Goal: Task Accomplishment & Management: Manage account settings

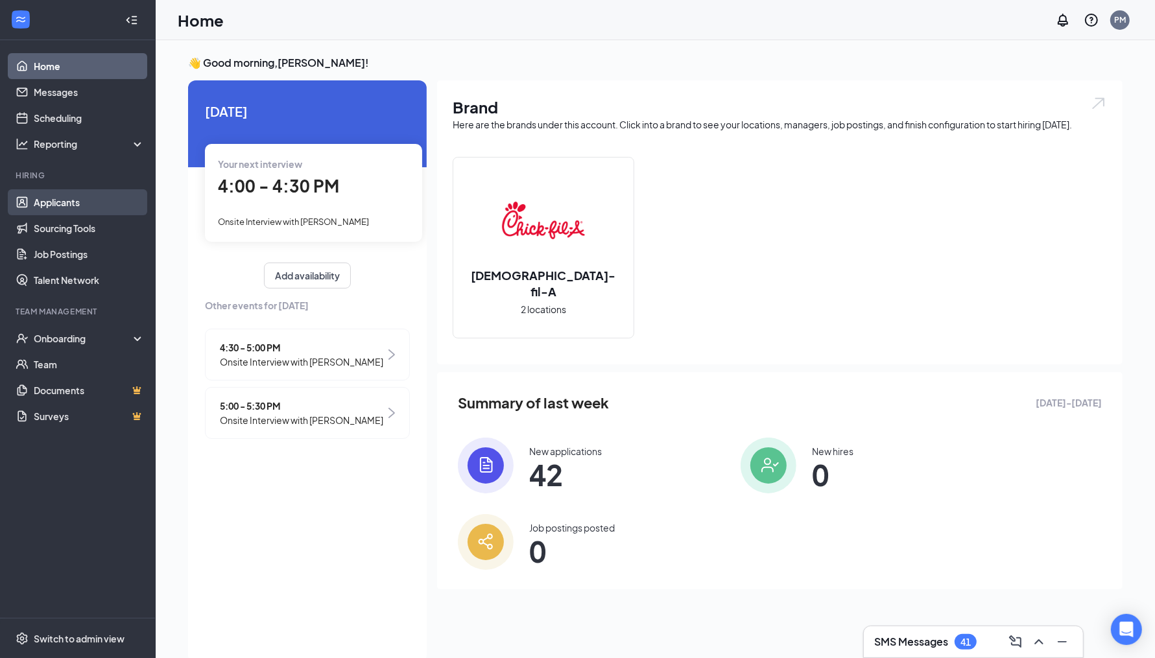
click at [63, 192] on link "Applicants" at bounding box center [89, 202] width 111 height 26
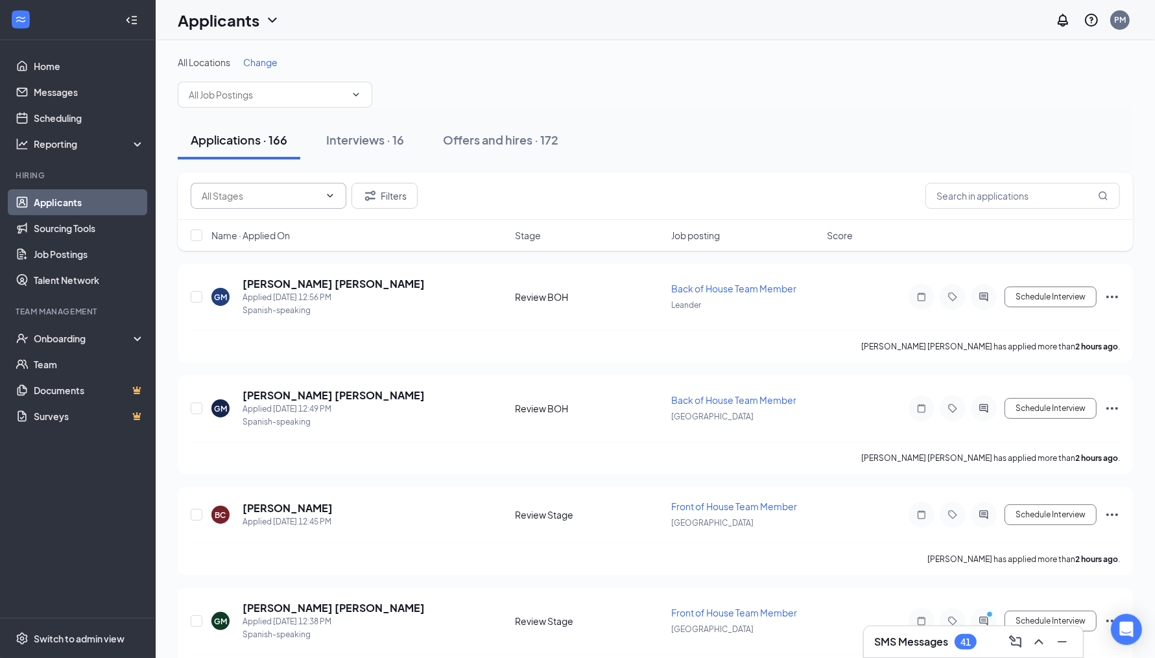
click at [305, 194] on input "text" at bounding box center [261, 196] width 118 height 14
click at [281, 283] on div "Review Stage (77)" at bounding box center [249, 279] width 75 height 14
type input "Review Stage (77)"
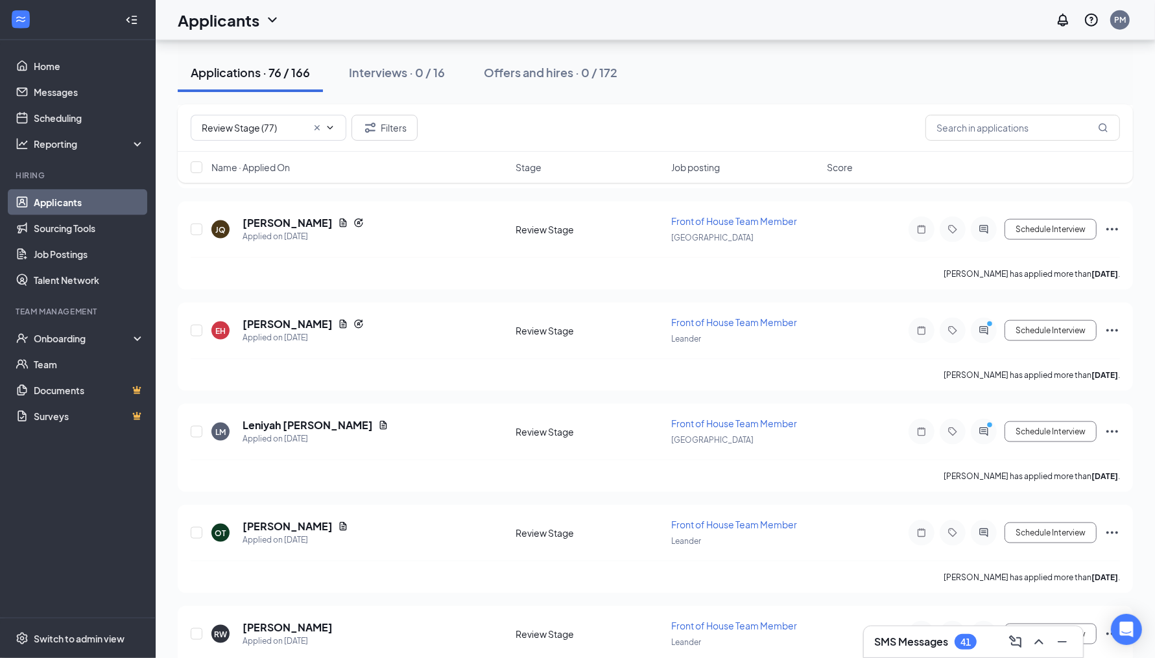
scroll to position [1602, 0]
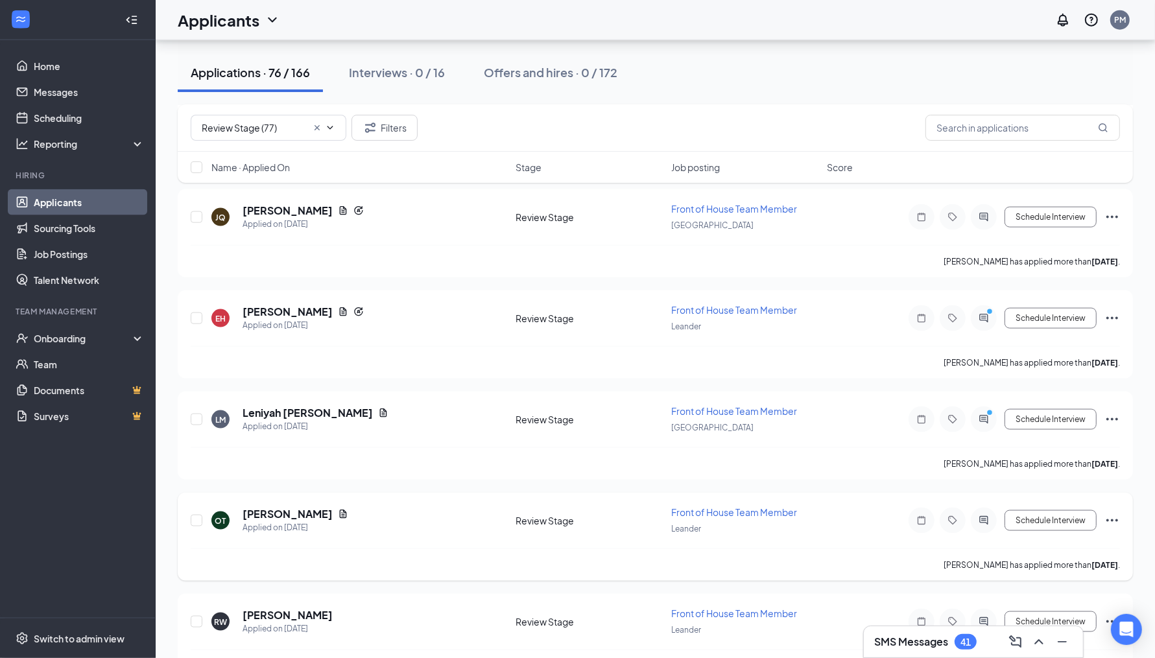
click at [301, 507] on h5 "[PERSON_NAME]" at bounding box center [287, 514] width 90 height 14
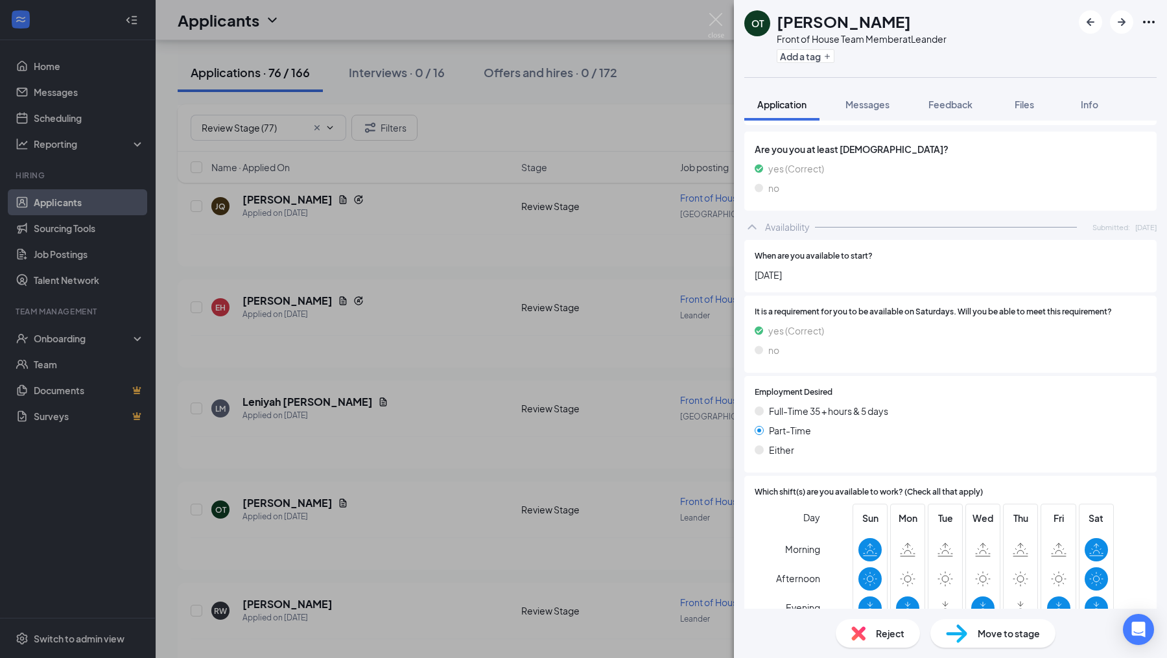
scroll to position [1073, 0]
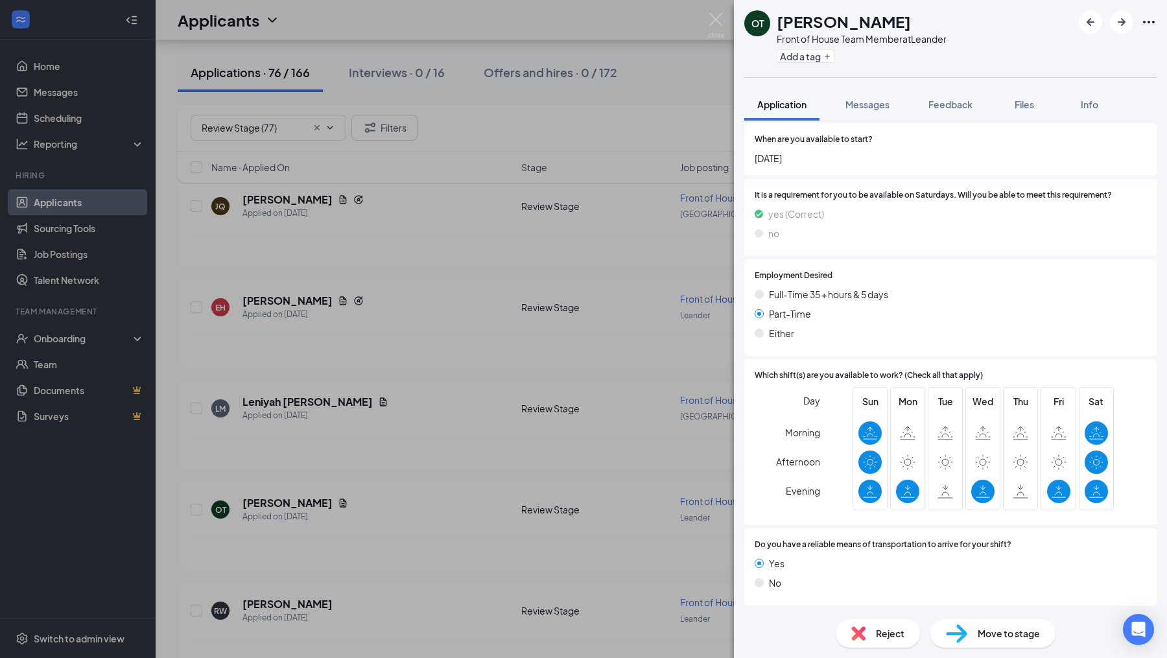
click at [994, 631] on span "Move to stage" at bounding box center [1009, 633] width 62 height 14
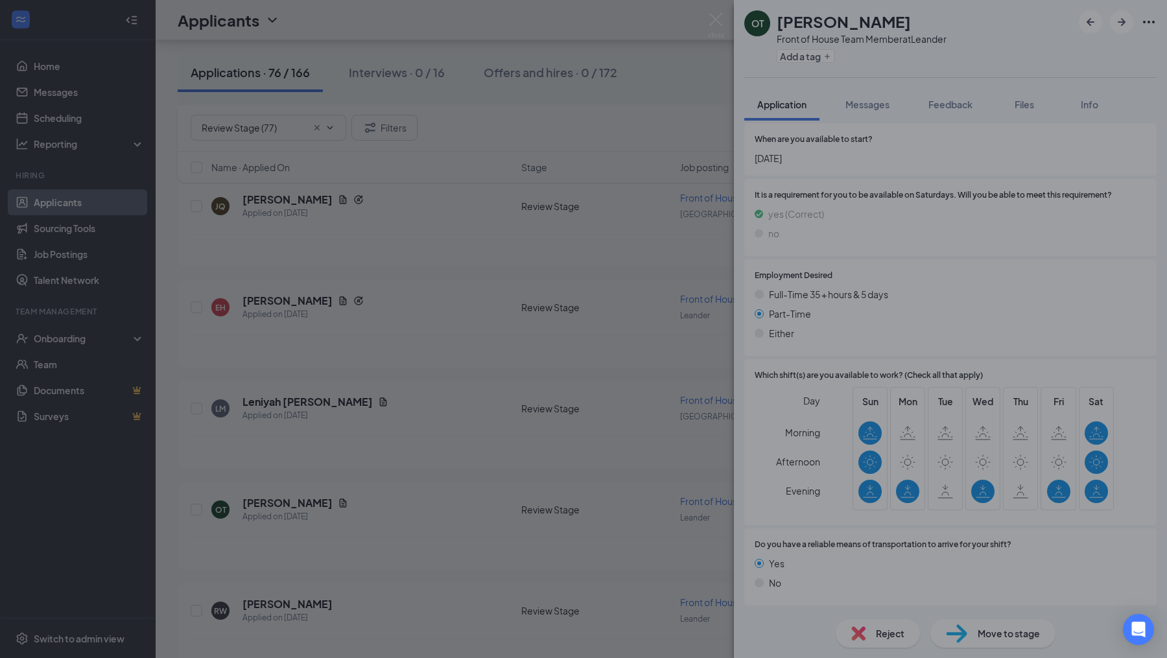
scroll to position [1068, 0]
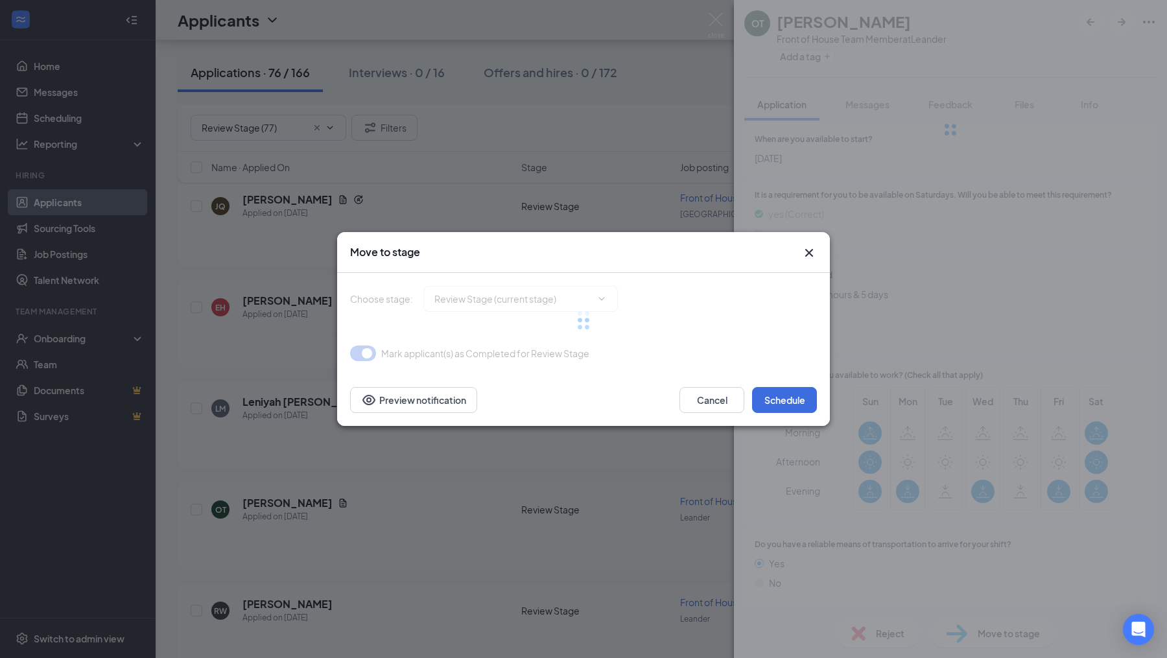
type input "Onsite Interview (next stage)"
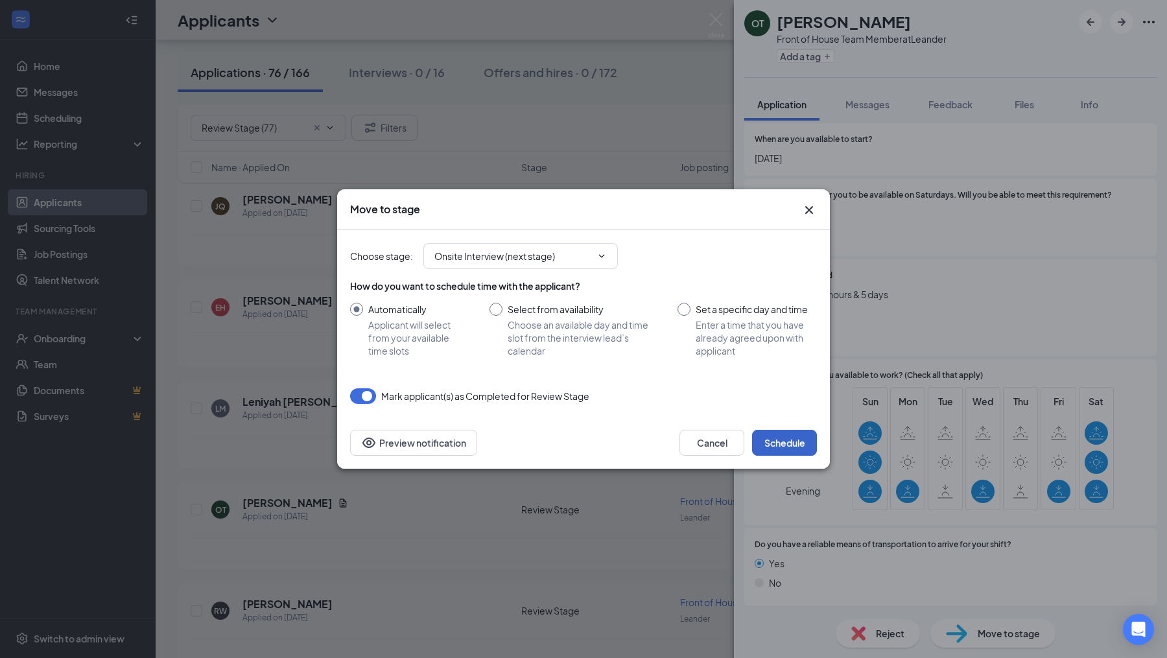
click at [776, 456] on button "Schedule" at bounding box center [784, 443] width 65 height 26
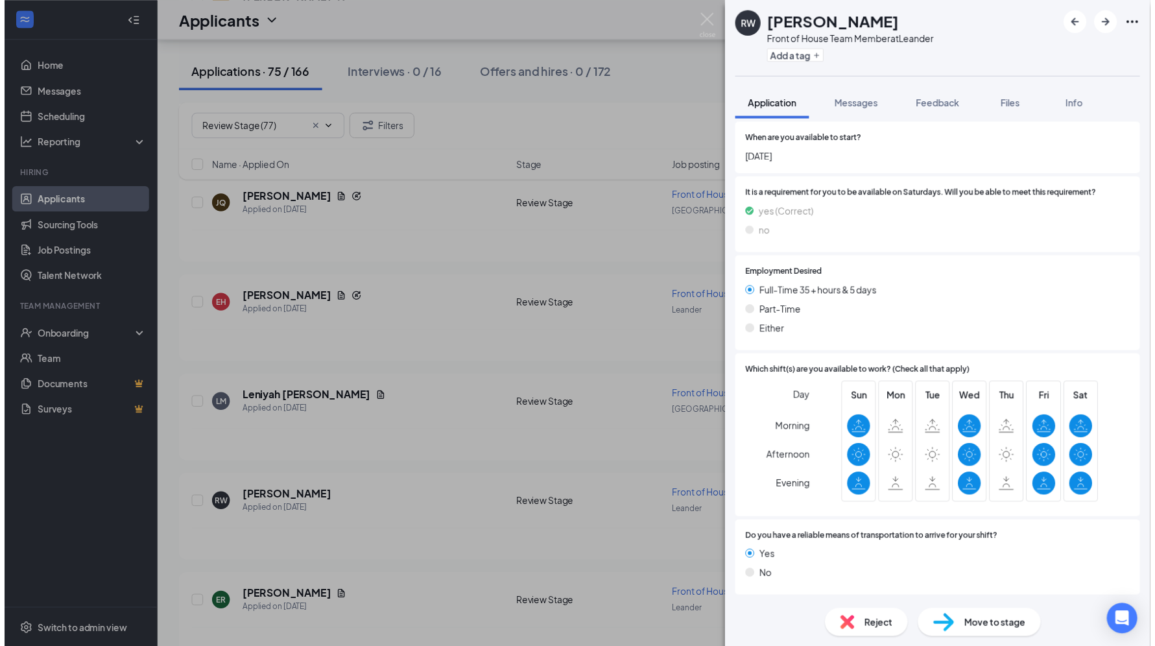
scroll to position [869, 0]
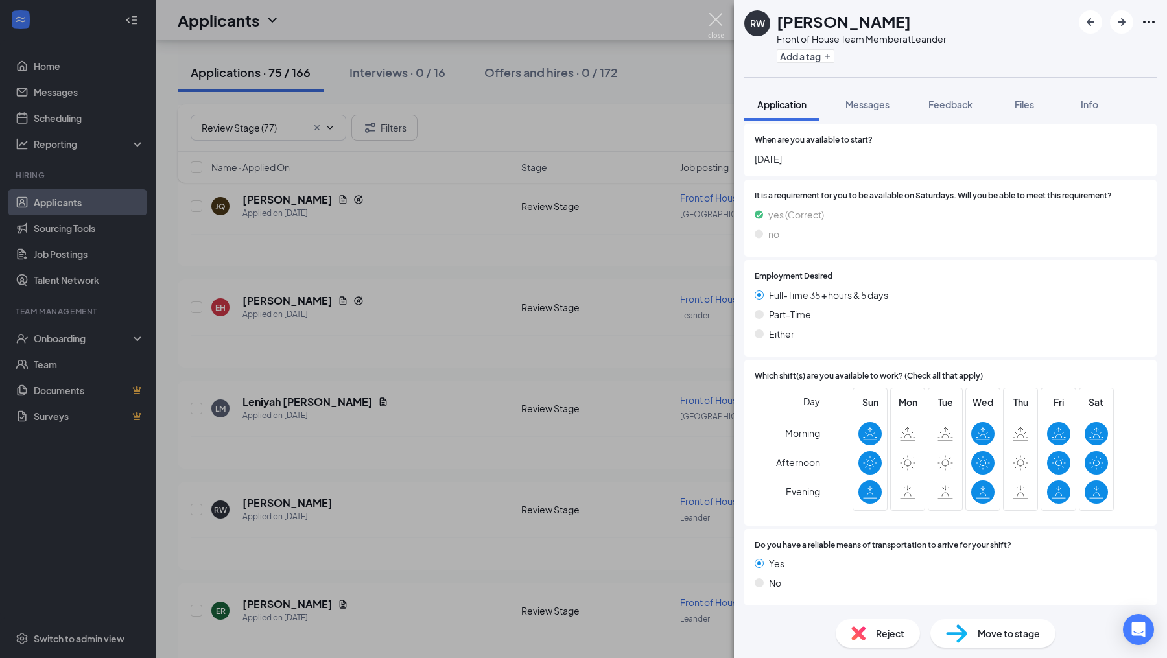
click at [717, 28] on img at bounding box center [716, 25] width 16 height 25
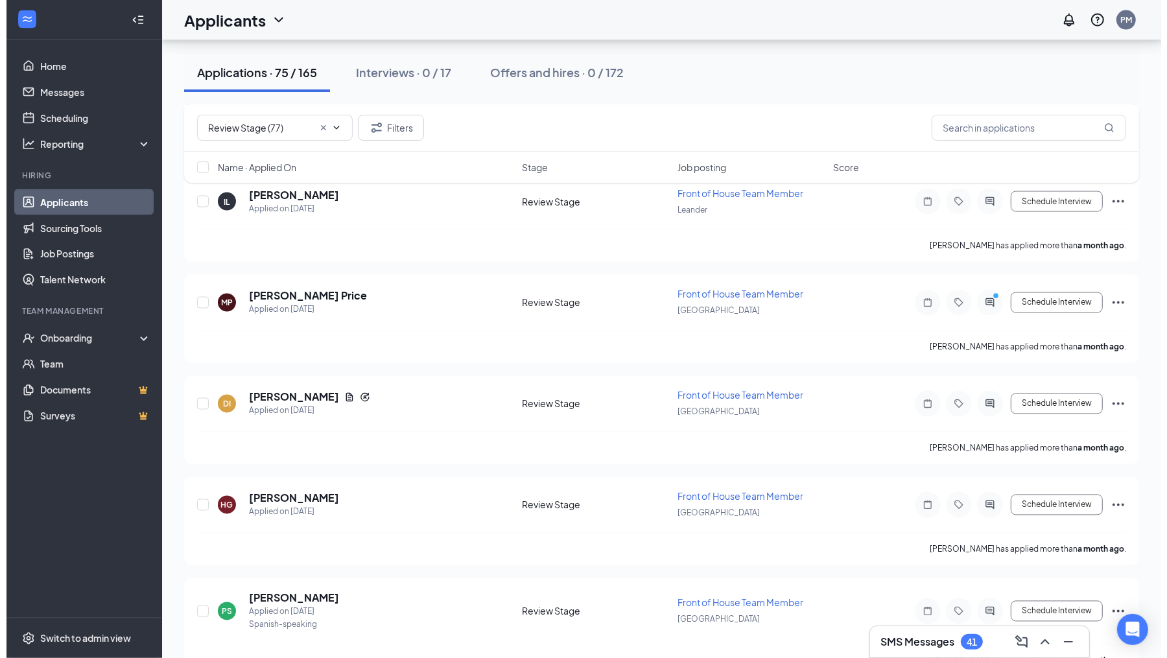
scroll to position [7153, 0]
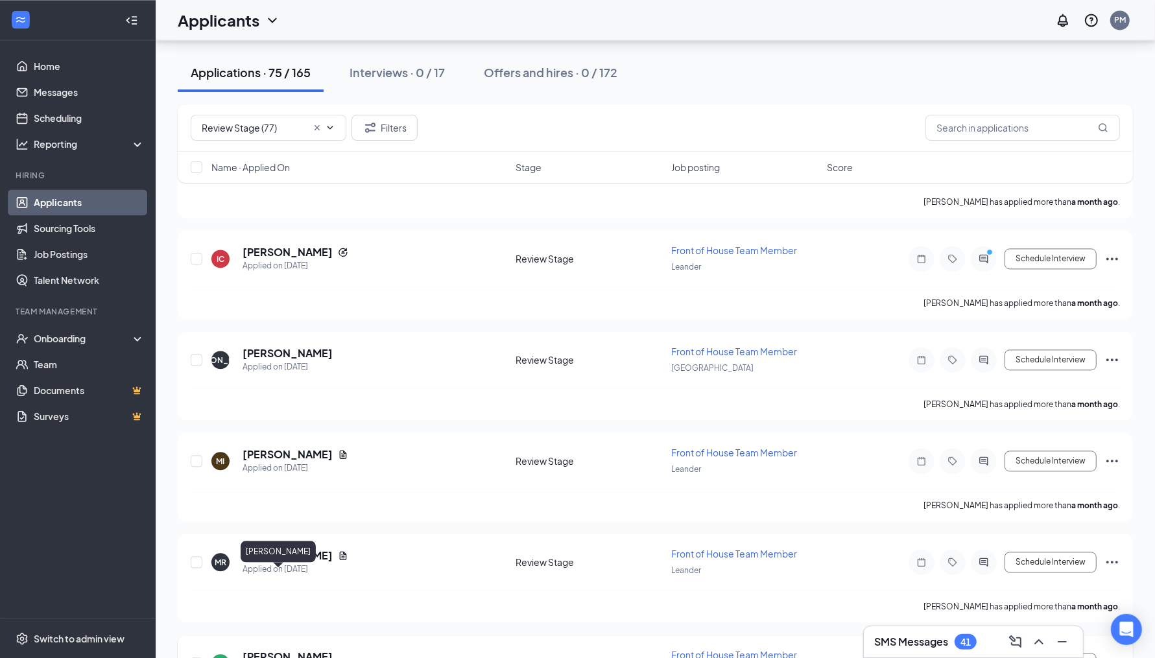
click at [296, 650] on h5 "[PERSON_NAME]" at bounding box center [287, 657] width 90 height 14
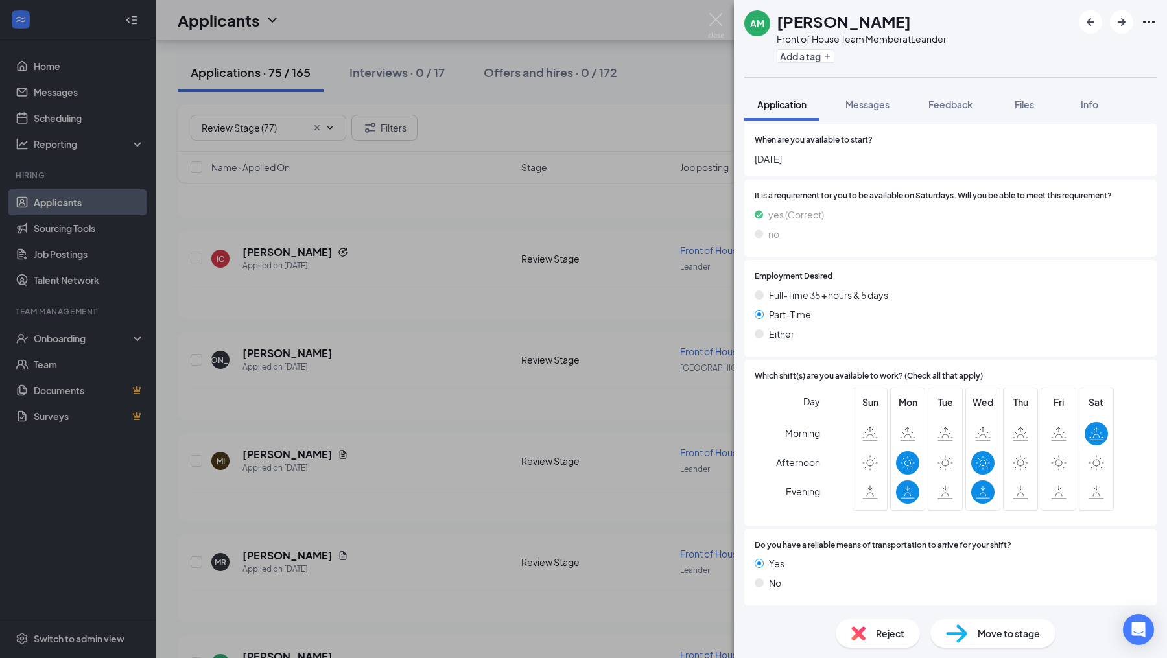
scroll to position [933, 0]
click at [889, 633] on span "Reject" at bounding box center [890, 633] width 29 height 14
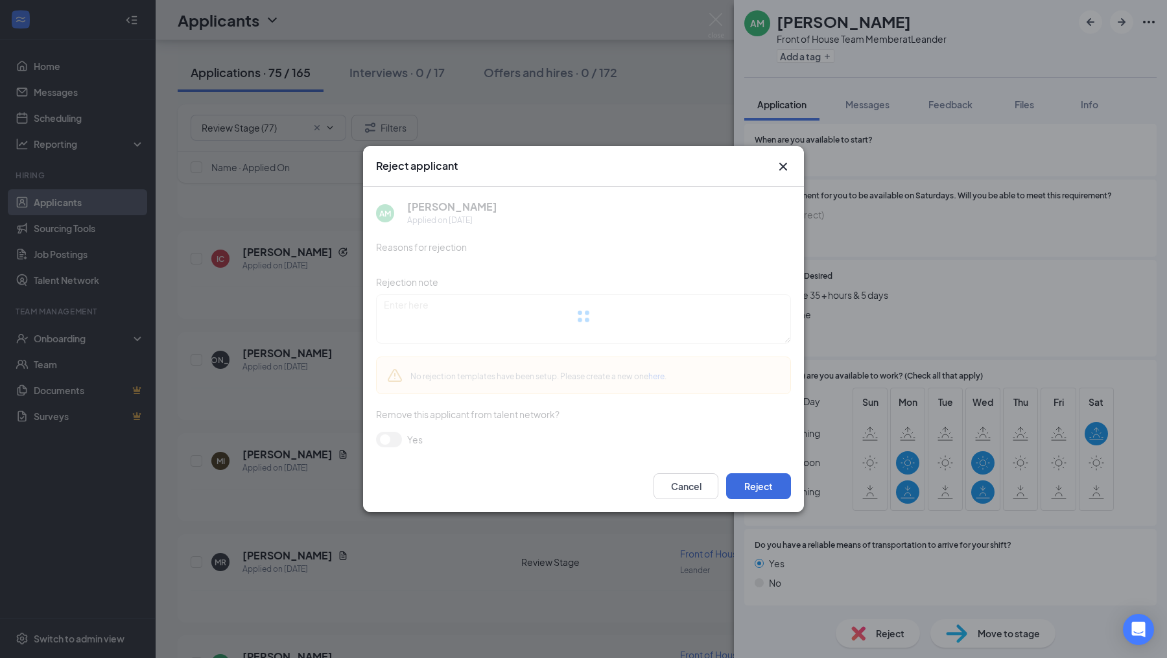
scroll to position [928, 0]
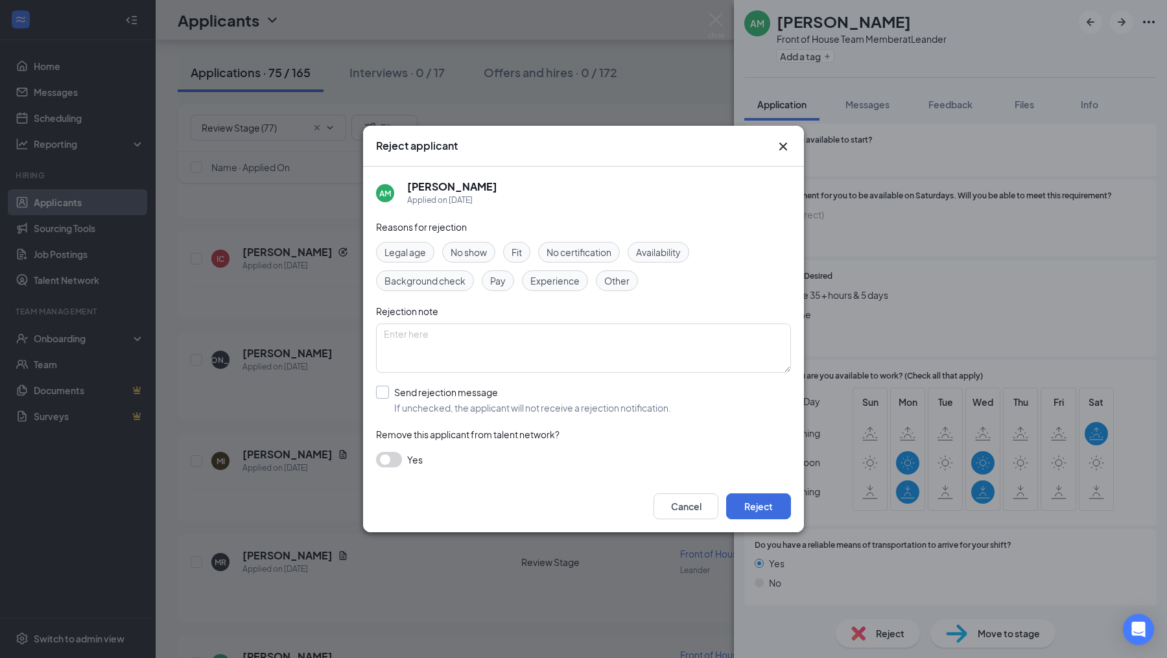
click at [382, 401] on input "Send rejection message If unchecked, the applicant will not receive a rejection…" at bounding box center [523, 400] width 295 height 29
checkbox input "true"
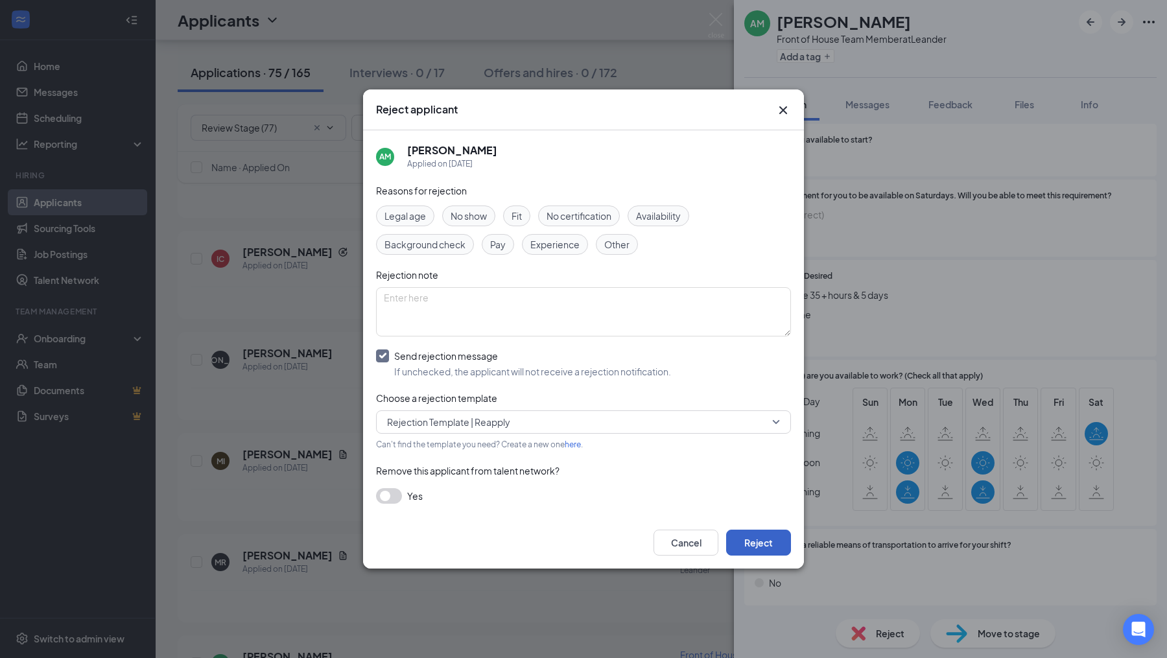
click at [773, 550] on button "Reject" at bounding box center [758, 543] width 65 height 26
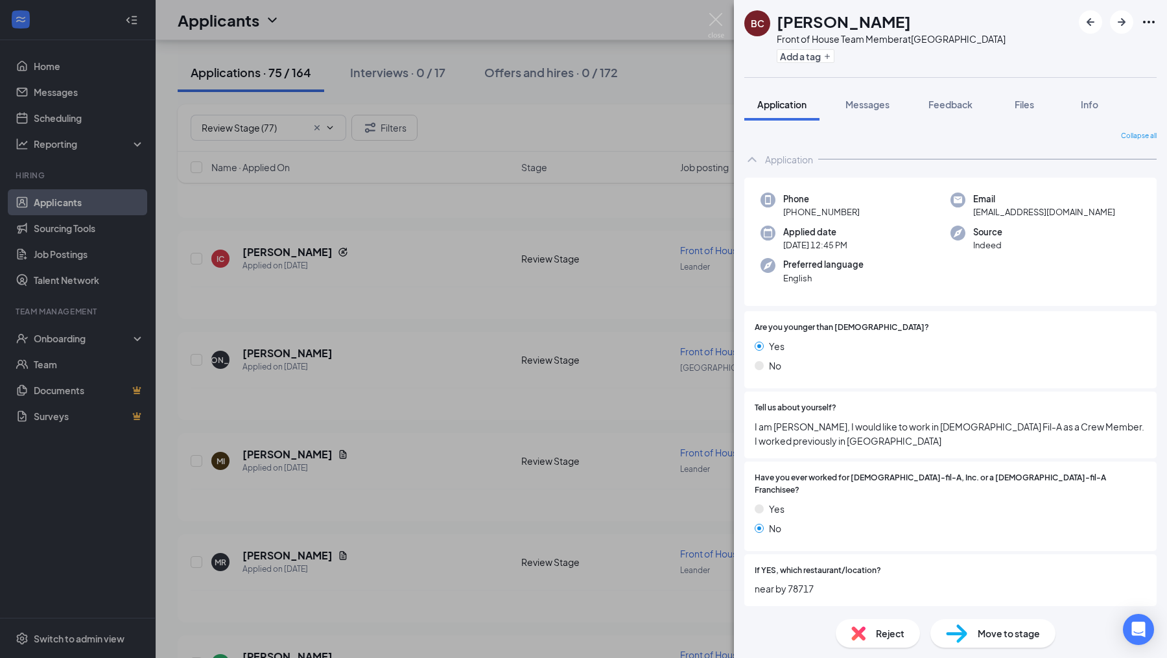
click at [301, 476] on div "BC [PERSON_NAME] Front of House Team Member at [GEOGRAPHIC_DATA] Add a tag Appl…" at bounding box center [583, 329] width 1167 height 658
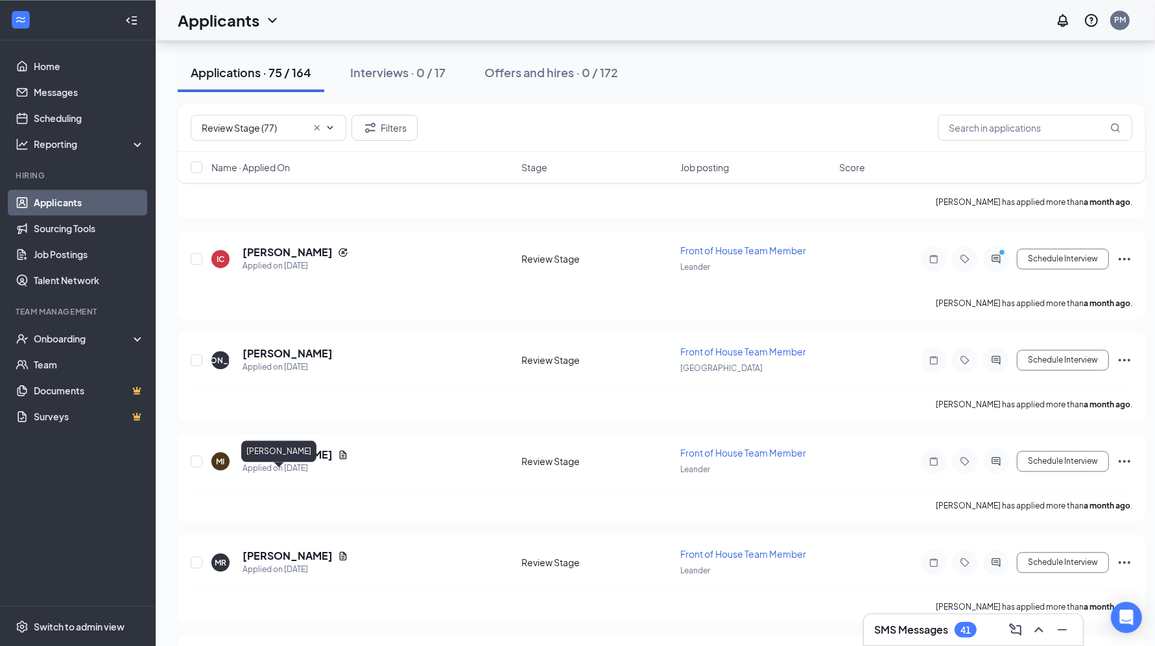
click at [301, 548] on h5 "[PERSON_NAME]" at bounding box center [287, 555] width 90 height 14
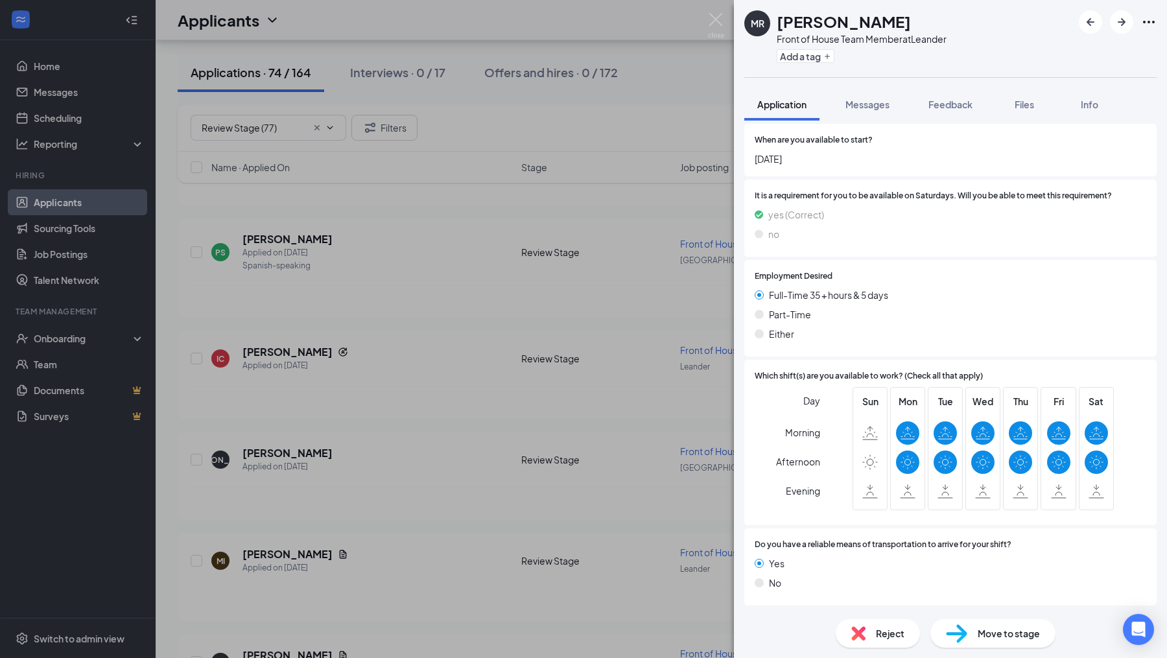
scroll to position [945, 0]
click at [716, 17] on img at bounding box center [716, 25] width 16 height 25
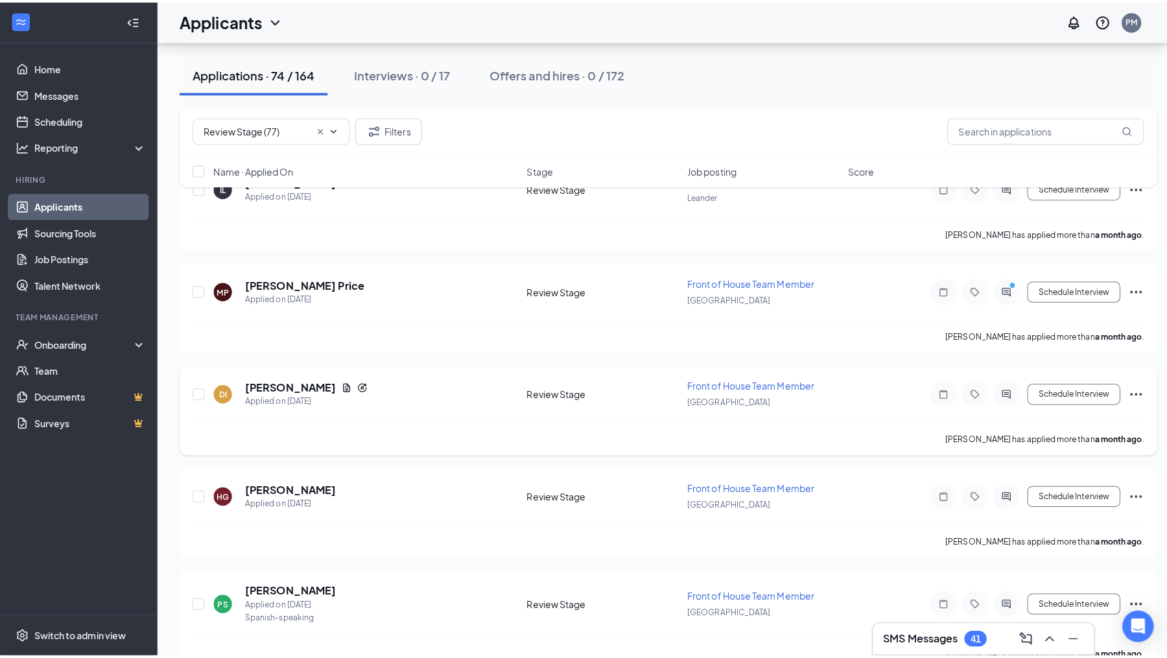
scroll to position [6710, 0]
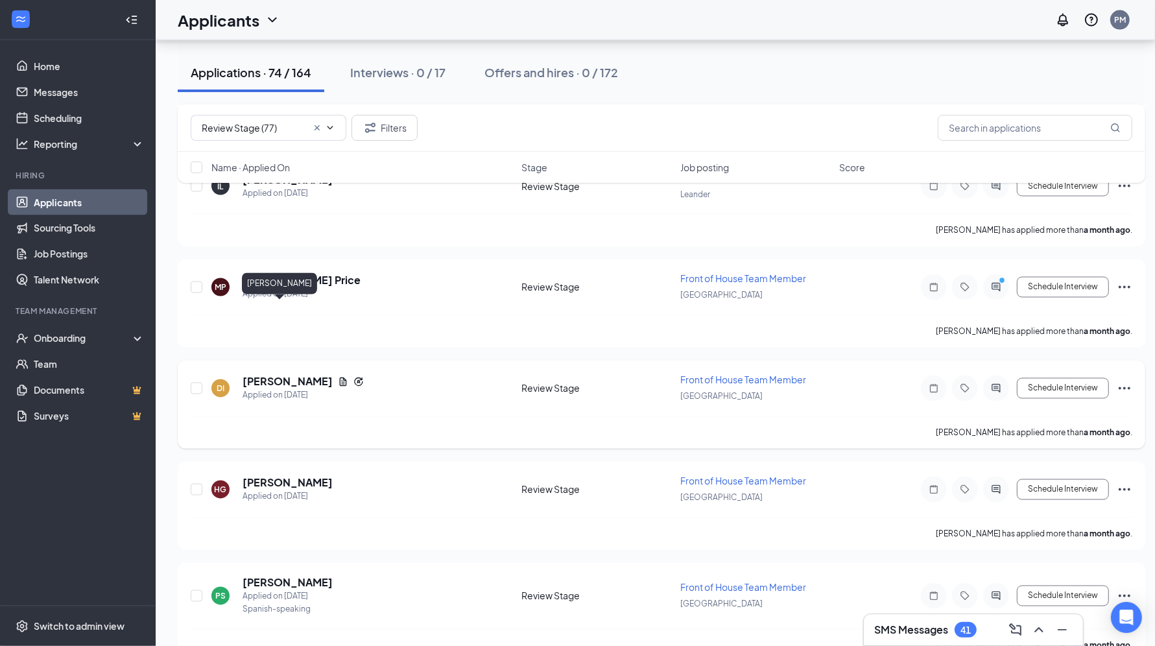
click at [285, 375] on h5 "[PERSON_NAME]" at bounding box center [287, 382] width 90 height 14
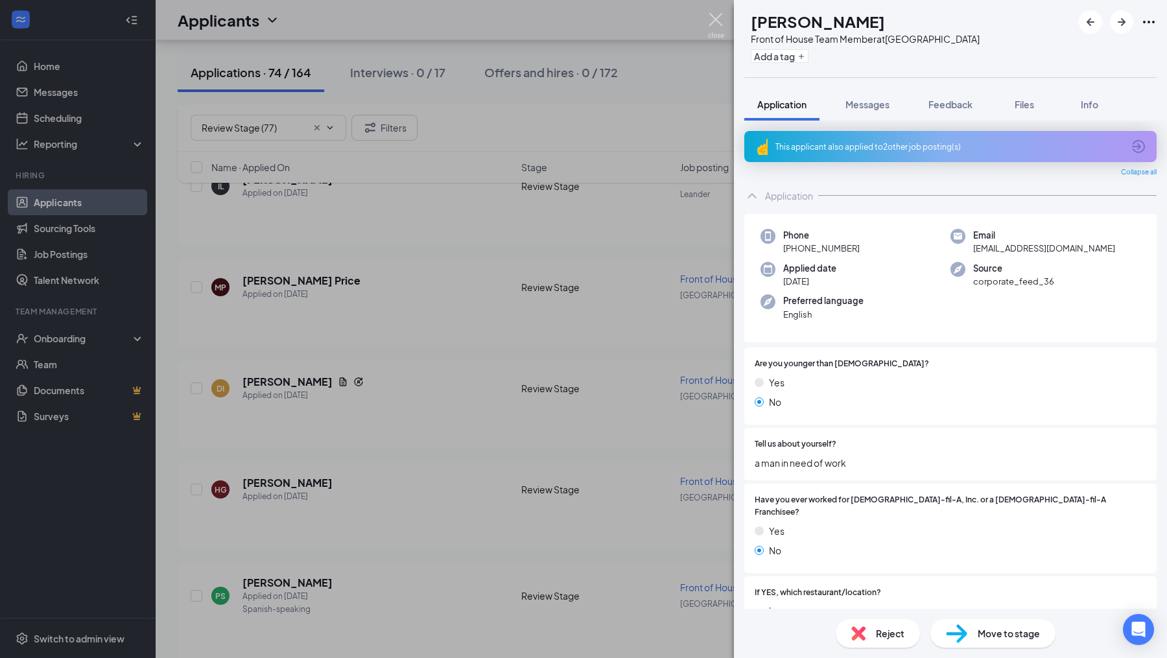
click at [717, 24] on img at bounding box center [716, 25] width 16 height 25
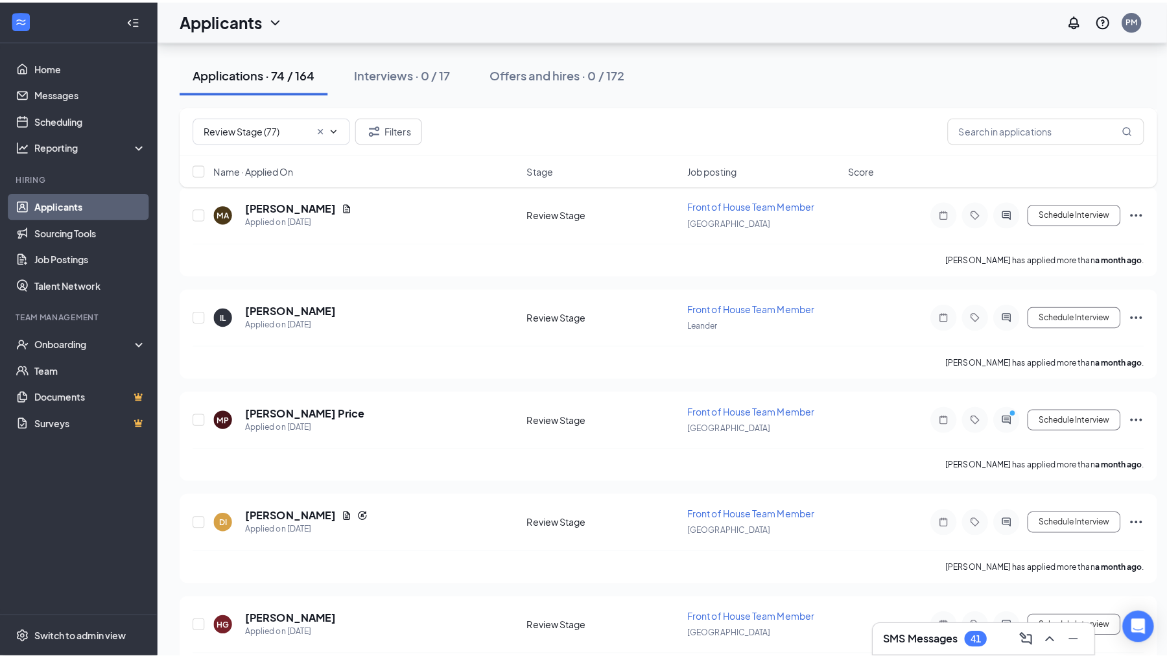
scroll to position [6583, 0]
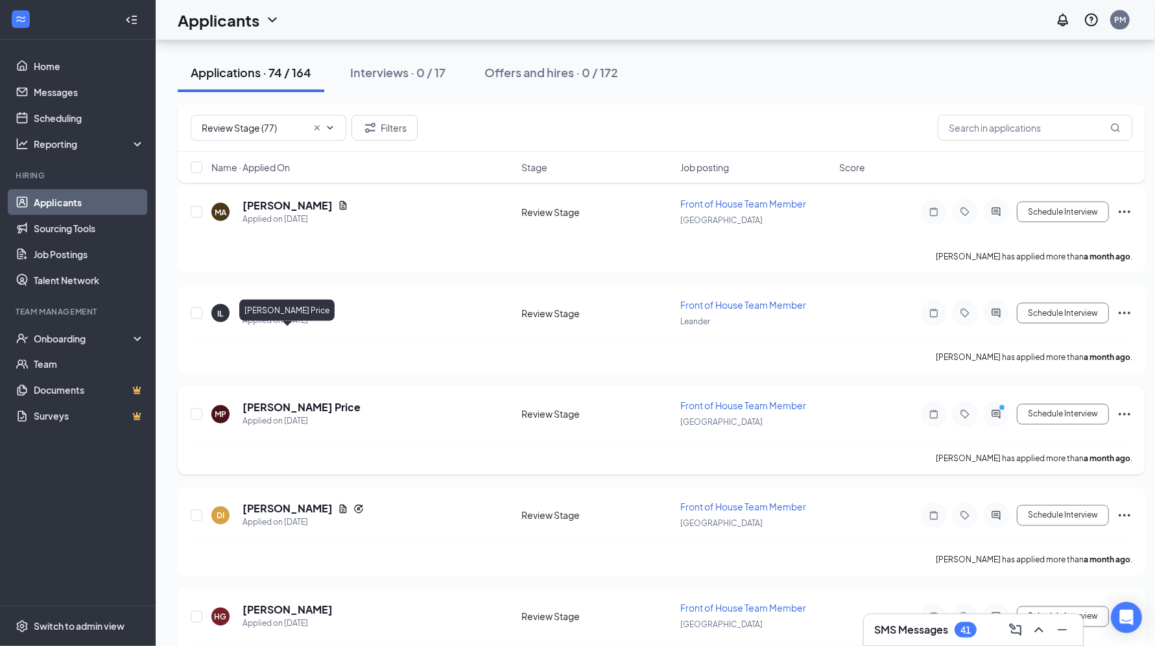
click at [254, 401] on h5 "[PERSON_NAME] Price" at bounding box center [301, 408] width 118 height 14
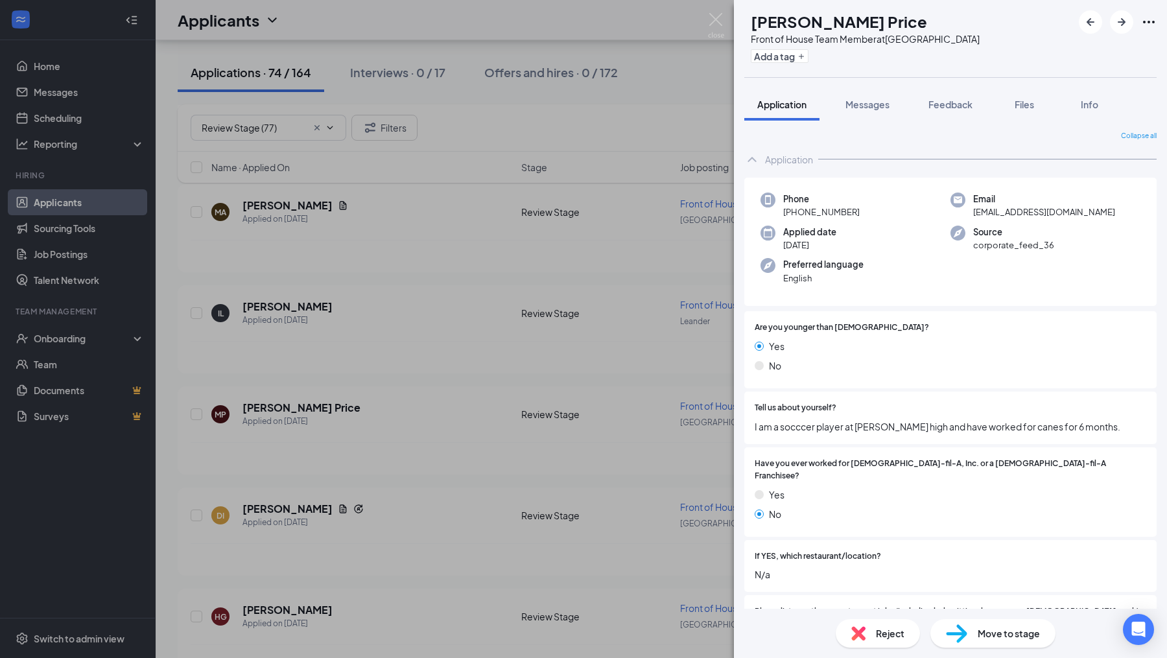
click at [984, 631] on span "Move to stage" at bounding box center [1009, 633] width 62 height 14
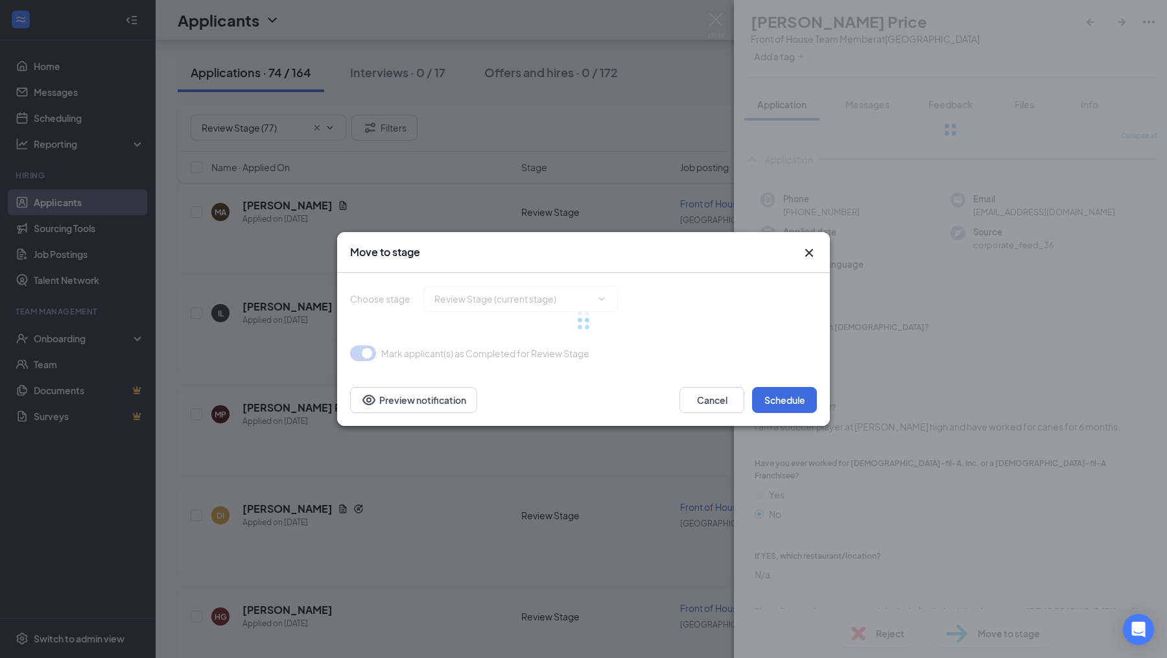
type input "Onsite Interview (next stage)"
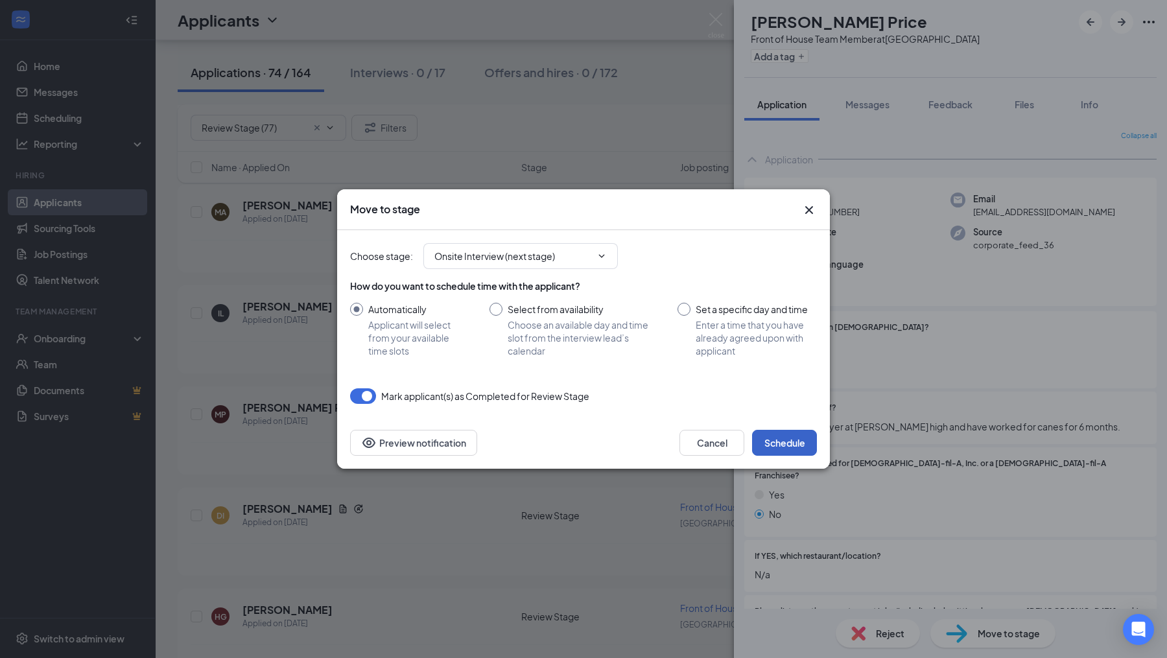
click at [797, 452] on button "Schedule" at bounding box center [784, 443] width 65 height 26
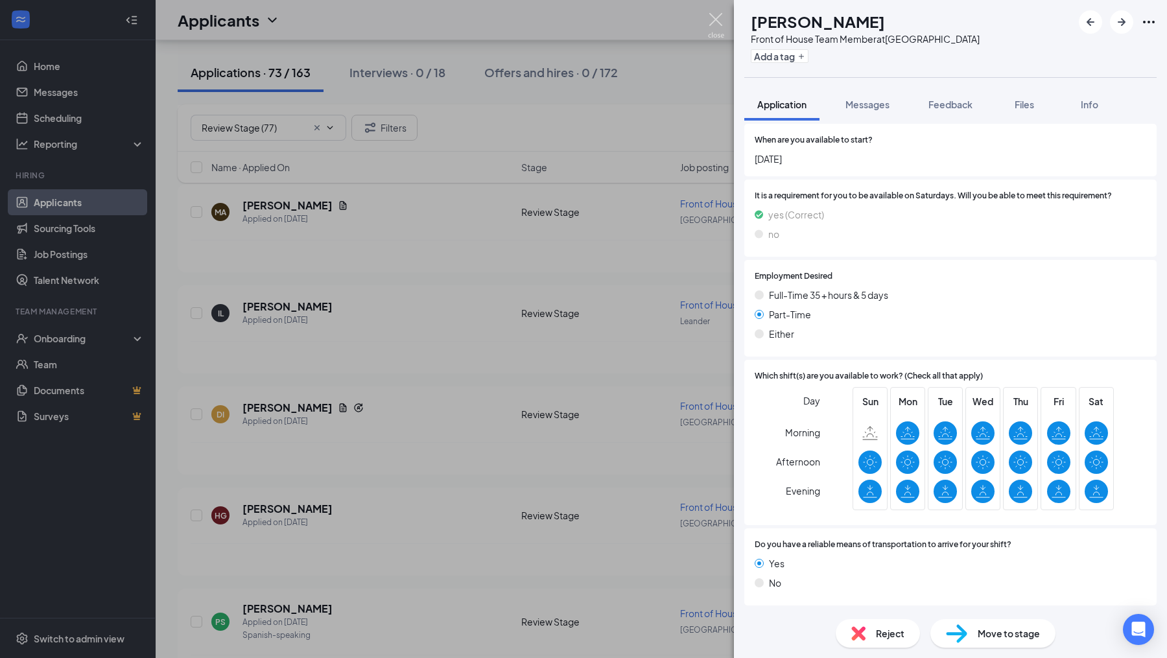
scroll to position [992, 0]
click at [718, 21] on img at bounding box center [716, 25] width 16 height 25
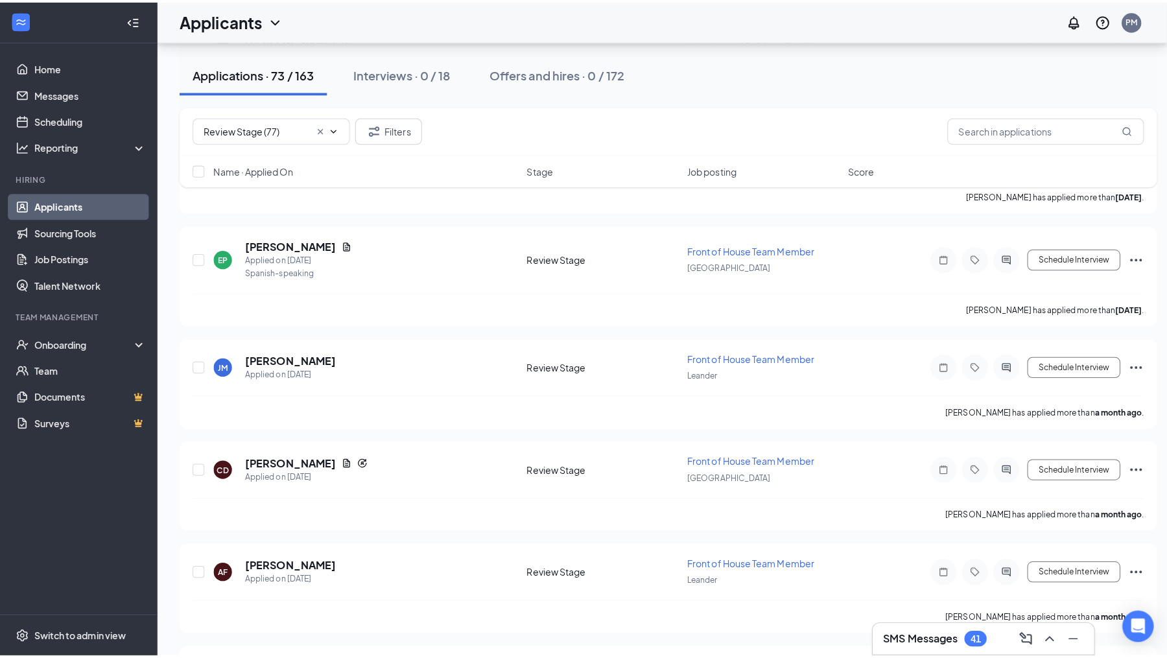
scroll to position [5416, 0]
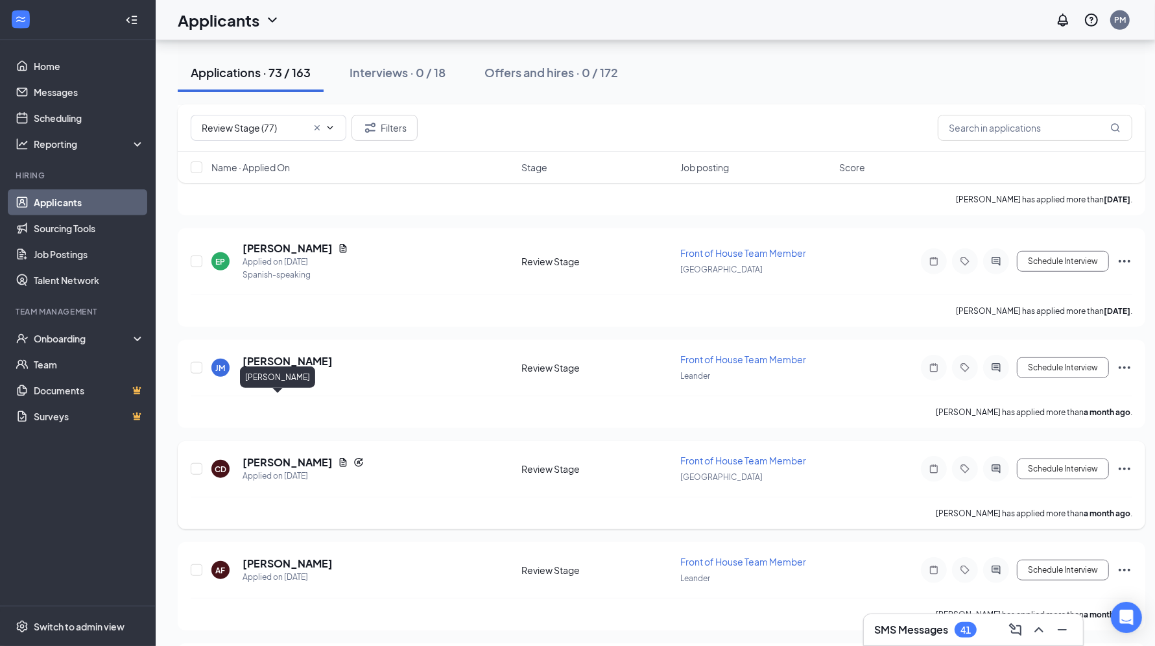
click at [281, 455] on h5 "[PERSON_NAME]" at bounding box center [287, 462] width 90 height 14
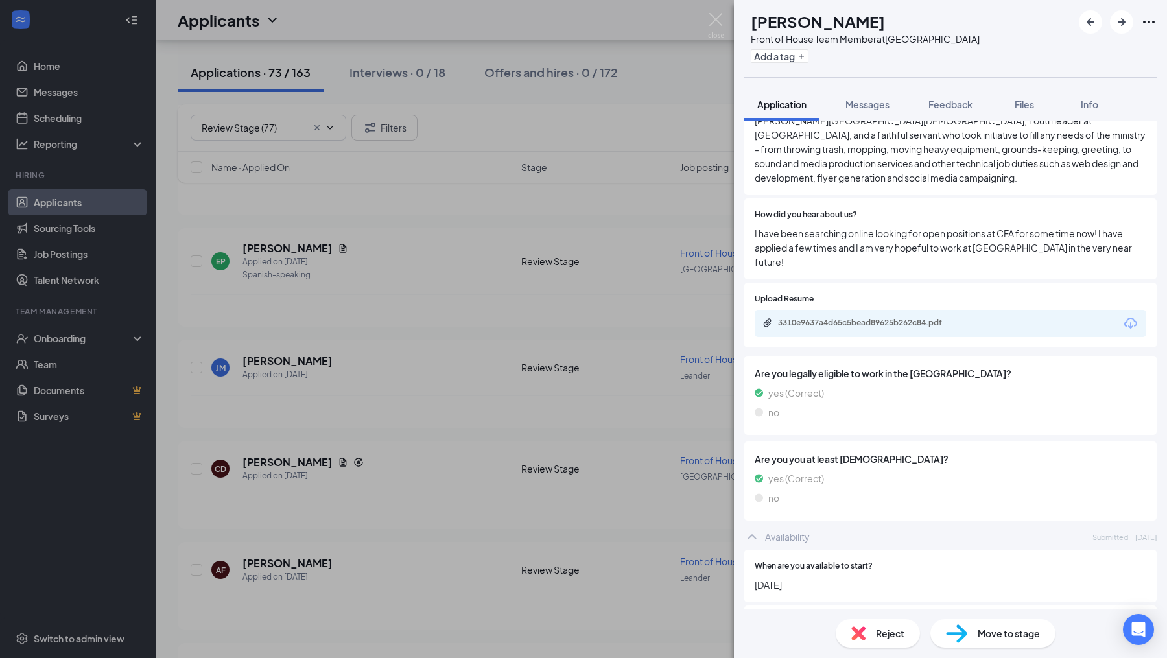
scroll to position [646, 0]
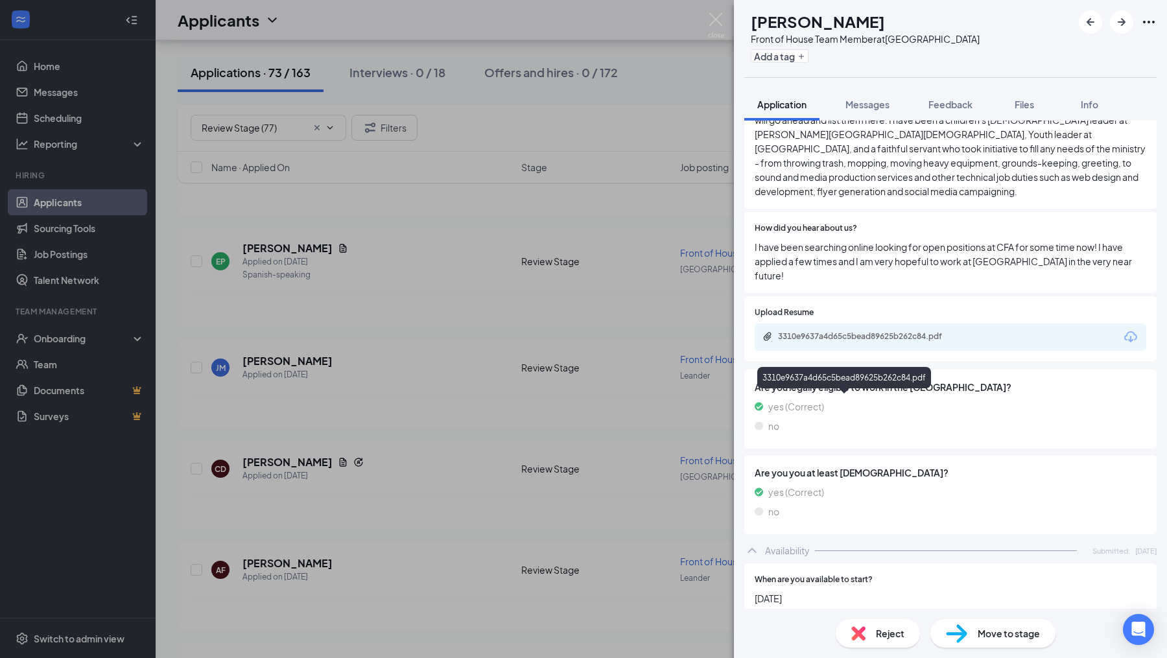
click at [895, 342] on div "3310e9637a4d65c5bead89625b262c84.pdf" at bounding box center [869, 336] width 182 height 10
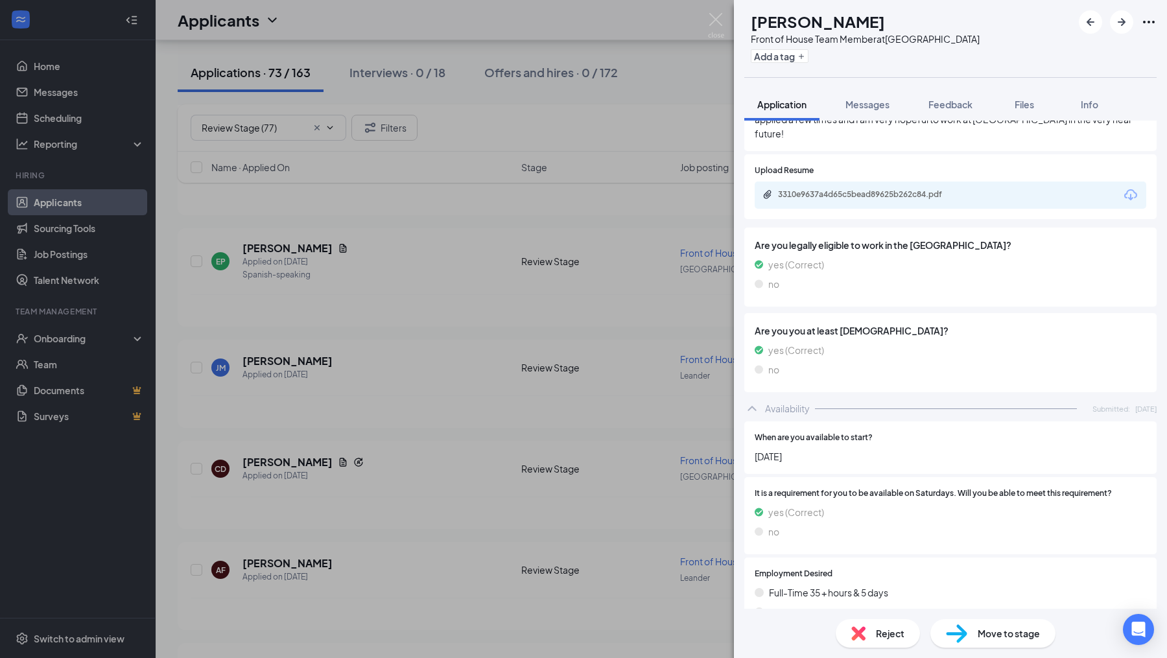
scroll to position [707, 0]
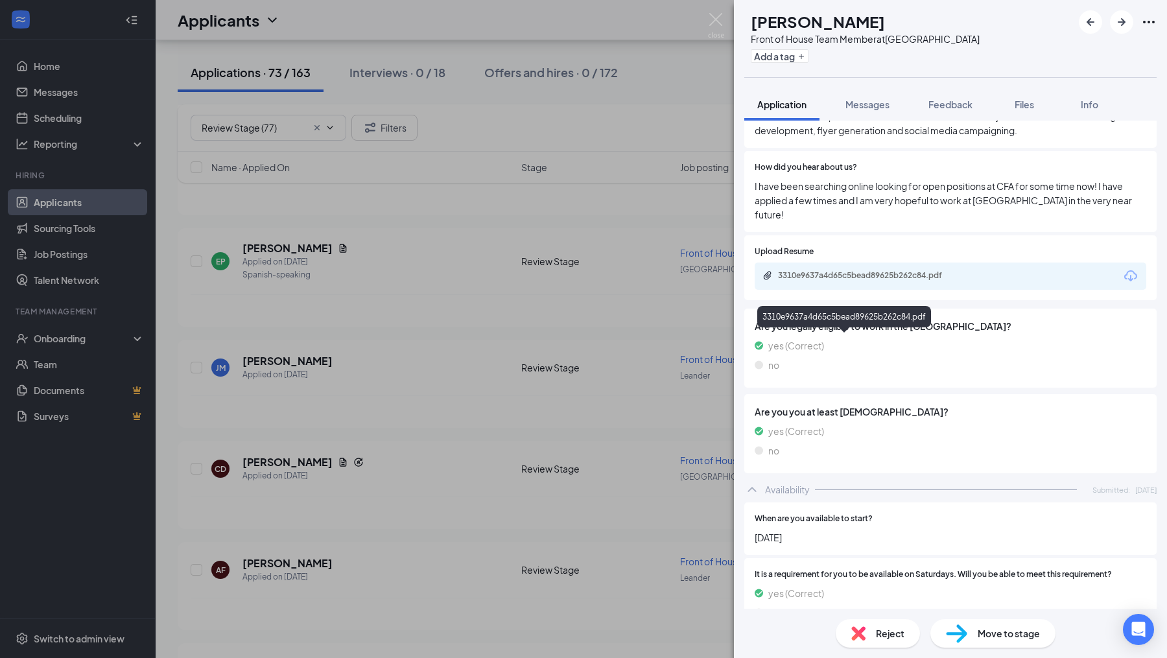
click at [885, 281] on div "3310e9637a4d65c5bead89625b262c84.pdf" at bounding box center [869, 275] width 182 height 10
click at [712, 18] on img at bounding box center [716, 25] width 16 height 25
click at [714, 21] on div "Applicants PM" at bounding box center [661, 20] width 1011 height 40
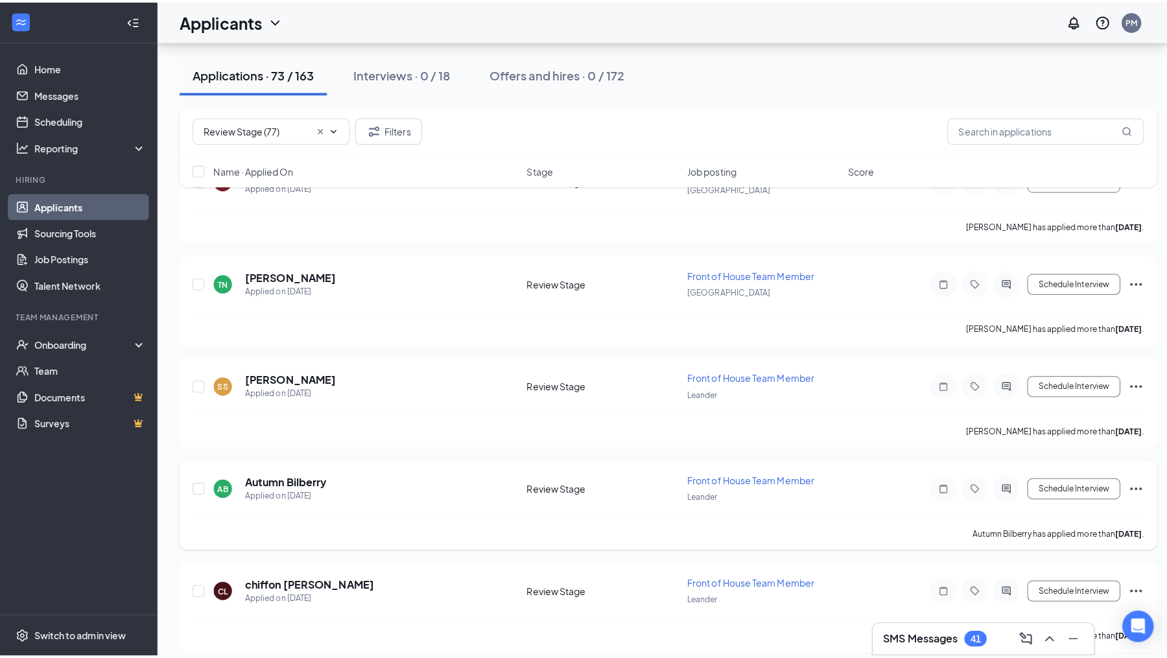
scroll to position [4383, 0]
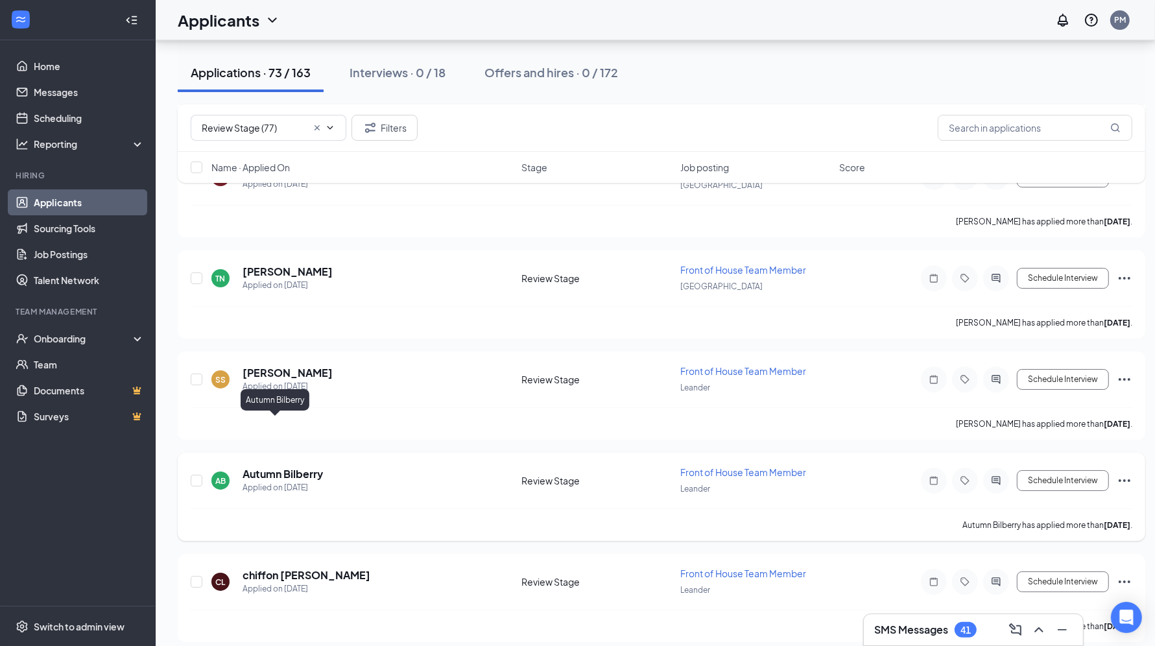
click at [306, 467] on h5 "Autumn Bilberry" at bounding box center [282, 474] width 80 height 14
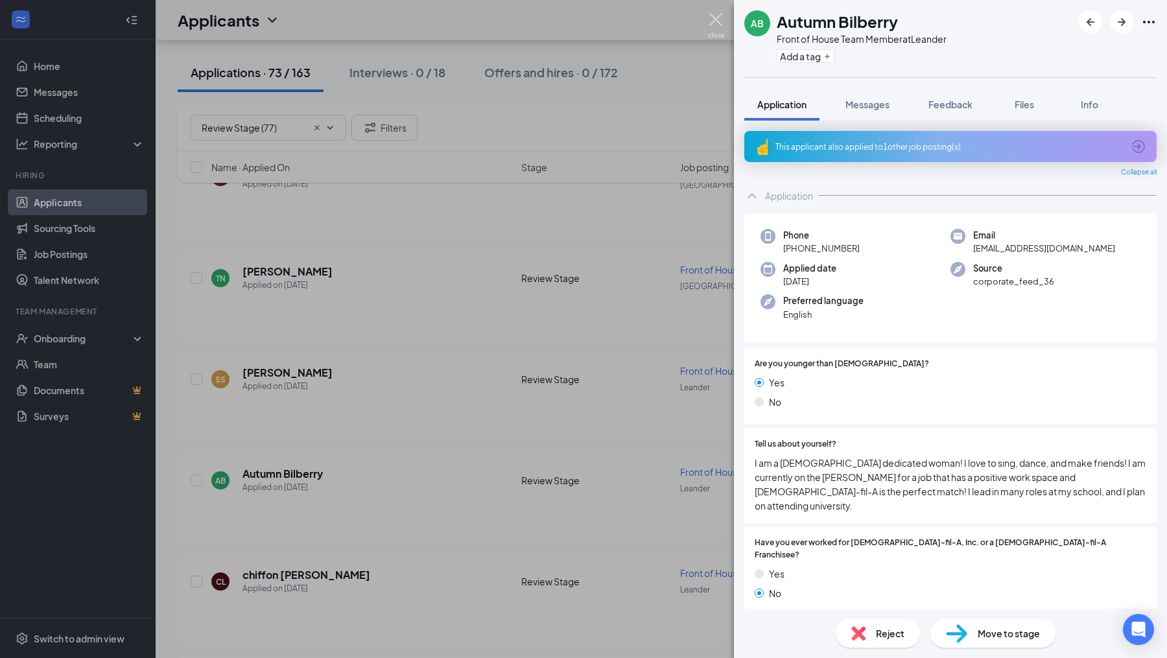
click at [718, 13] on img at bounding box center [716, 25] width 16 height 25
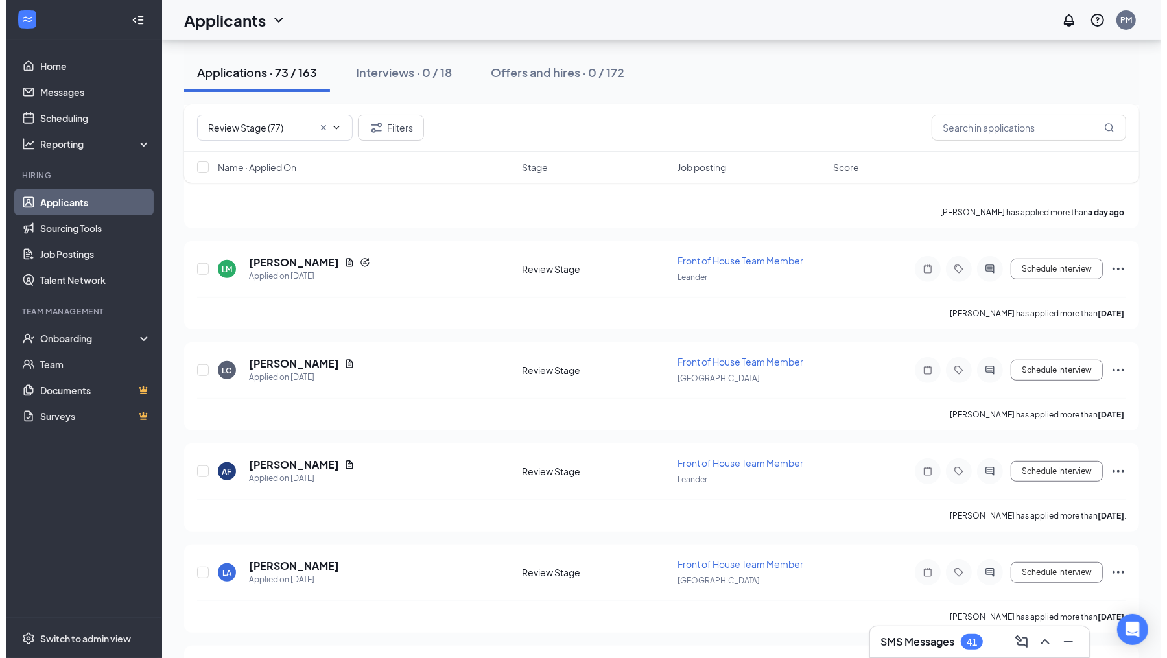
scroll to position [574, 0]
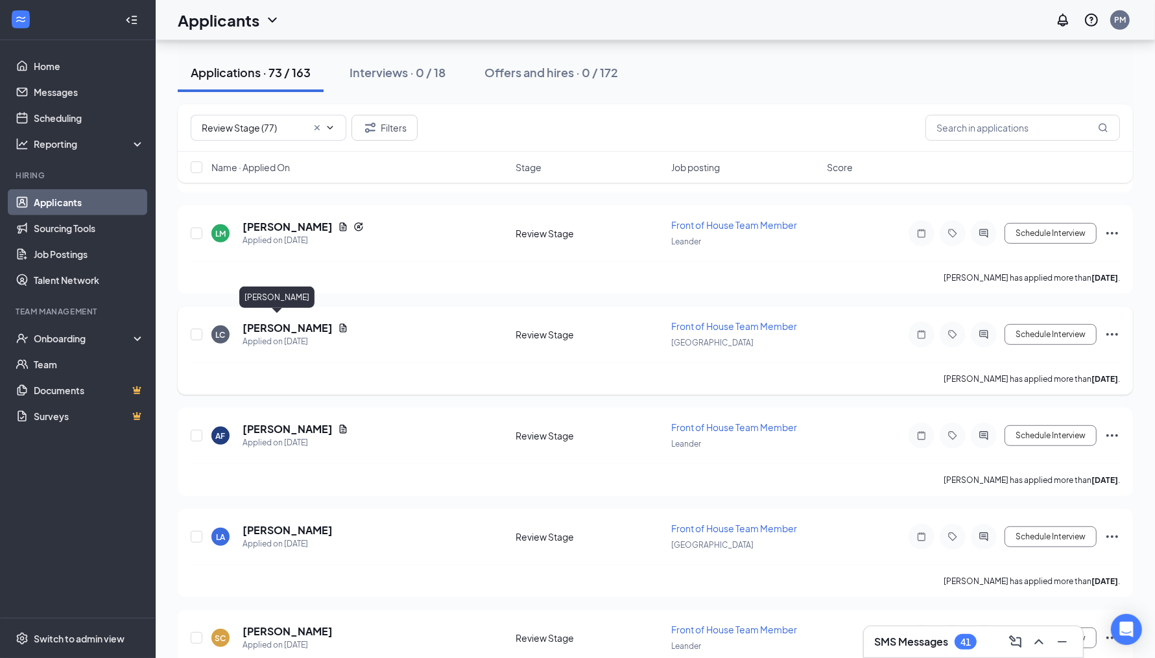
click at [277, 324] on h5 "[PERSON_NAME]" at bounding box center [287, 328] width 90 height 14
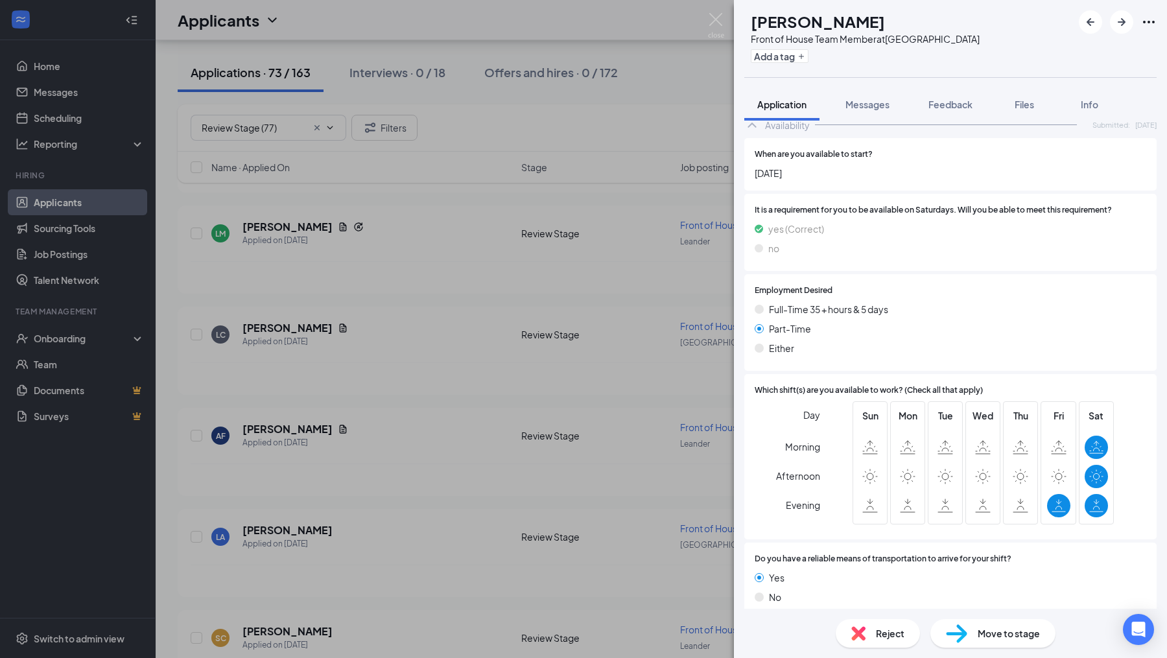
scroll to position [945, 0]
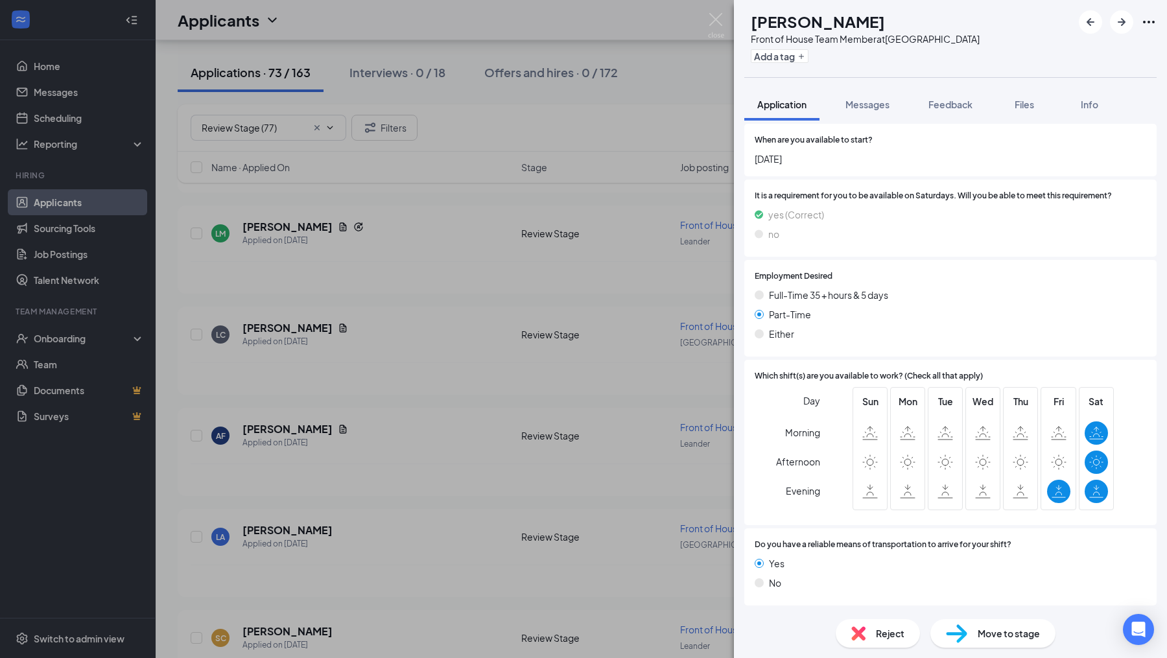
click at [900, 633] on span "Reject" at bounding box center [890, 633] width 29 height 14
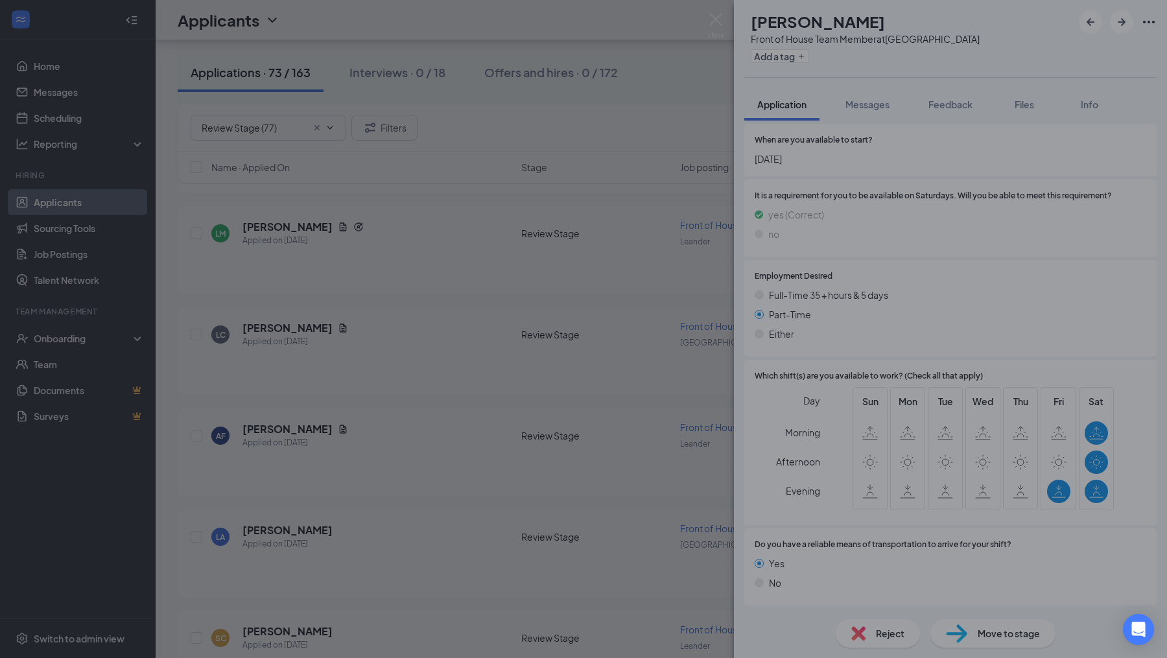
scroll to position [941, 0]
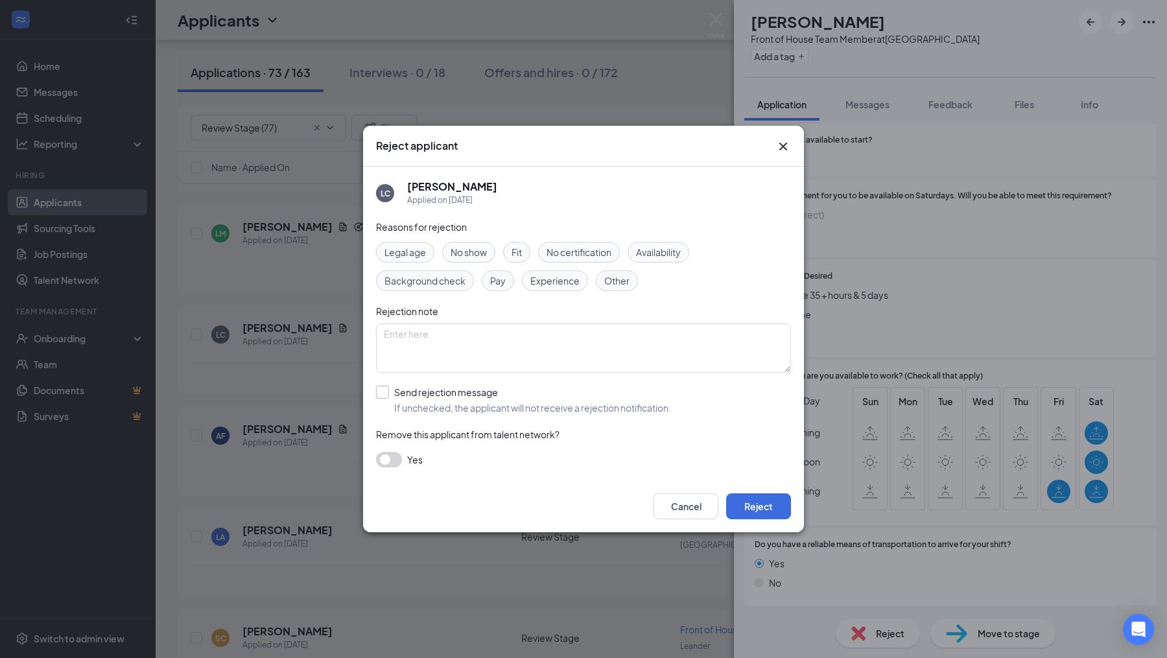
click at [393, 399] on input "Send rejection message If unchecked, the applicant will not receive a rejection…" at bounding box center [523, 400] width 295 height 29
checkbox input "true"
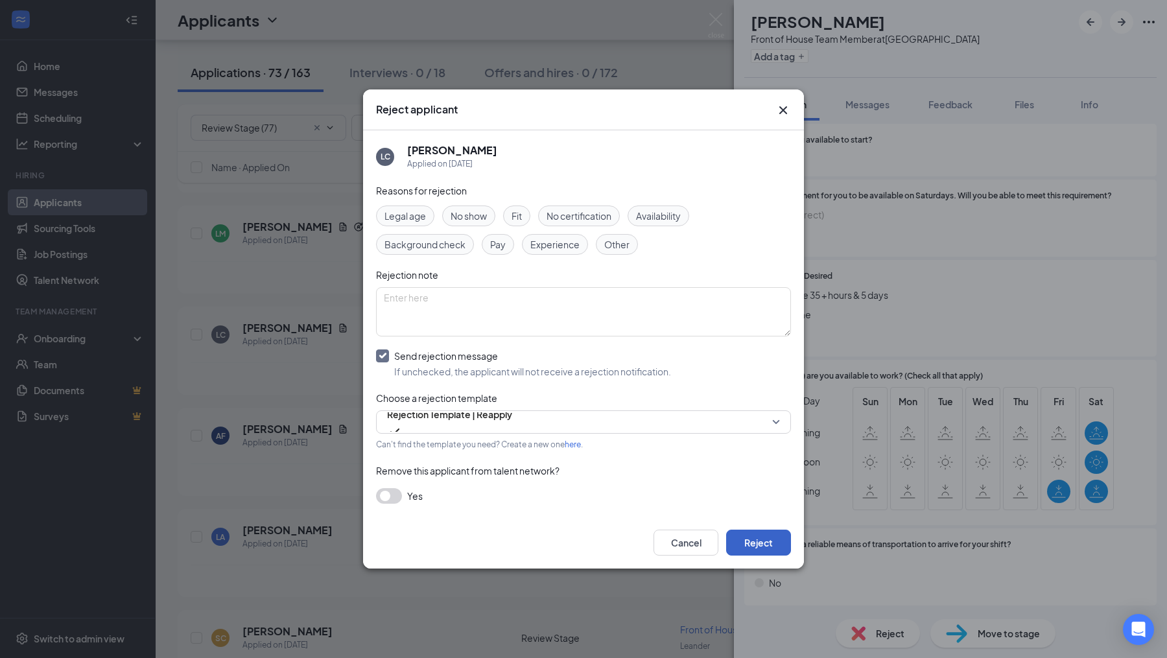
click at [754, 541] on button "Reject" at bounding box center [758, 543] width 65 height 26
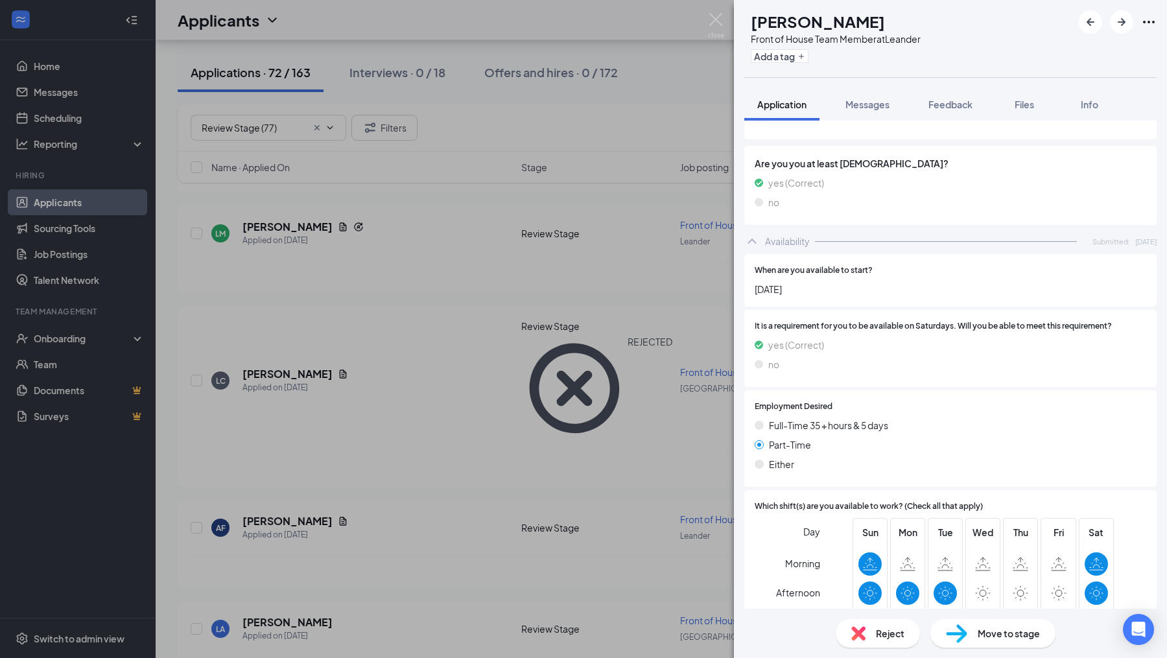
scroll to position [963, 0]
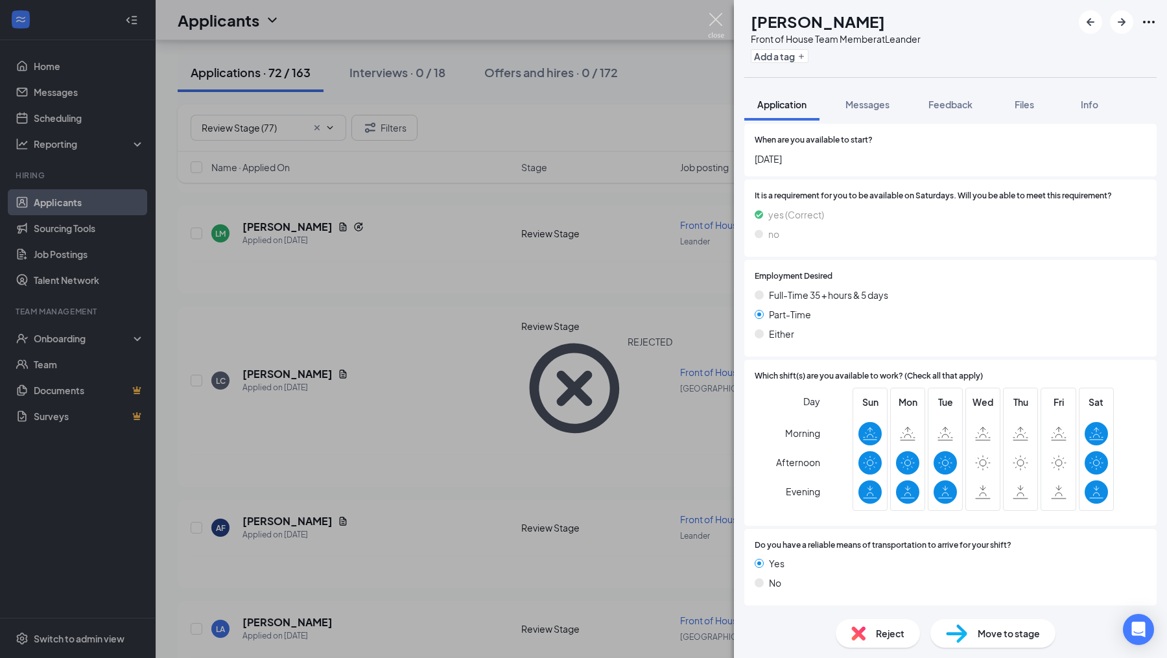
click at [714, 28] on img at bounding box center [716, 25] width 16 height 25
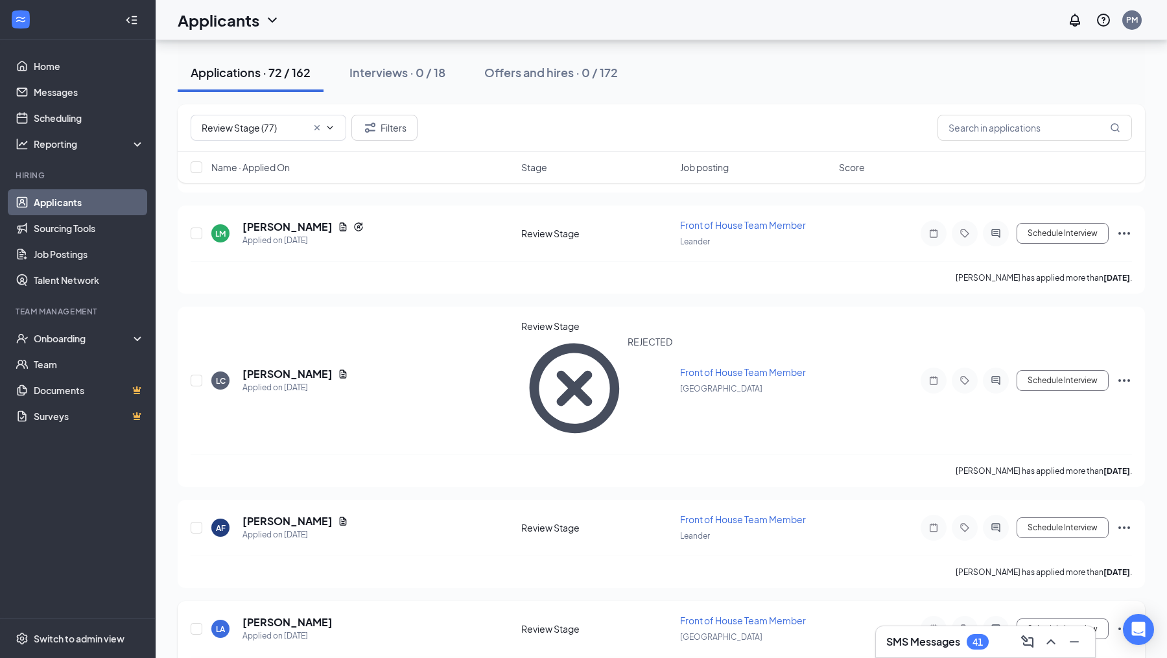
scroll to position [694, 0]
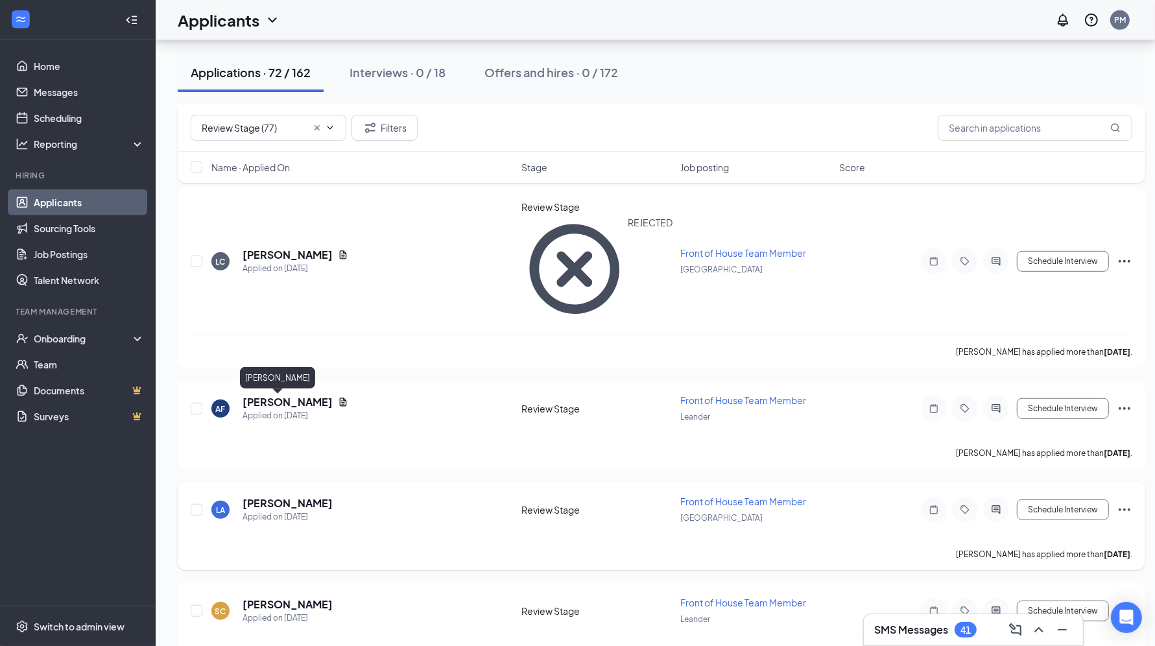
click at [283, 496] on h5 "[PERSON_NAME]" at bounding box center [287, 503] width 90 height 14
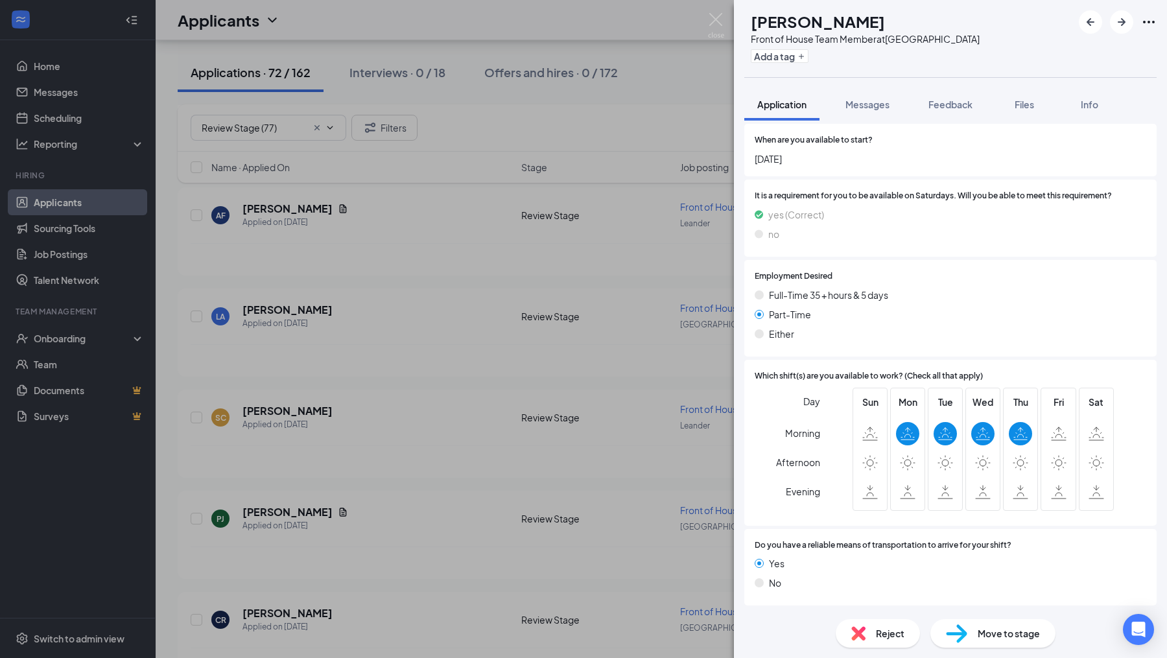
scroll to position [948, 0]
click at [718, 26] on img at bounding box center [716, 25] width 16 height 25
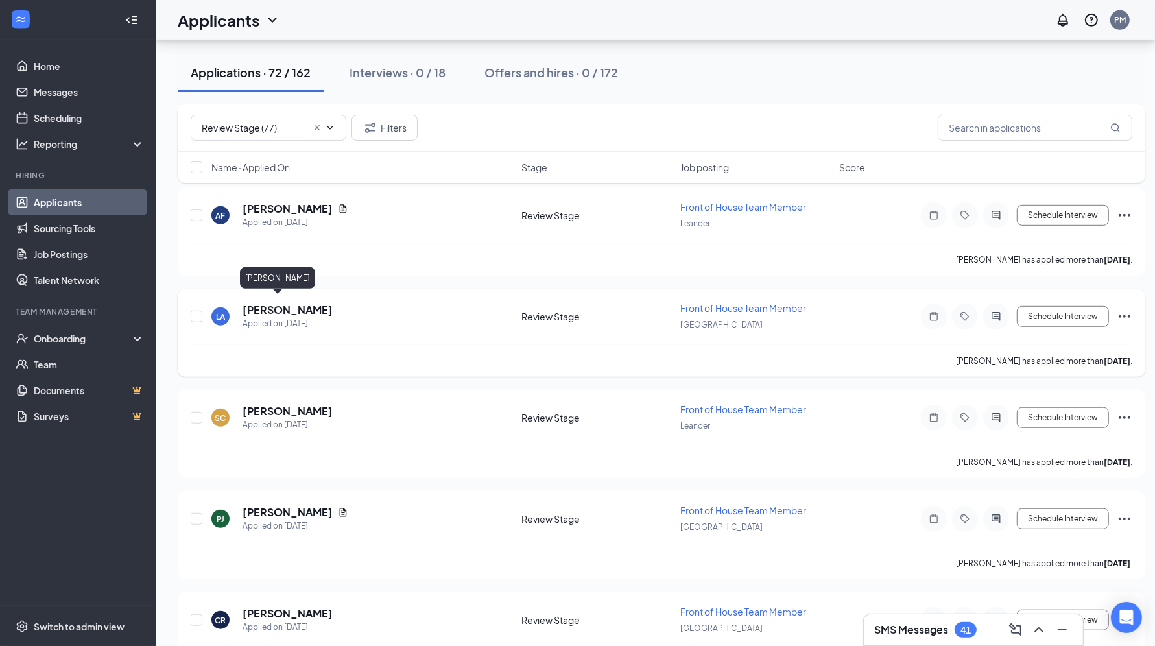
click at [285, 303] on h5 "[PERSON_NAME]" at bounding box center [287, 310] width 90 height 14
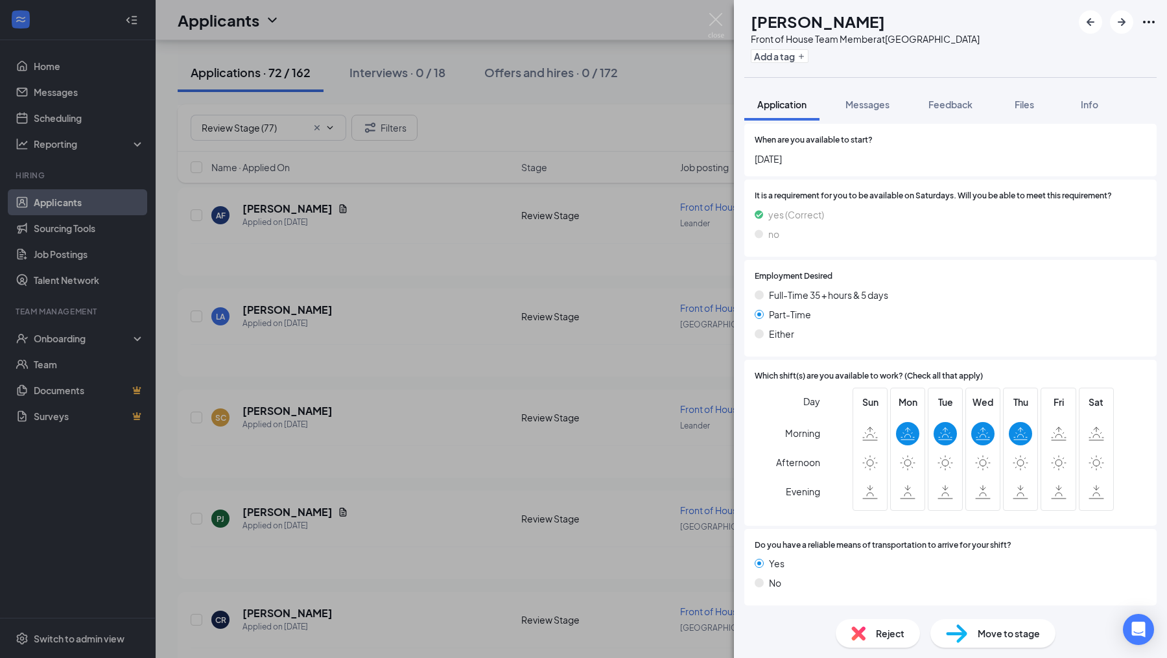
scroll to position [948, 0]
click at [884, 635] on span "Reject" at bounding box center [890, 633] width 29 height 14
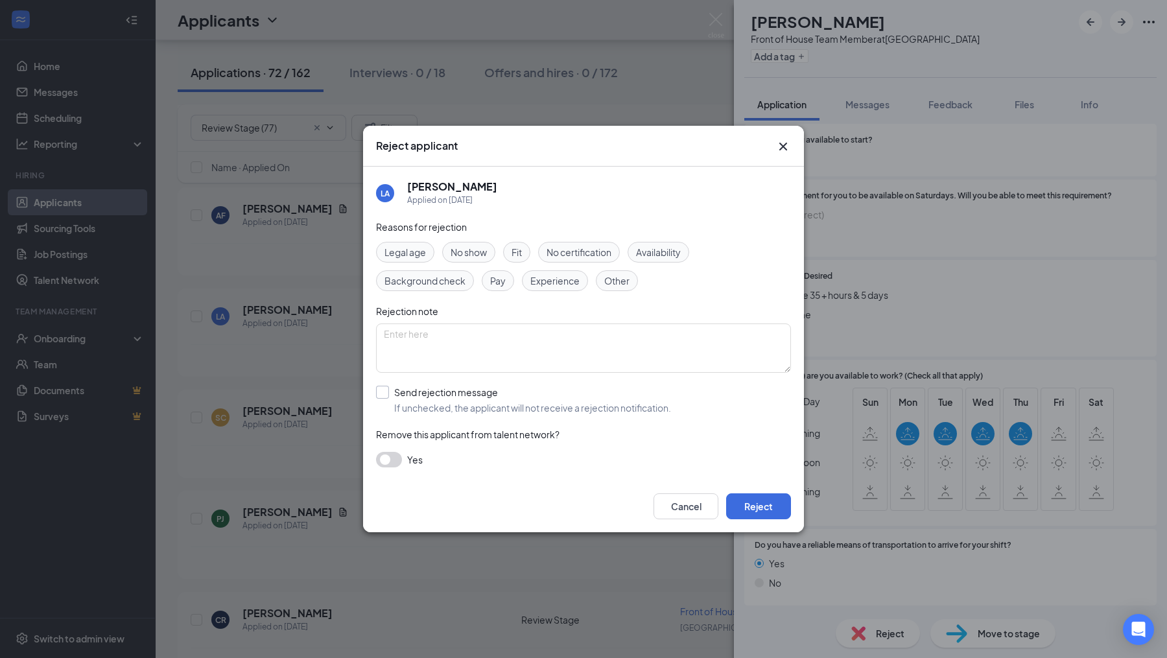
click at [388, 398] on input "Send rejection message If unchecked, the applicant will not receive a rejection…" at bounding box center [523, 400] width 295 height 29
checkbox input "true"
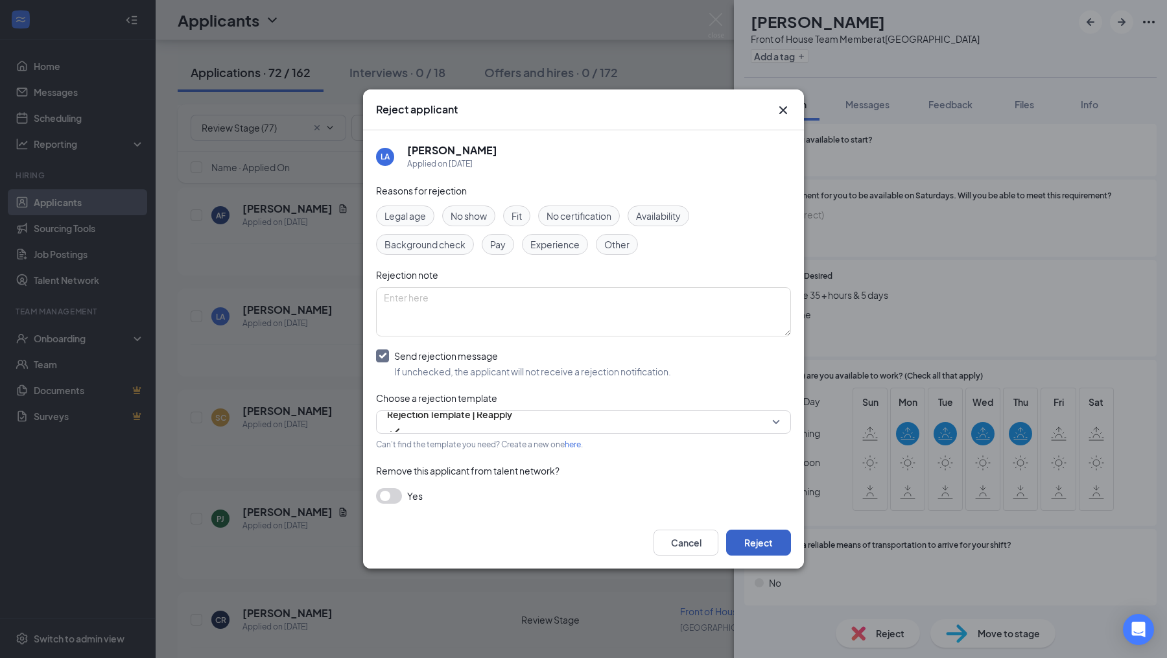
click at [753, 545] on button "Reject" at bounding box center [758, 543] width 65 height 26
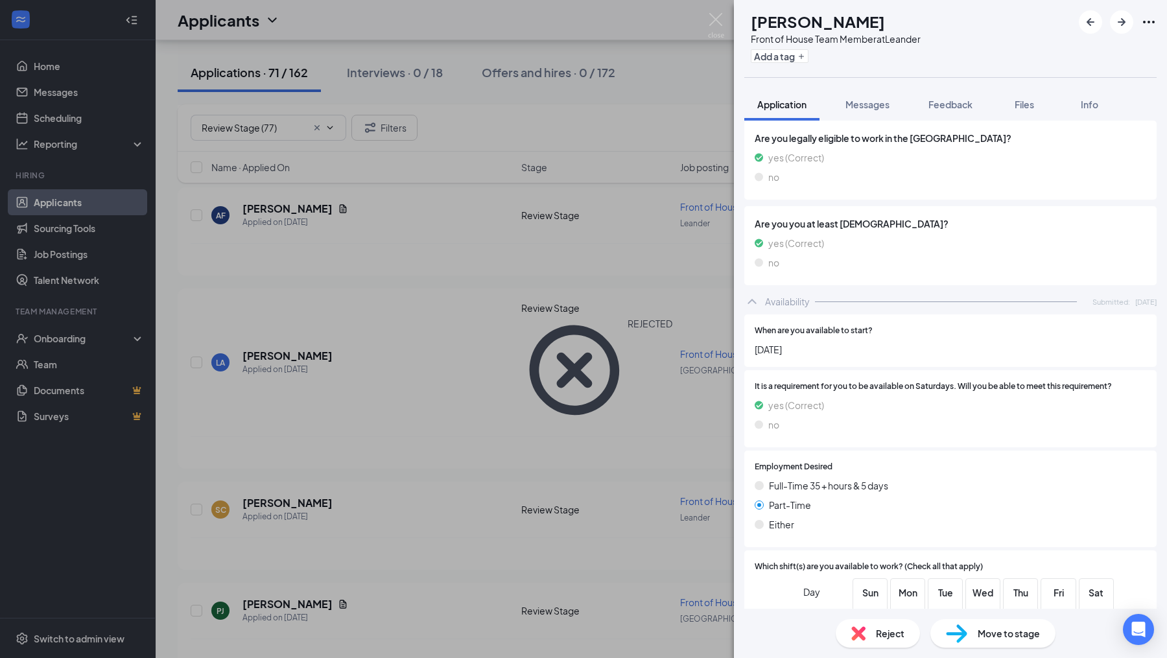
scroll to position [902, 0]
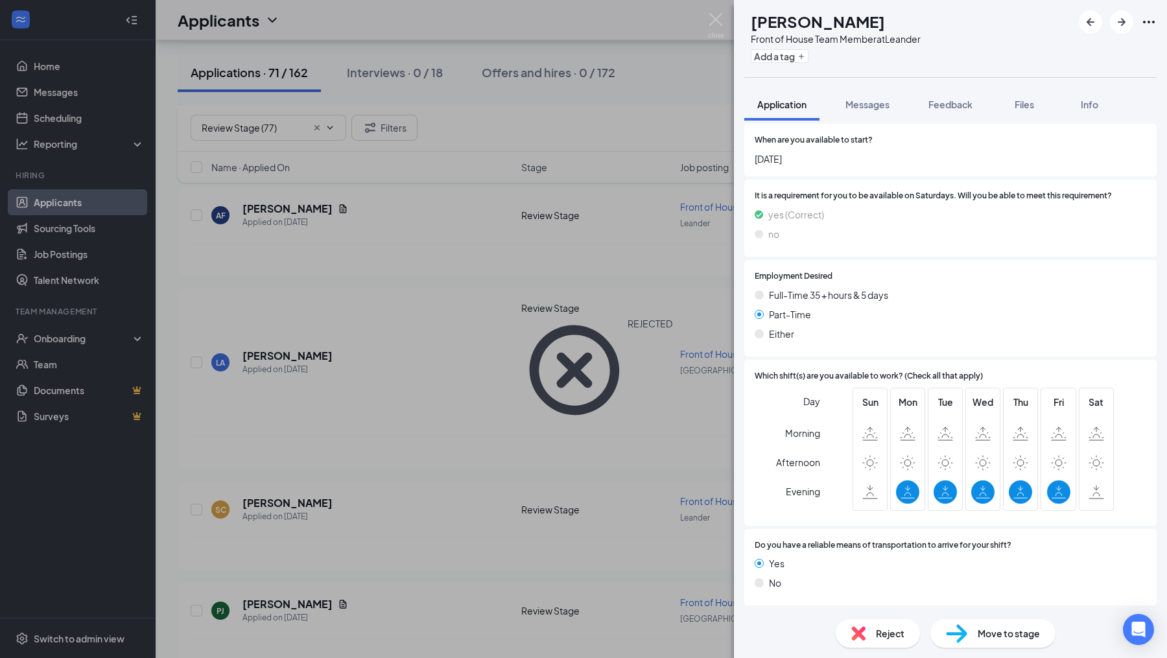
click at [877, 633] on span "Reject" at bounding box center [890, 633] width 29 height 14
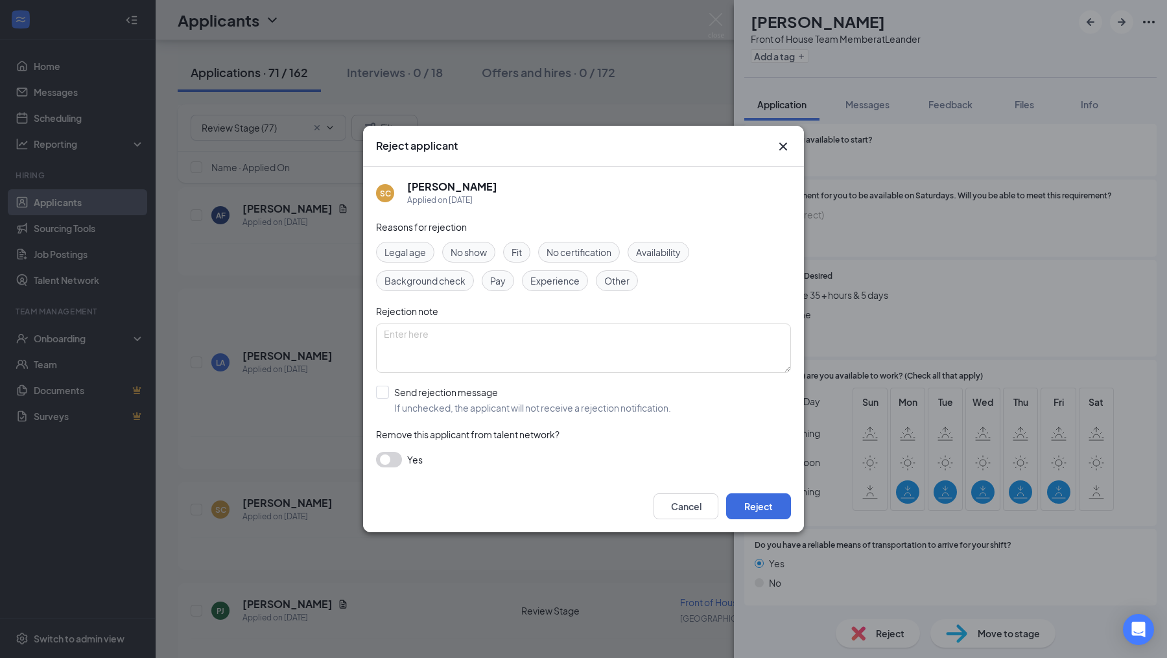
click at [395, 386] on div "Reasons for rejection Legal age No show Fit No certification Availability Backg…" at bounding box center [583, 350] width 415 height 261
click at [394, 396] on input "Send rejection message If unchecked, the applicant will not receive a rejection…" at bounding box center [523, 400] width 295 height 29
checkbox input "true"
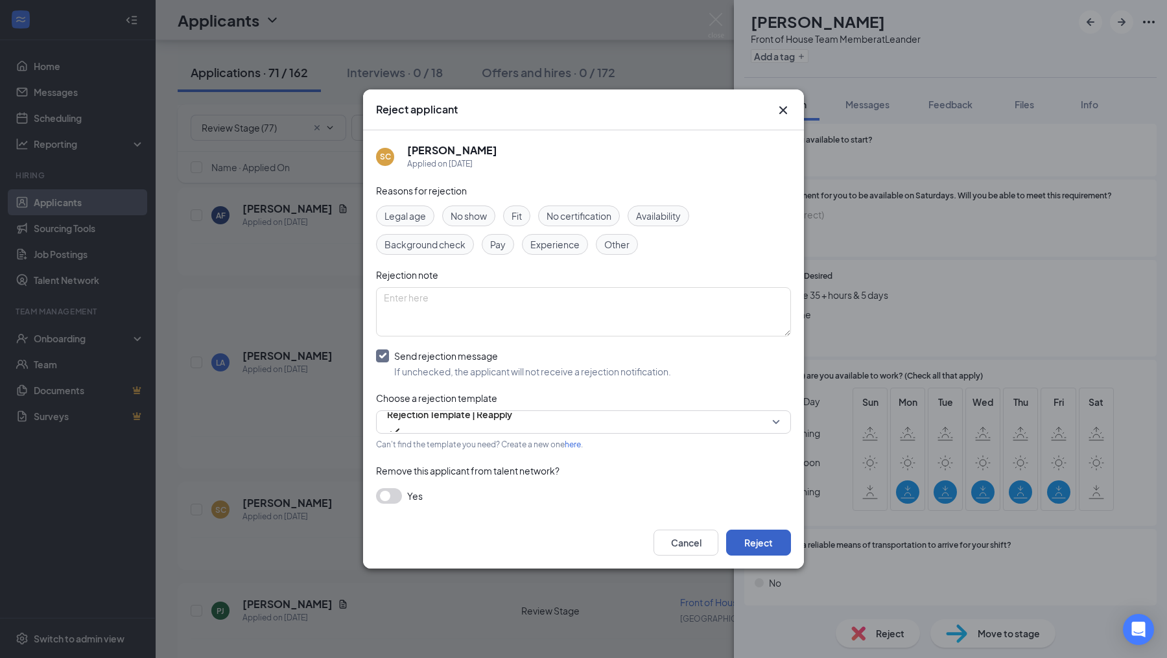
click at [767, 545] on button "Reject" at bounding box center [758, 543] width 65 height 26
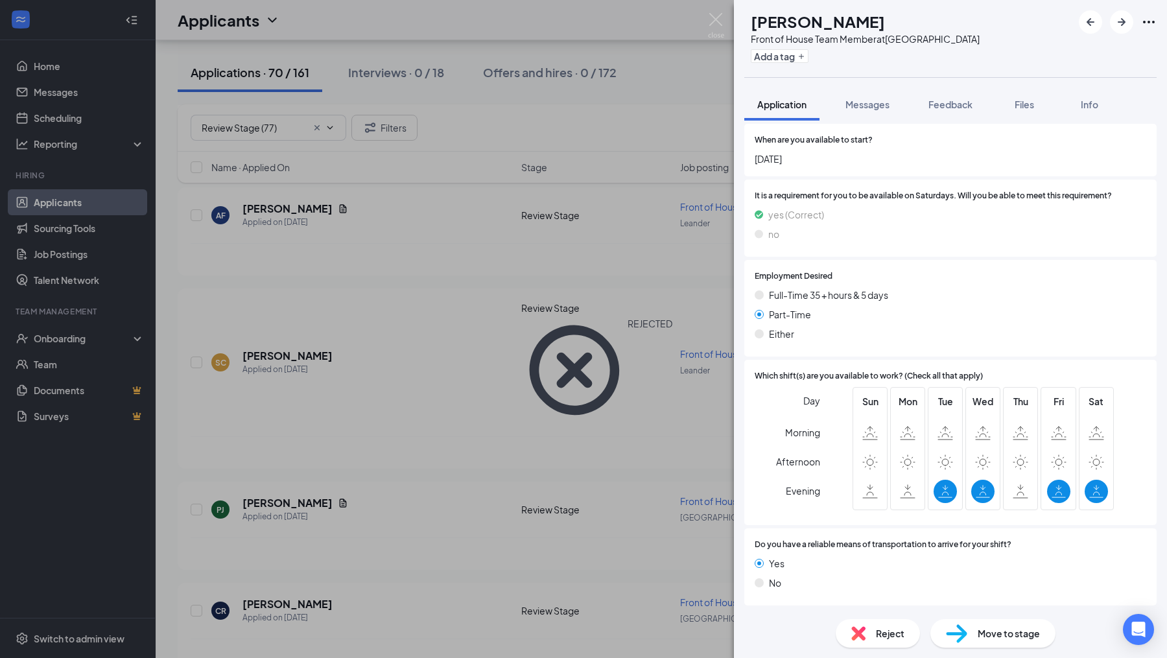
scroll to position [1007, 0]
click at [721, 16] on img at bounding box center [716, 25] width 16 height 25
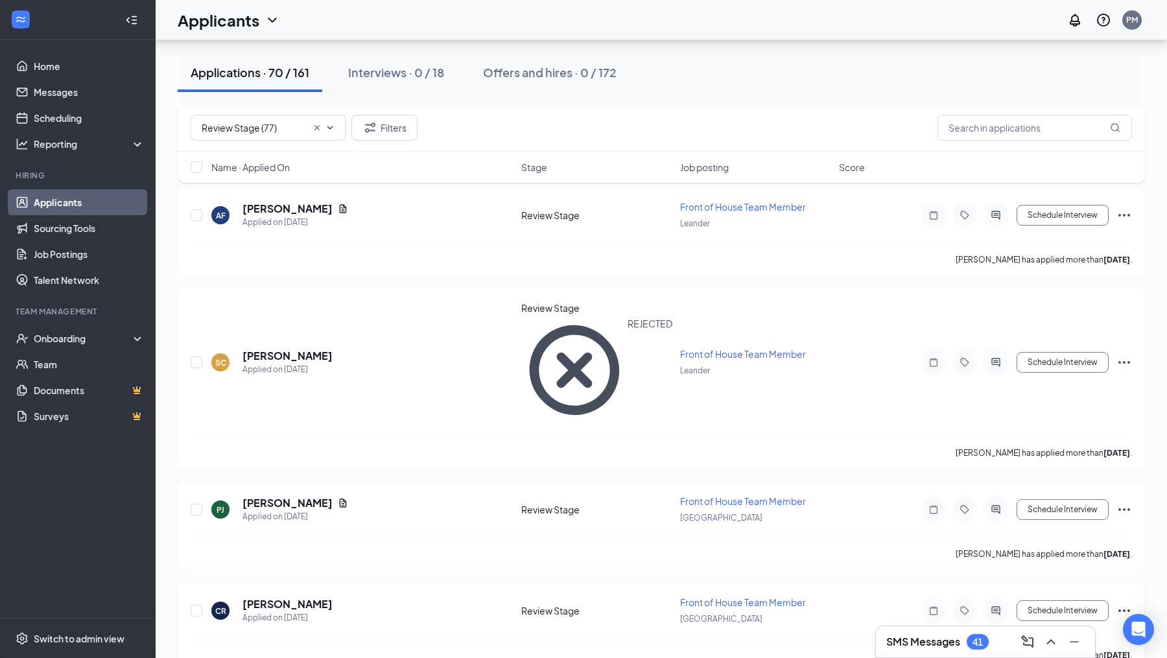
scroll to position [725, 0]
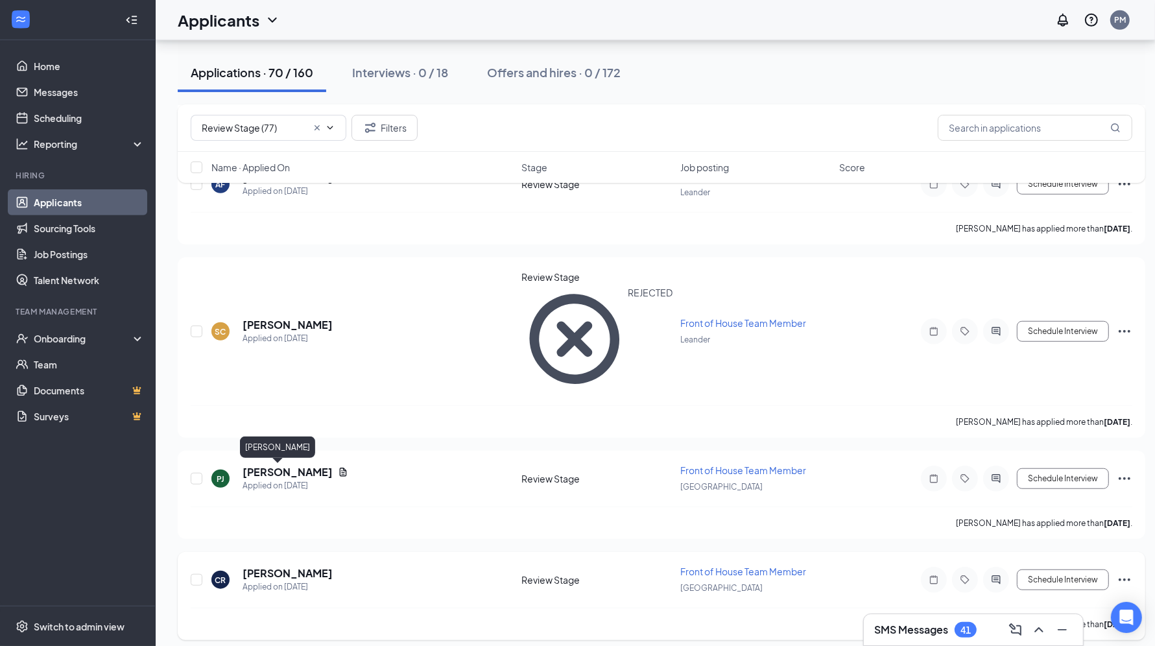
click at [300, 566] on h5 "[PERSON_NAME]" at bounding box center [287, 573] width 90 height 14
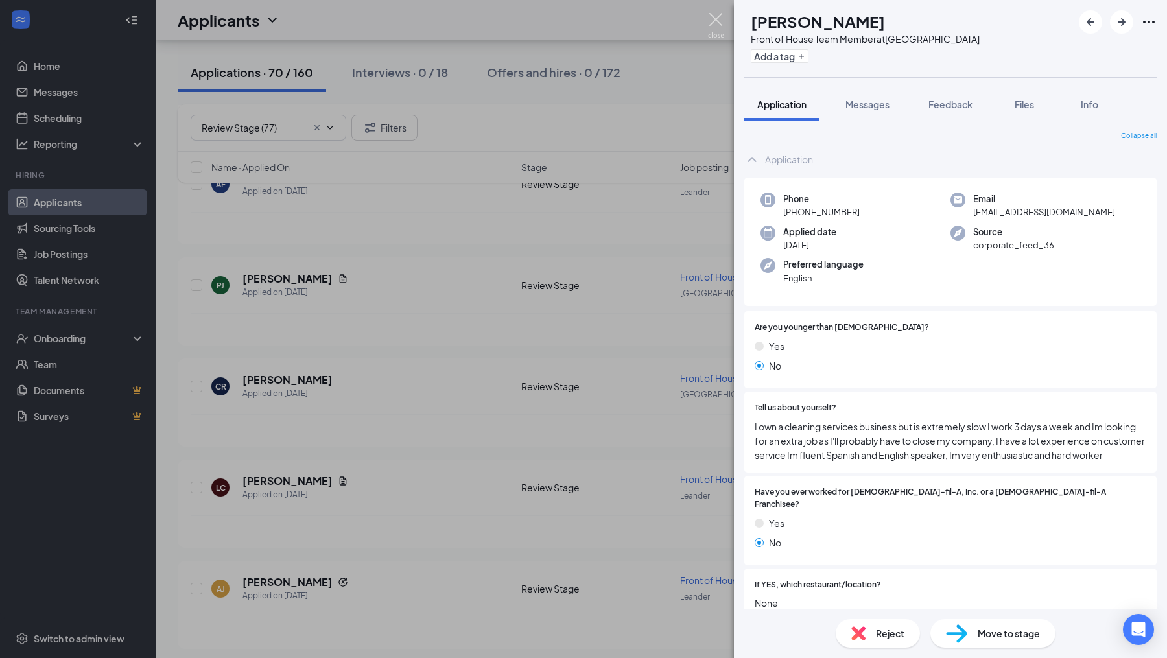
click at [712, 19] on img at bounding box center [716, 25] width 16 height 25
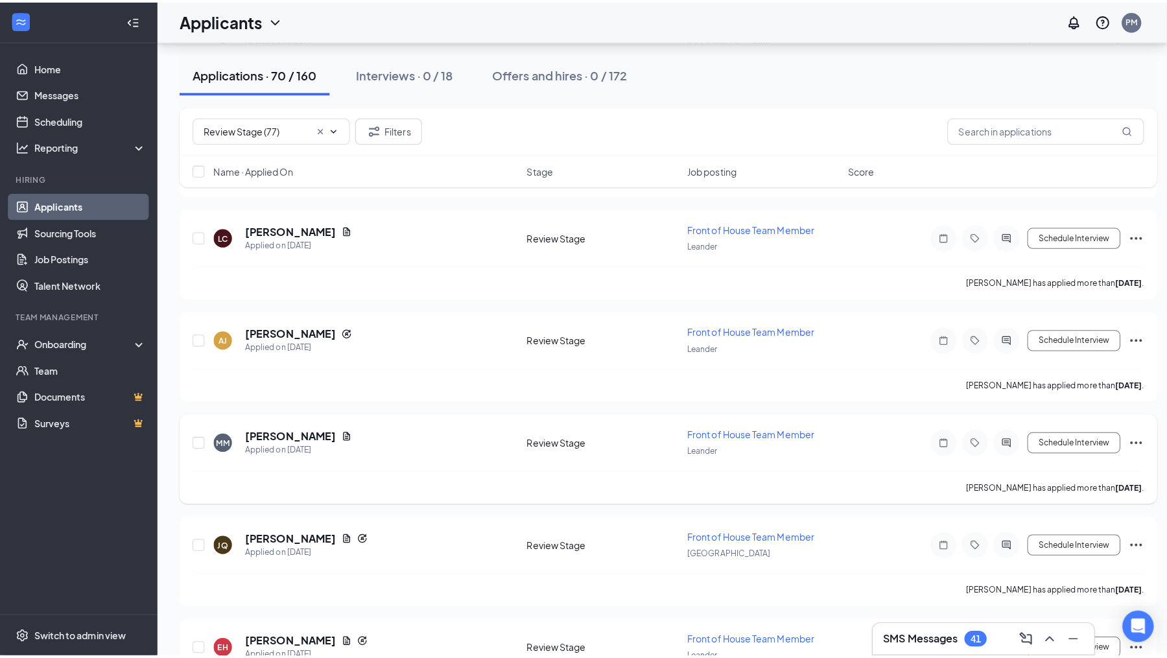
scroll to position [979, 0]
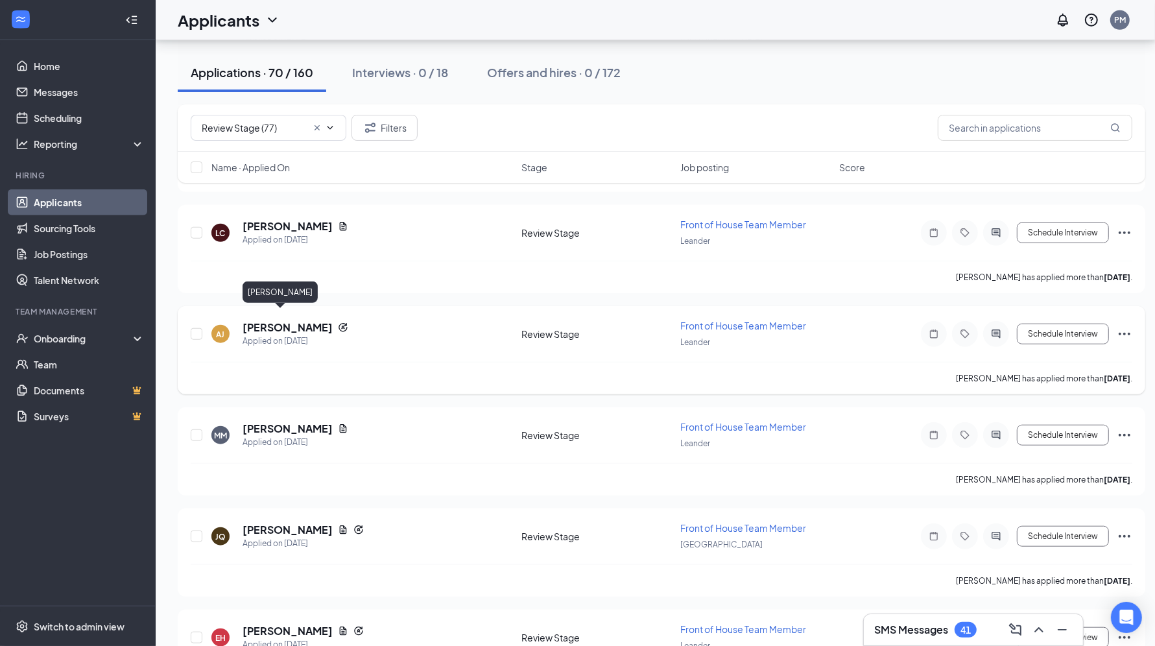
click at [320, 320] on h5 "[PERSON_NAME]" at bounding box center [287, 327] width 90 height 14
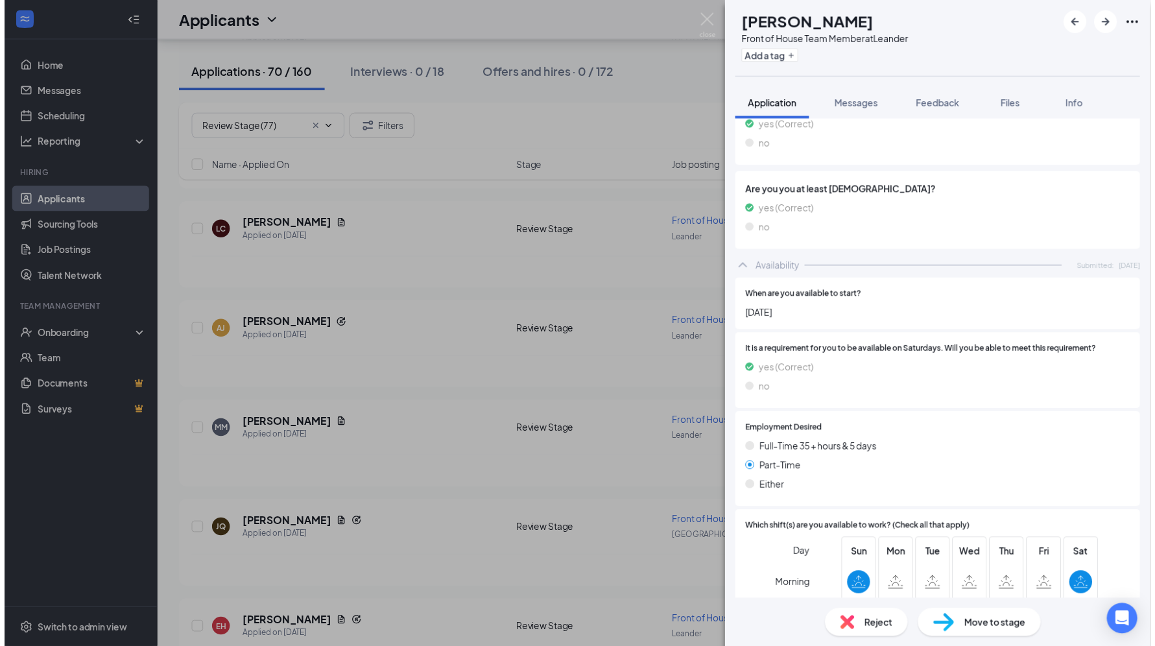
scroll to position [662, 0]
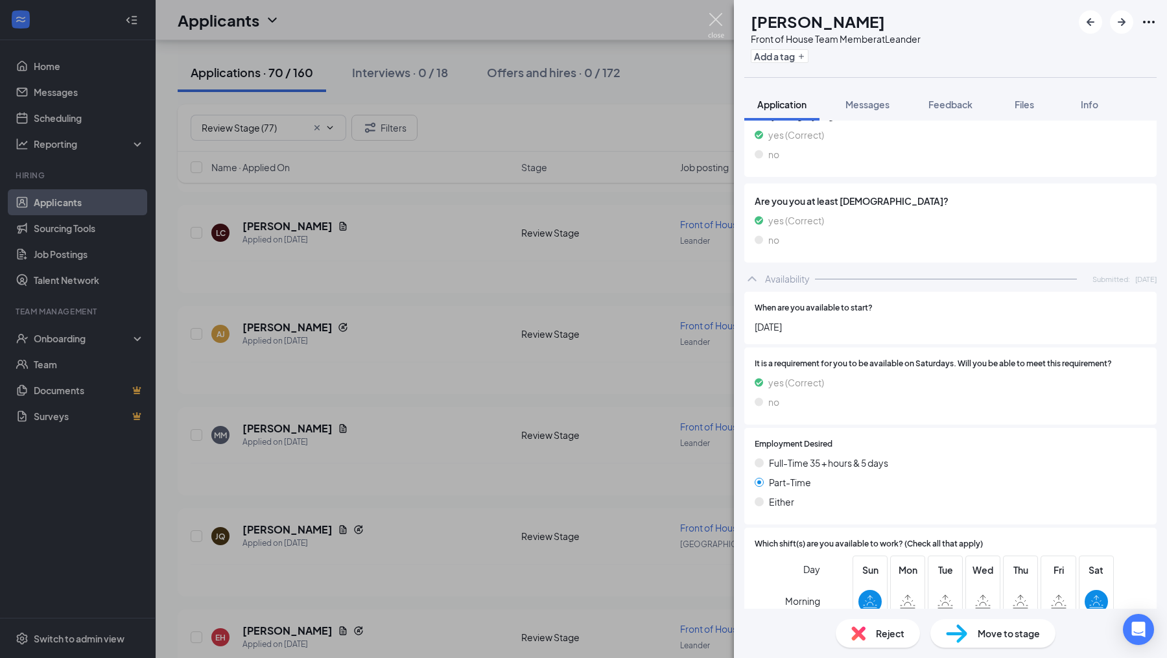
click at [718, 19] on img at bounding box center [716, 25] width 16 height 25
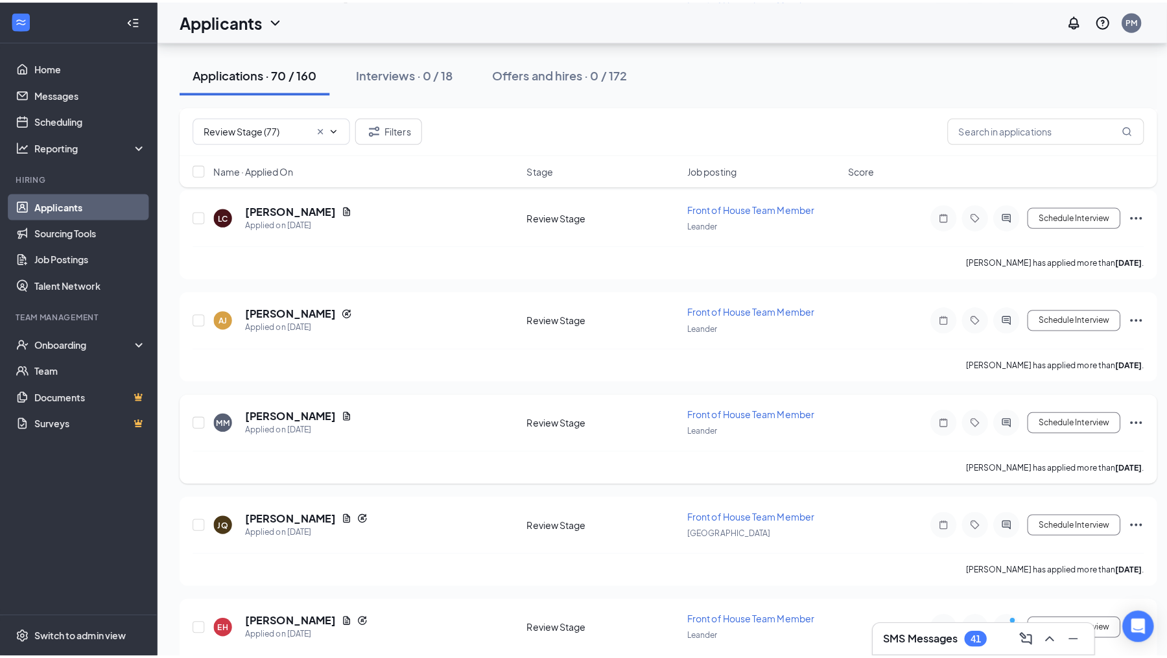
scroll to position [1011, 0]
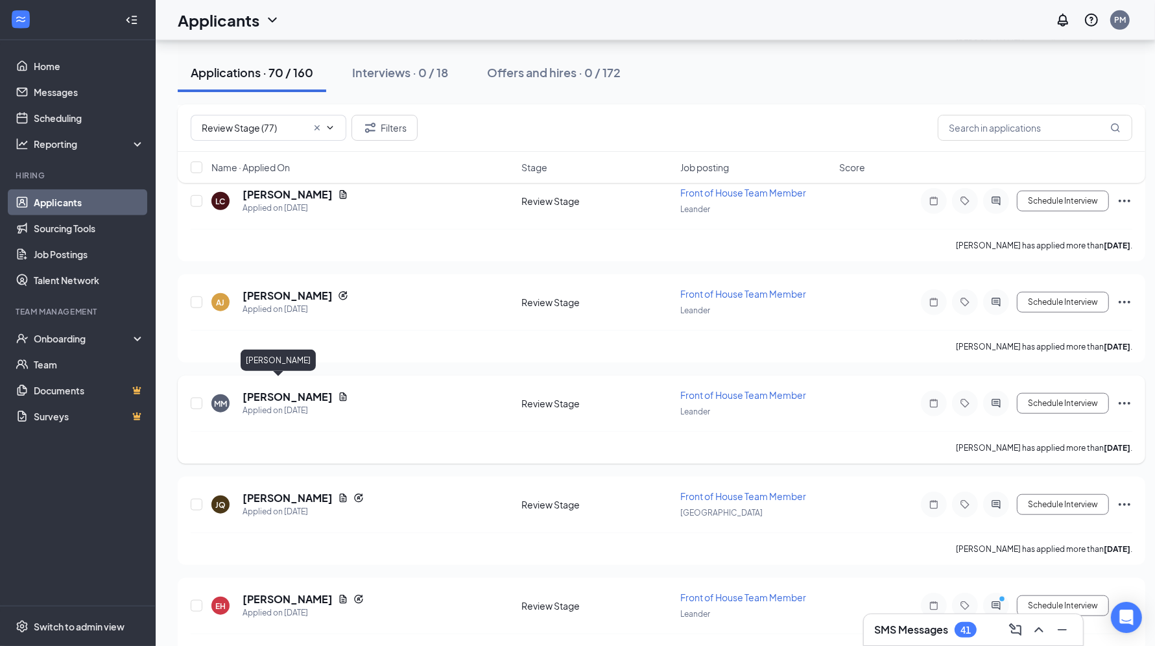
click at [290, 390] on h5 "[PERSON_NAME]" at bounding box center [287, 397] width 90 height 14
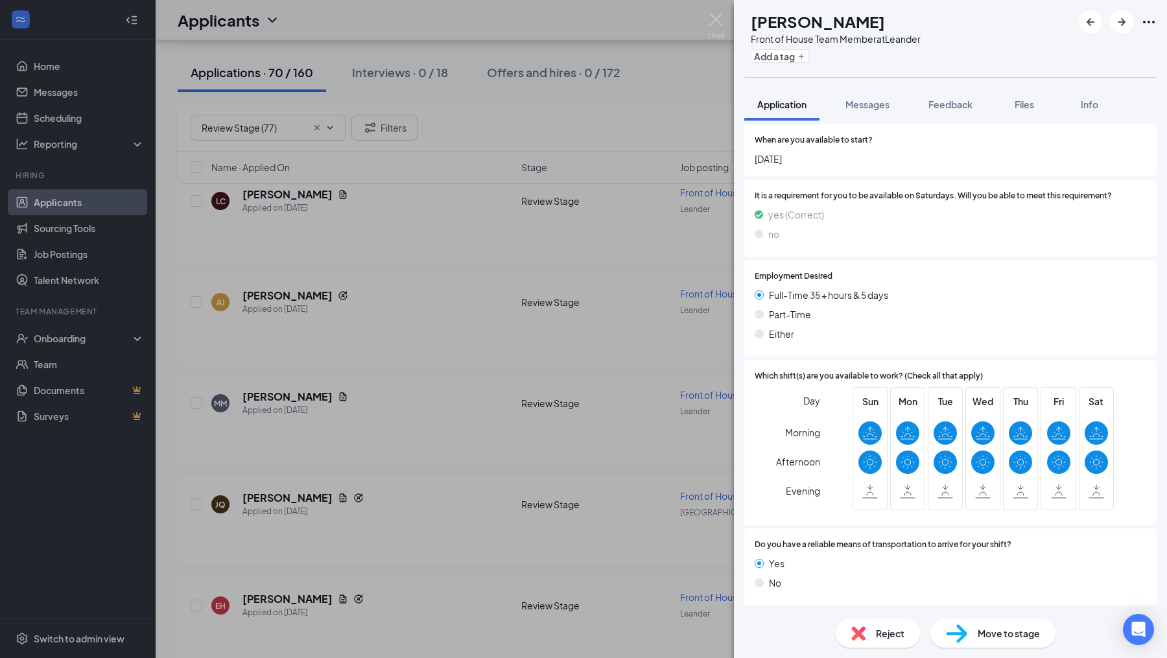
scroll to position [961, 0]
click at [707, 20] on div "MM [PERSON_NAME] Front of House Team Member at Leander Add a tag Application Me…" at bounding box center [583, 329] width 1167 height 658
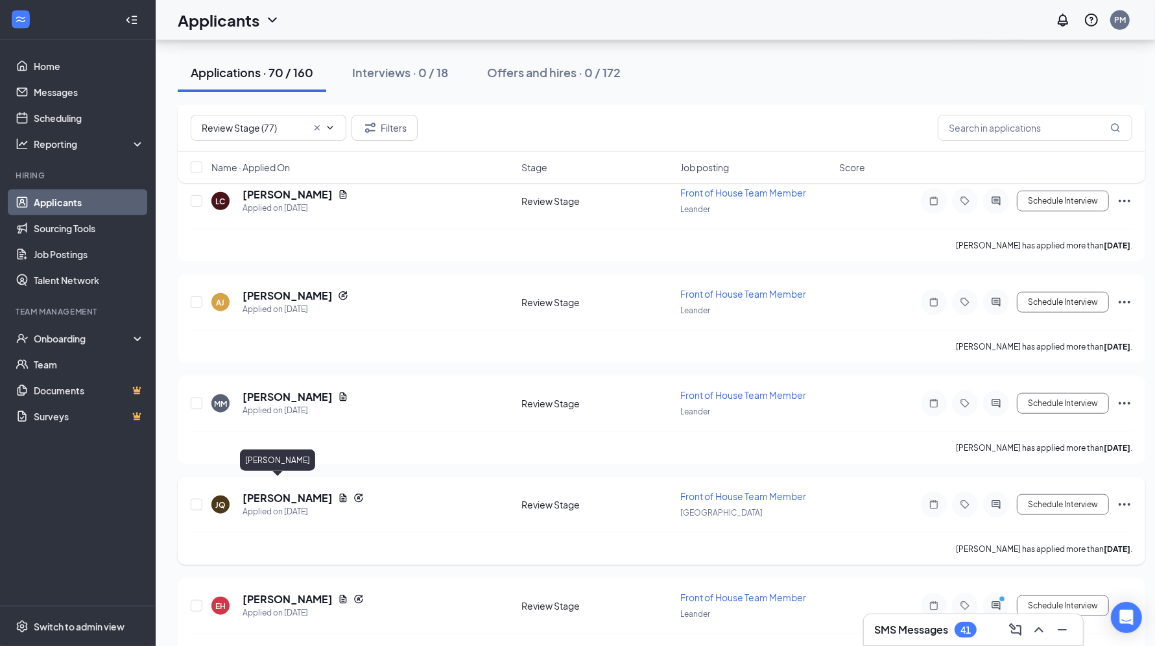
click at [283, 491] on h5 "[PERSON_NAME]" at bounding box center [287, 498] width 90 height 14
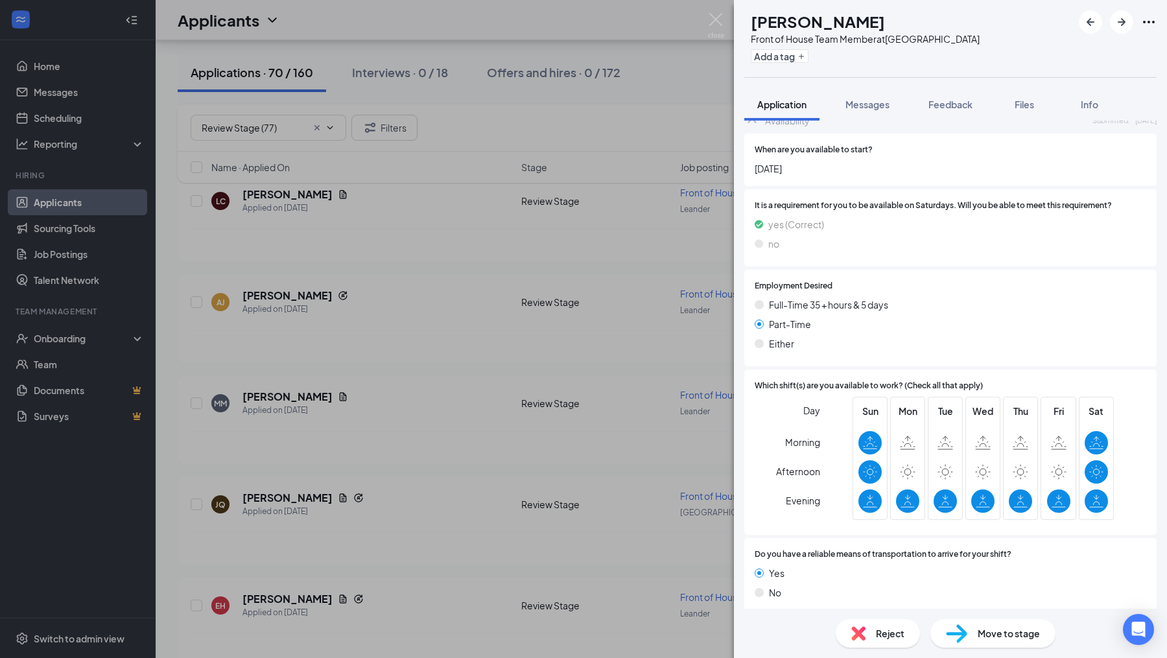
scroll to position [997, 0]
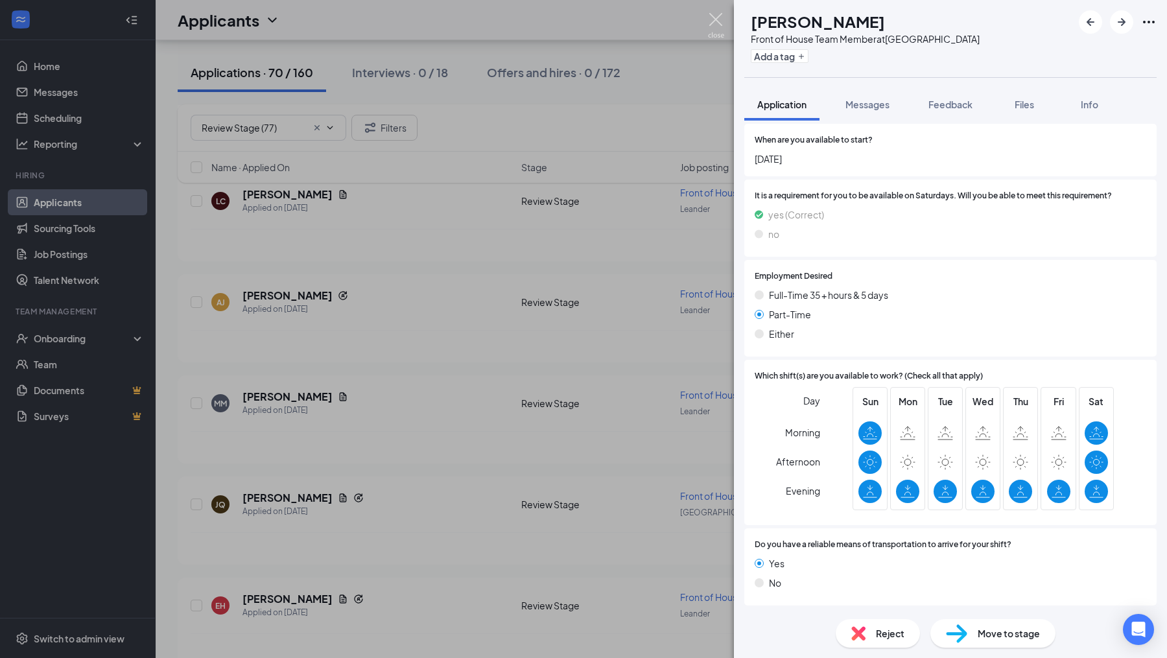
click at [722, 27] on img at bounding box center [716, 25] width 16 height 25
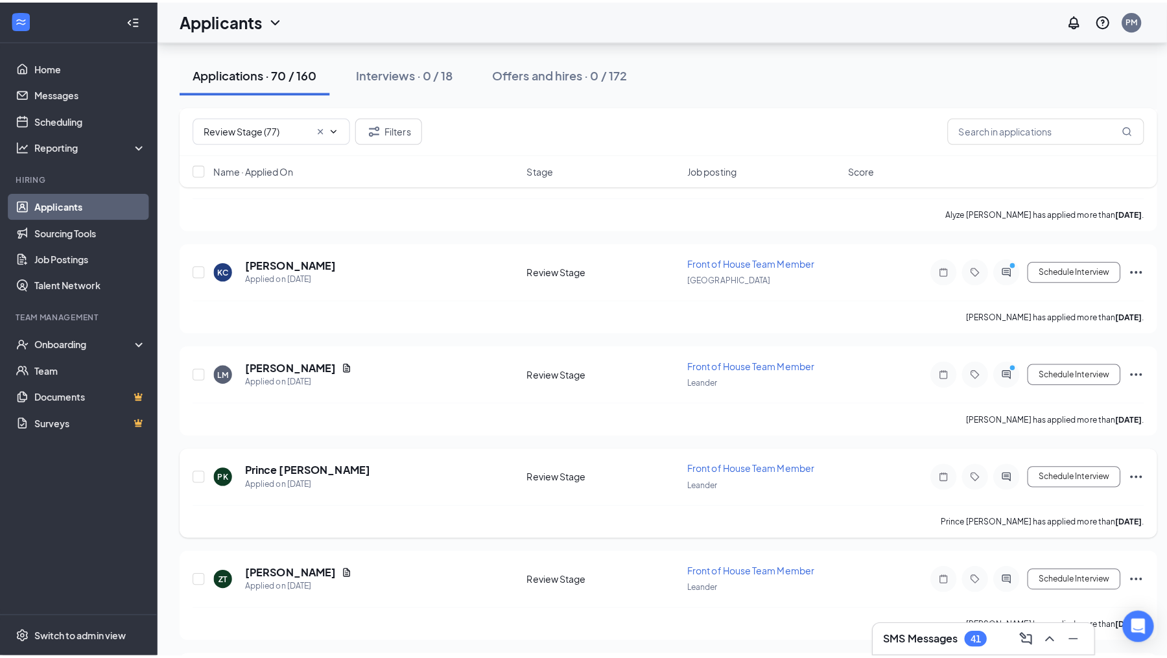
scroll to position [2714, 0]
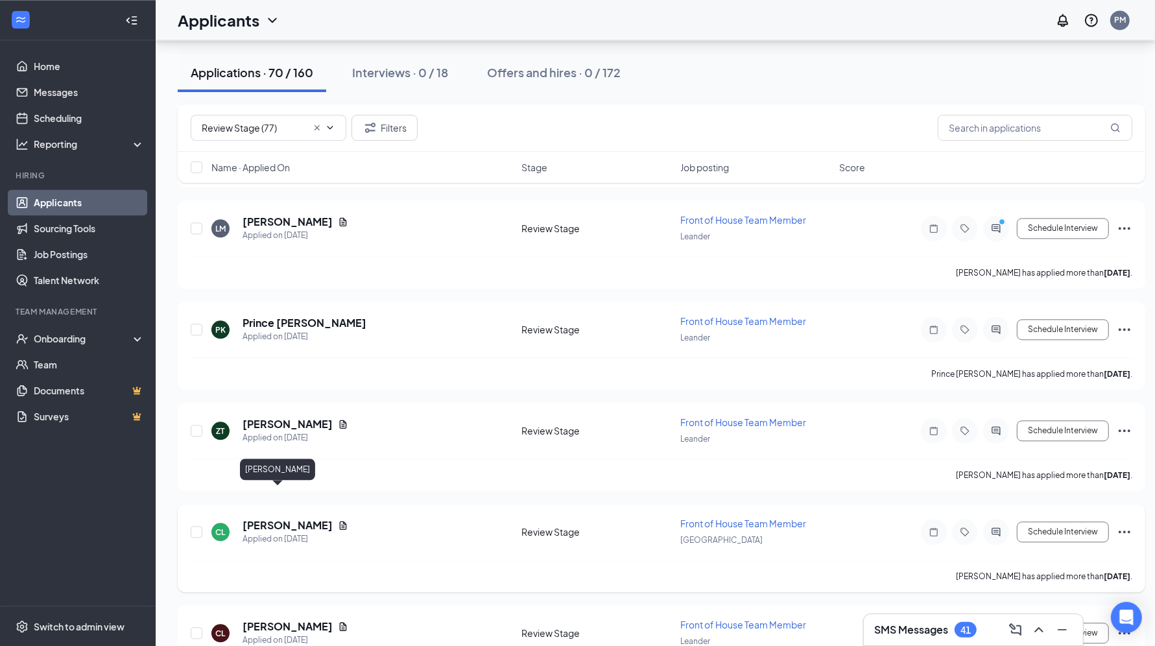
click at [296, 518] on h5 "[PERSON_NAME]" at bounding box center [287, 525] width 90 height 14
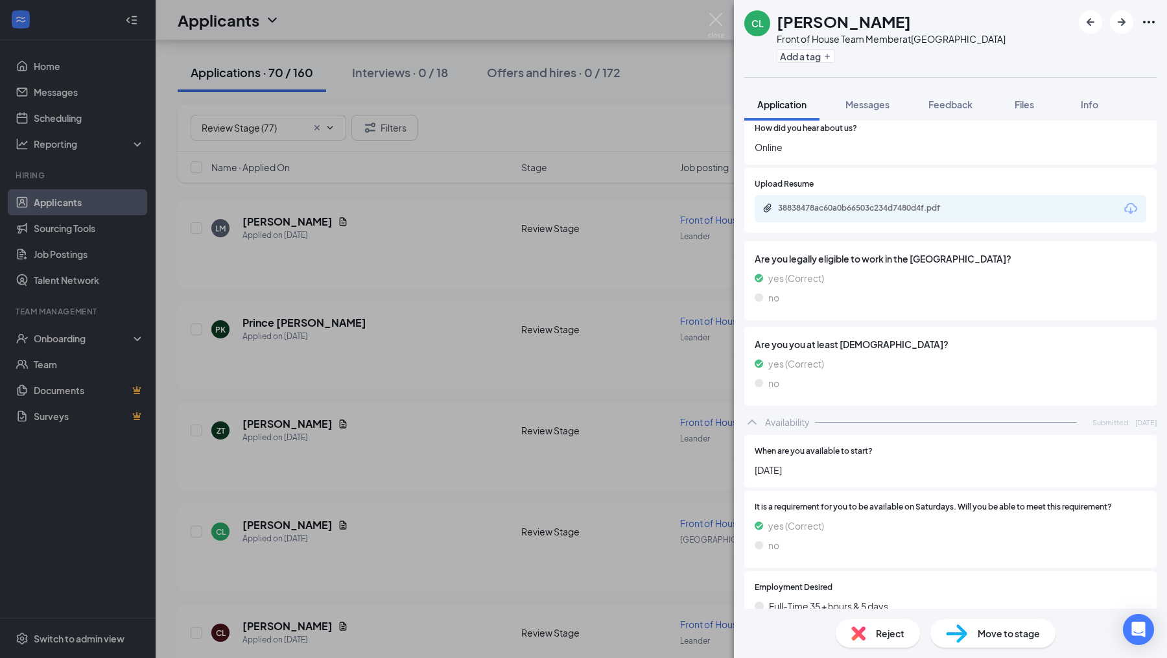
scroll to position [456, 0]
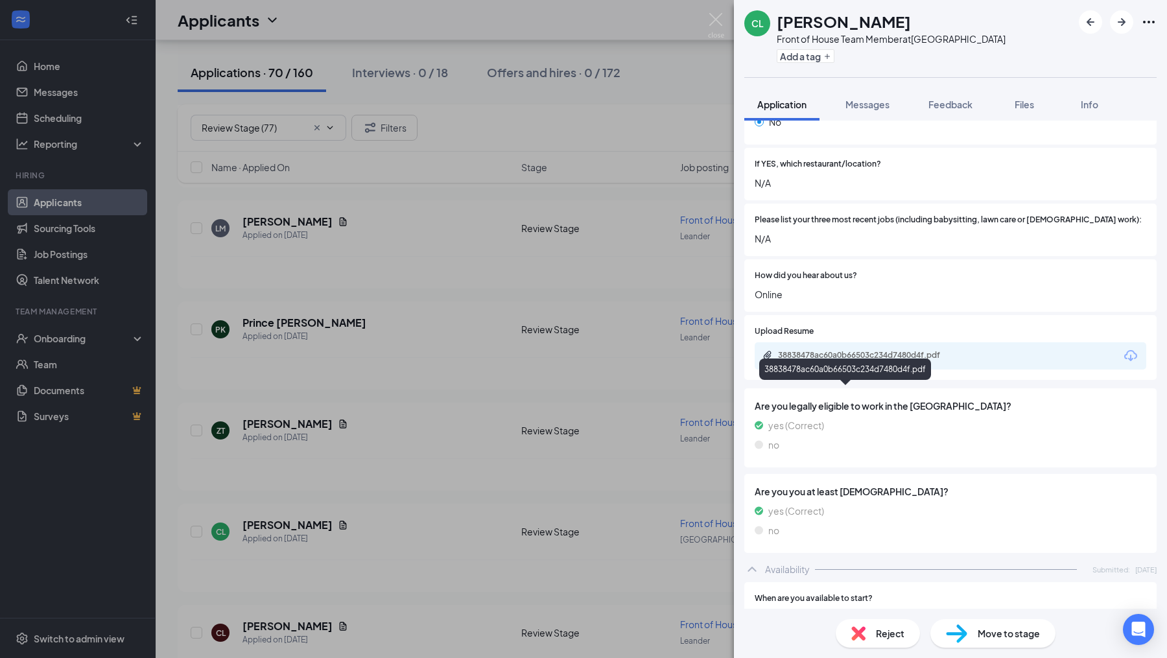
click at [931, 360] on div "38838478ac60a0b66503c234d7480d4f.pdf" at bounding box center [869, 355] width 182 height 10
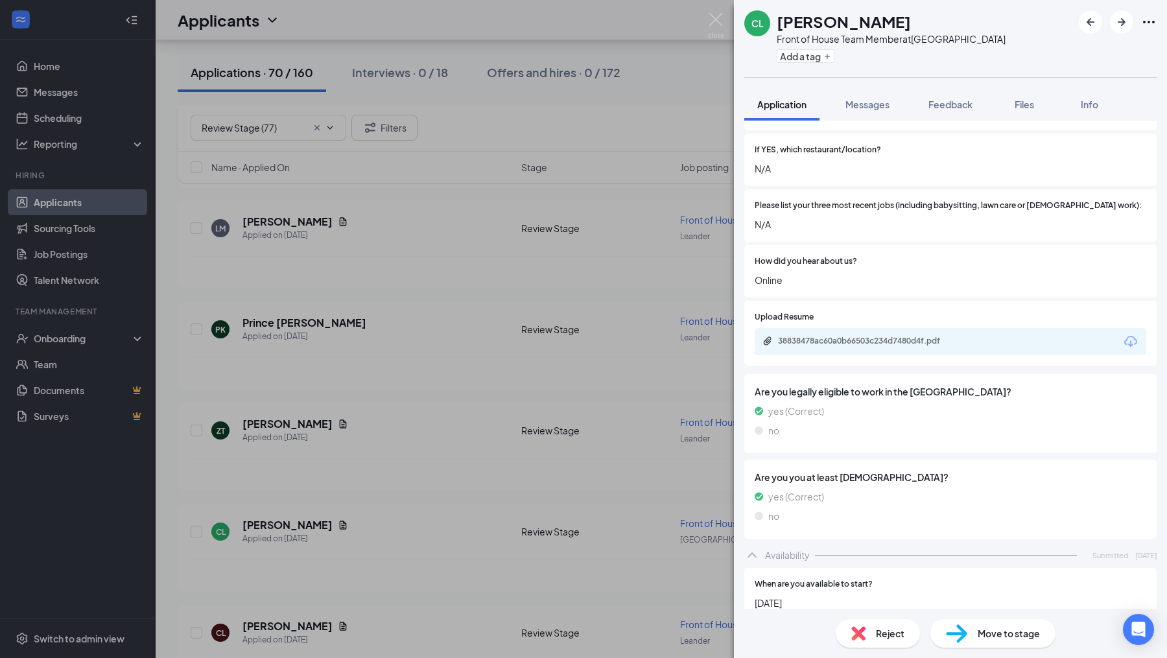
scroll to position [0, 0]
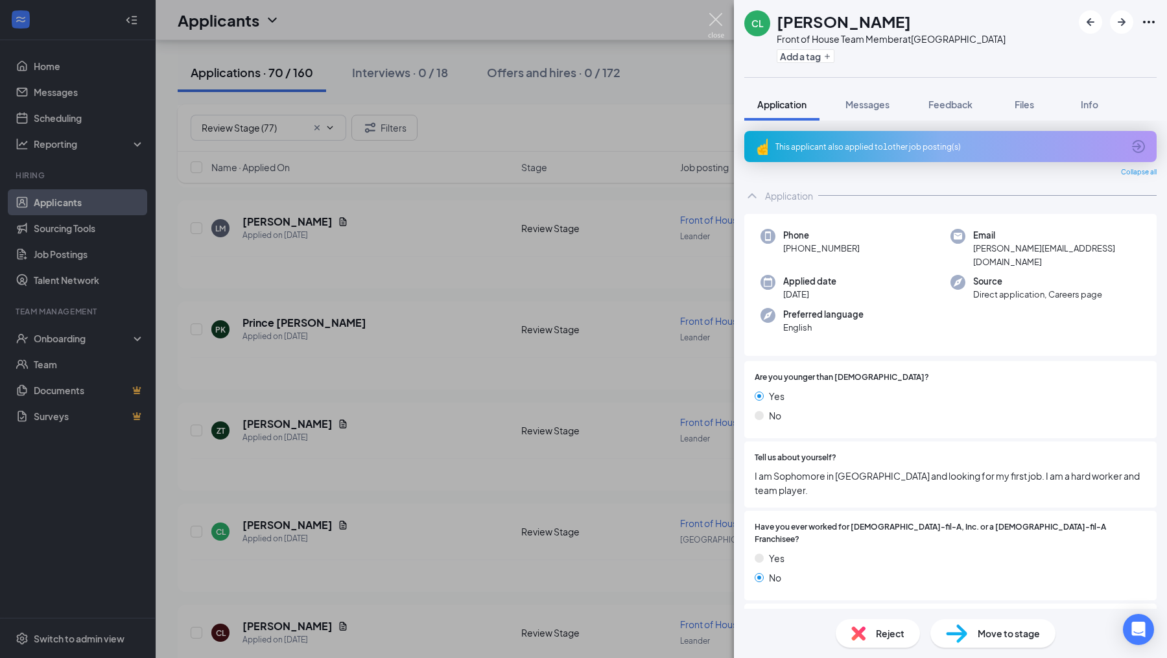
click at [710, 19] on img at bounding box center [716, 25] width 16 height 25
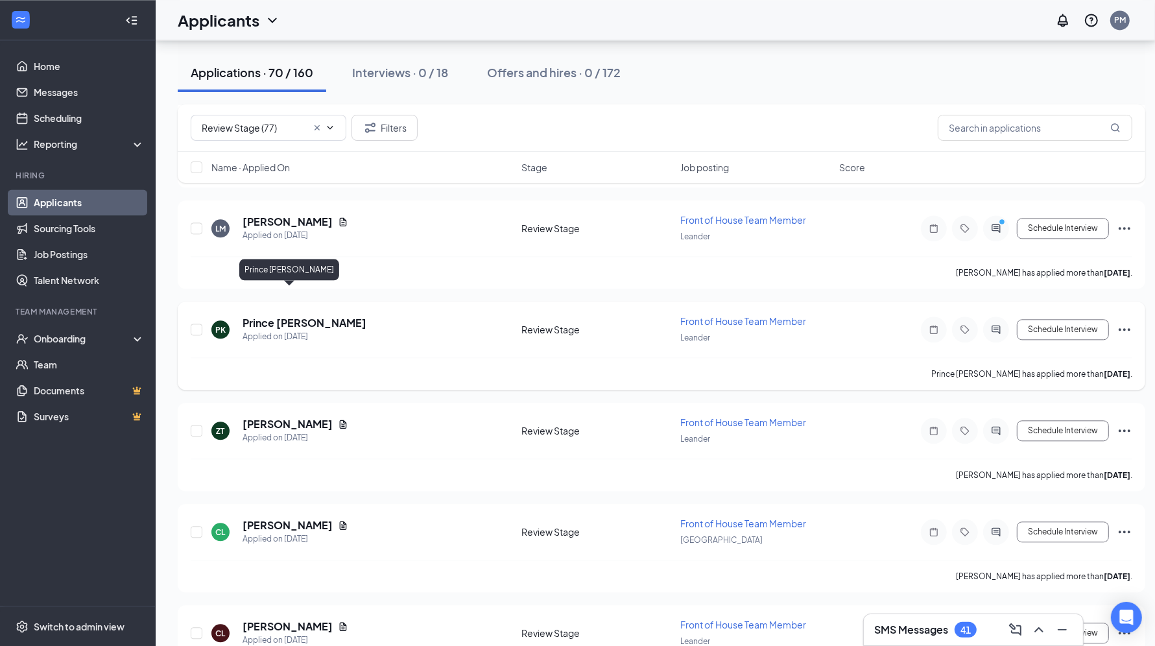
click at [288, 316] on h5 "Prince [PERSON_NAME]" at bounding box center [304, 323] width 124 height 14
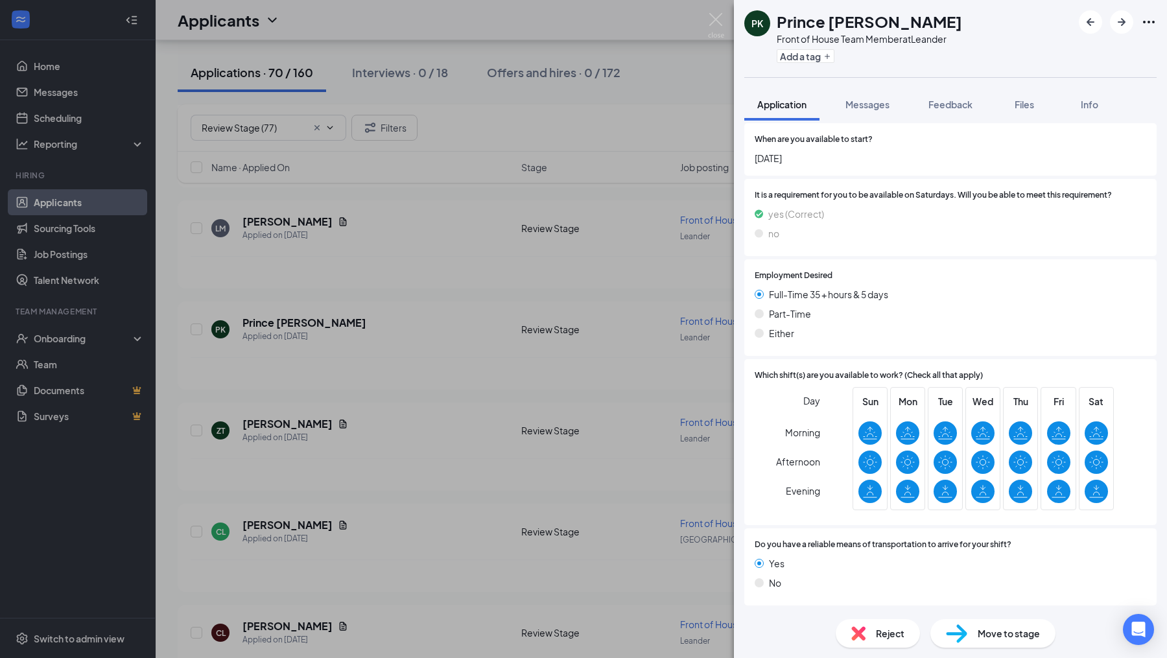
scroll to position [812, 0]
click at [716, 23] on img at bounding box center [716, 25] width 16 height 25
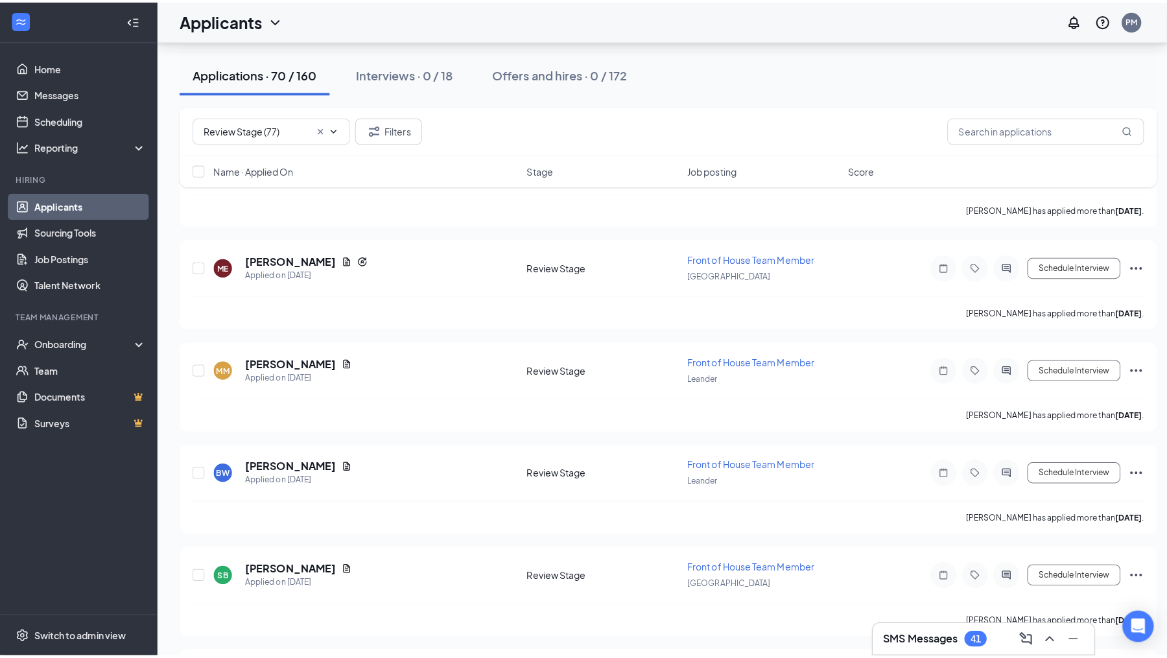
scroll to position [3196, 0]
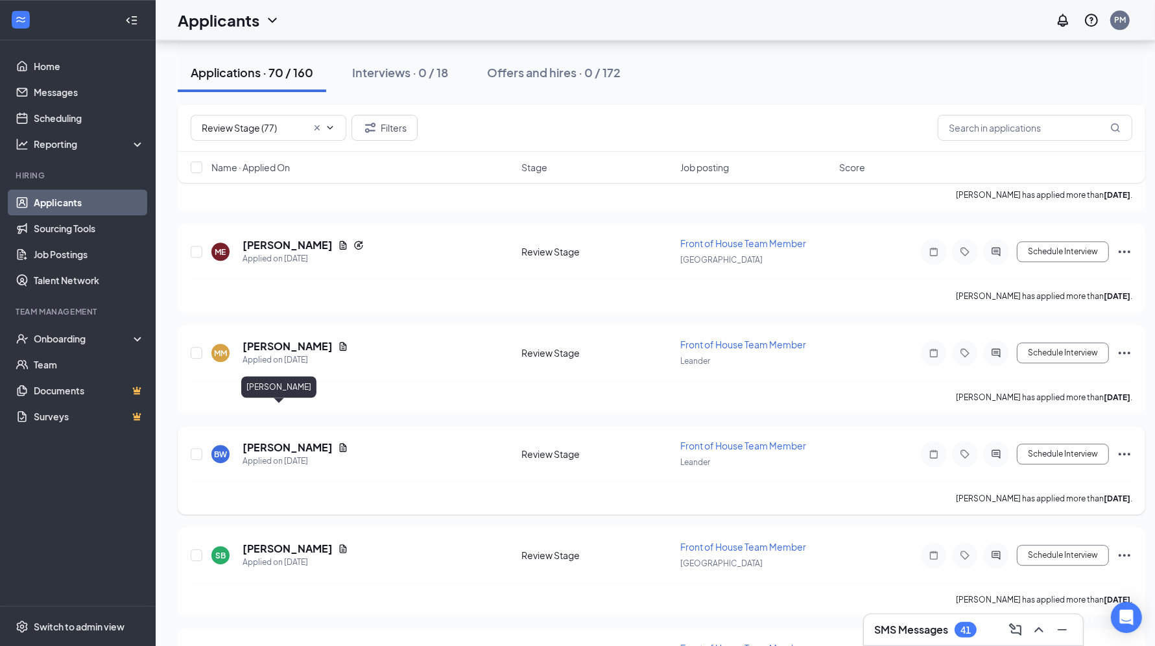
click at [312, 440] on h5 "[PERSON_NAME]" at bounding box center [287, 447] width 90 height 14
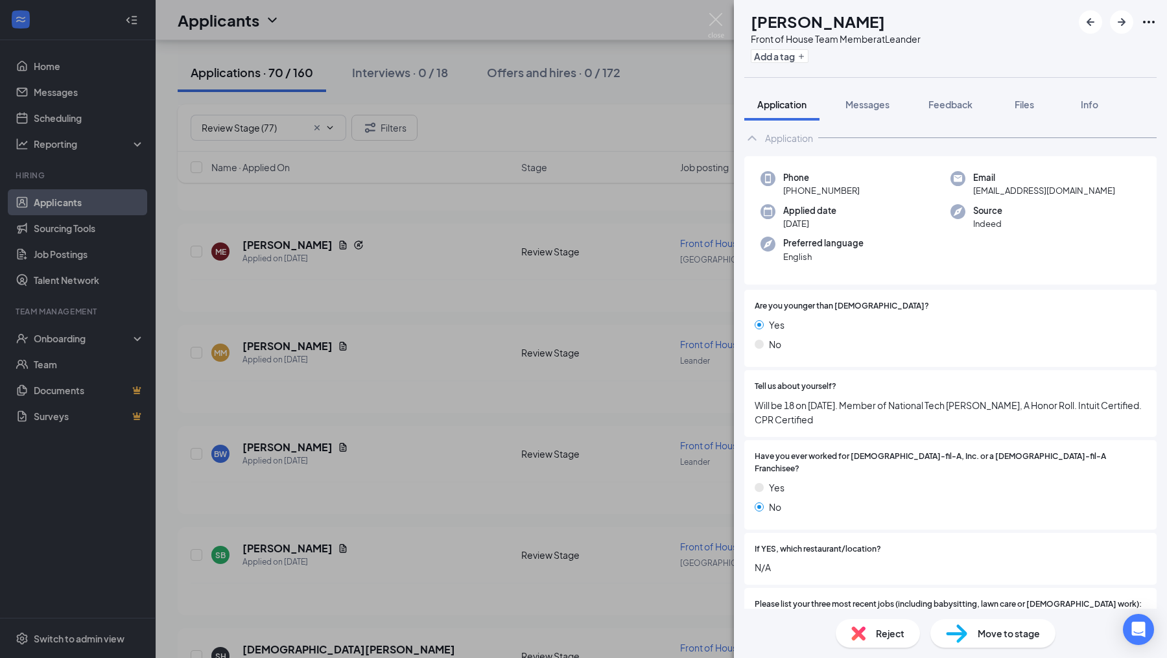
scroll to position [47, 0]
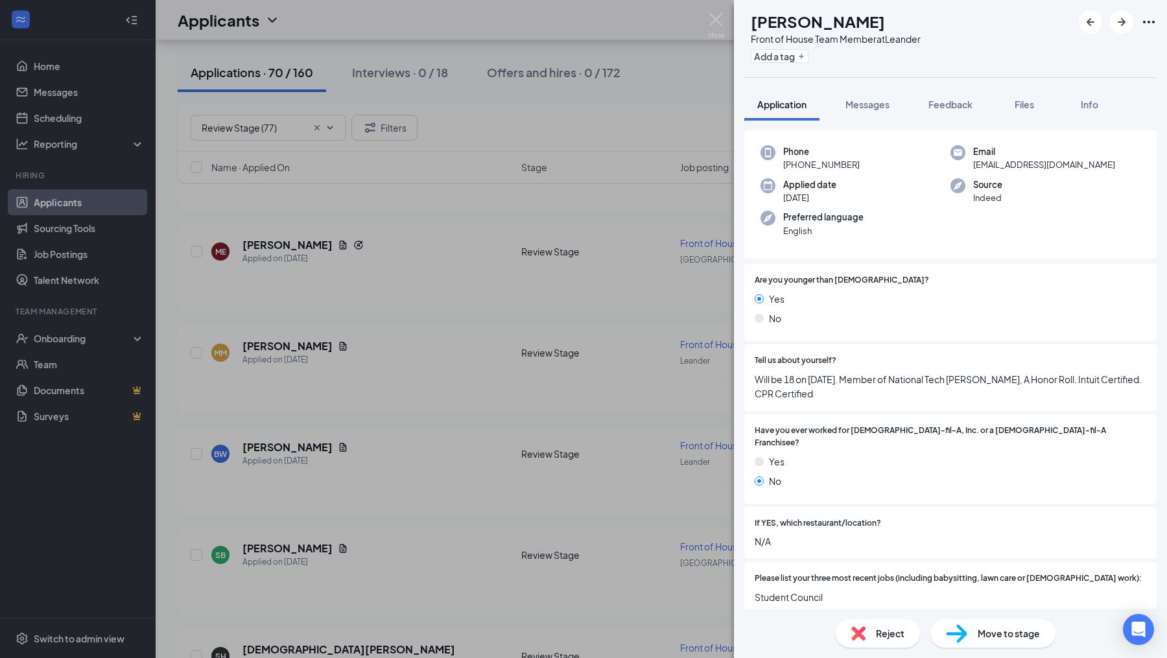
click at [889, 628] on span "Reject" at bounding box center [890, 633] width 29 height 14
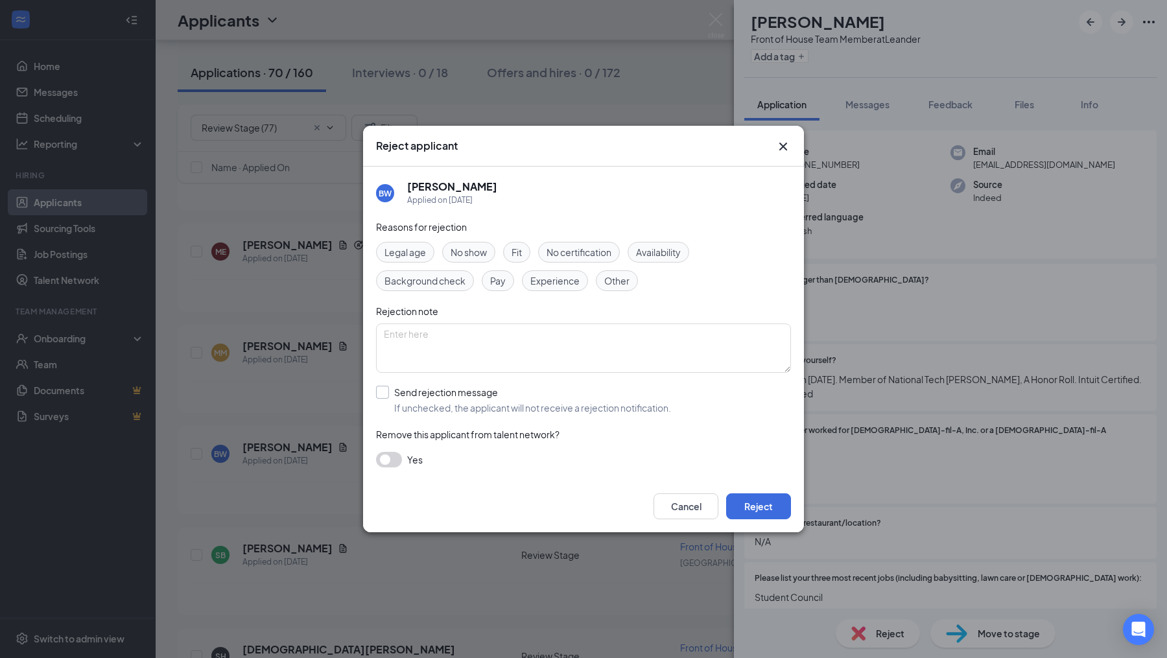
click at [401, 404] on input "Send rejection message If unchecked, the applicant will not receive a rejection…" at bounding box center [523, 400] width 295 height 29
checkbox input "true"
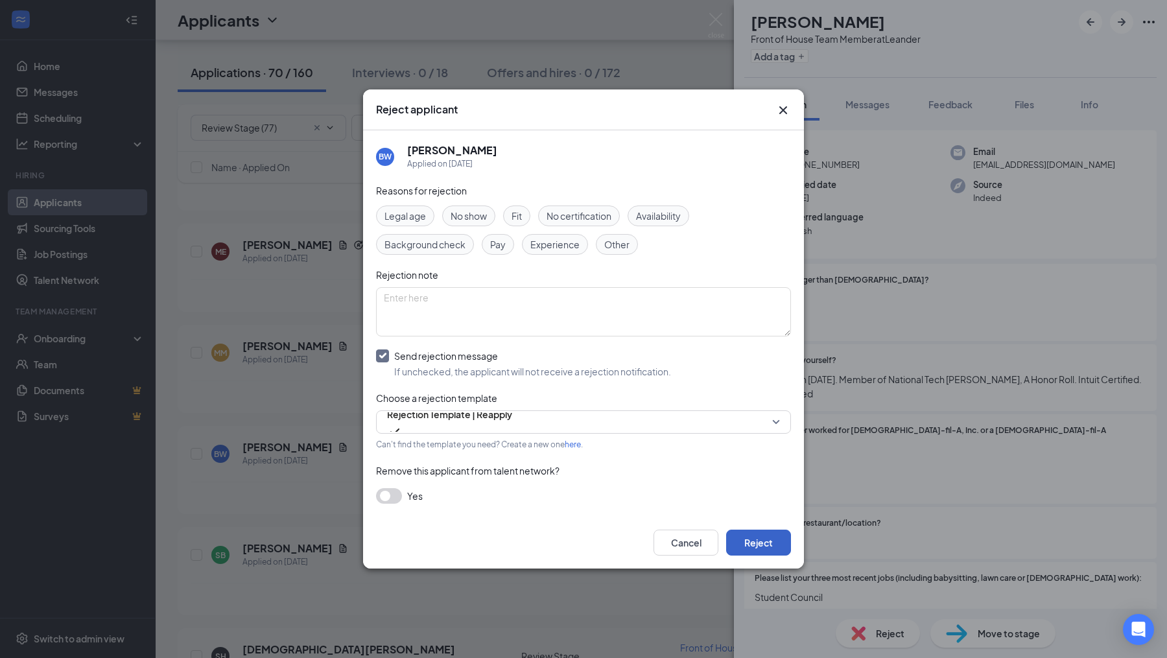
click at [750, 541] on button "Reject" at bounding box center [758, 543] width 65 height 26
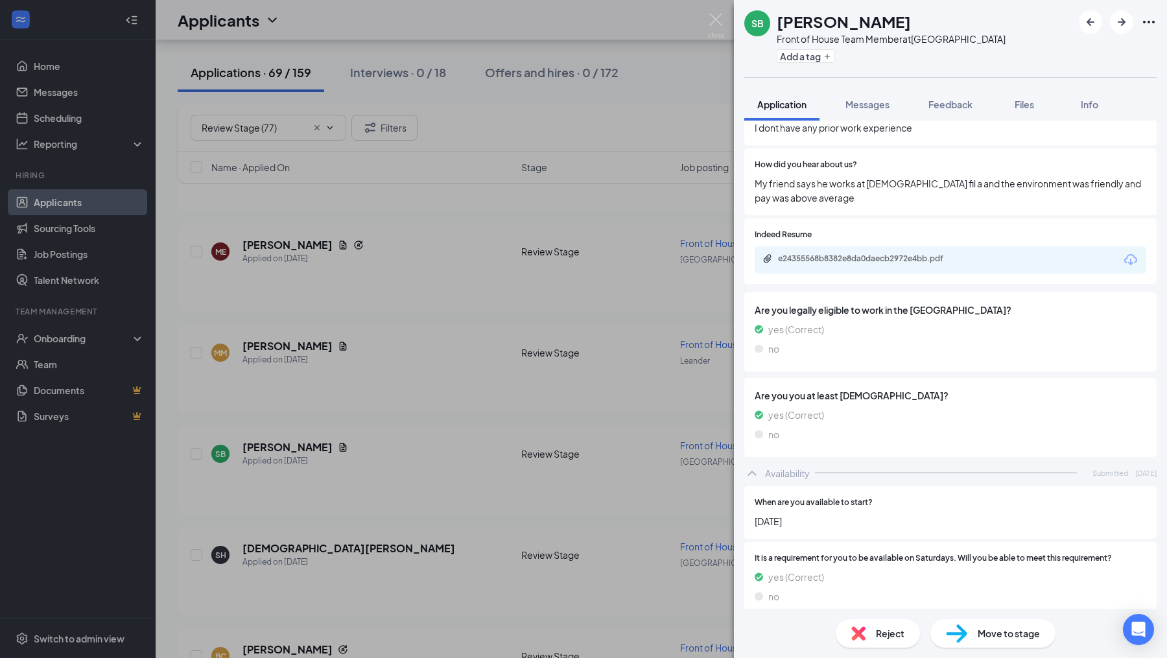
scroll to position [532, 0]
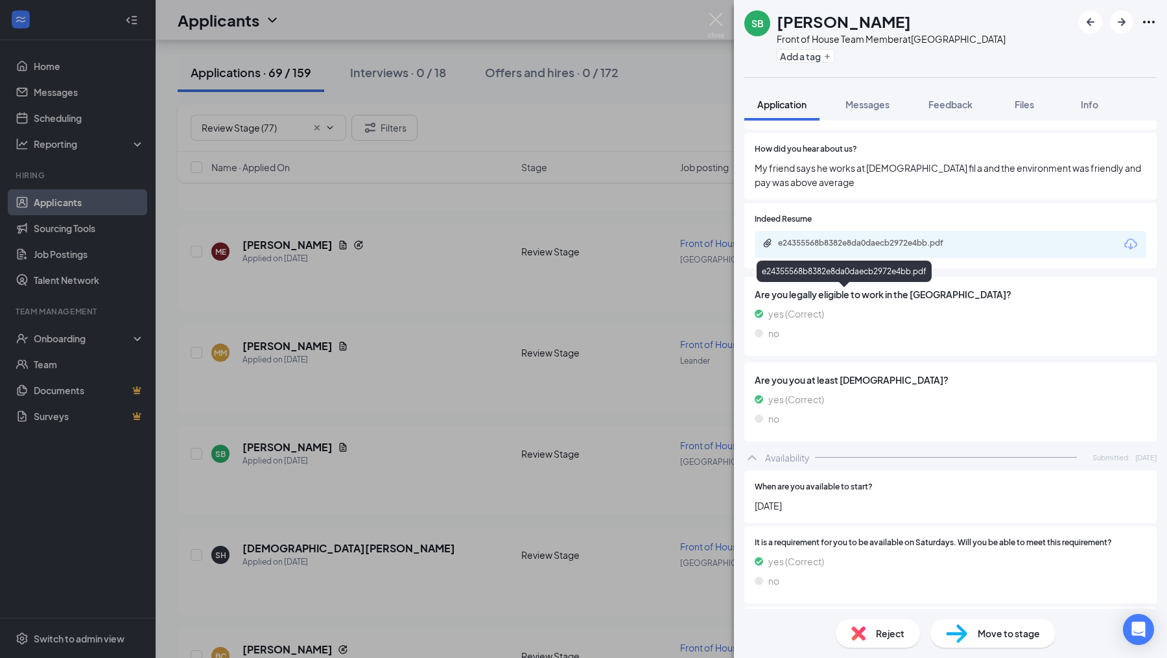
click at [903, 248] on div "e24355568b8382e8da0daecb2972e4bb.pdf" at bounding box center [869, 243] width 182 height 10
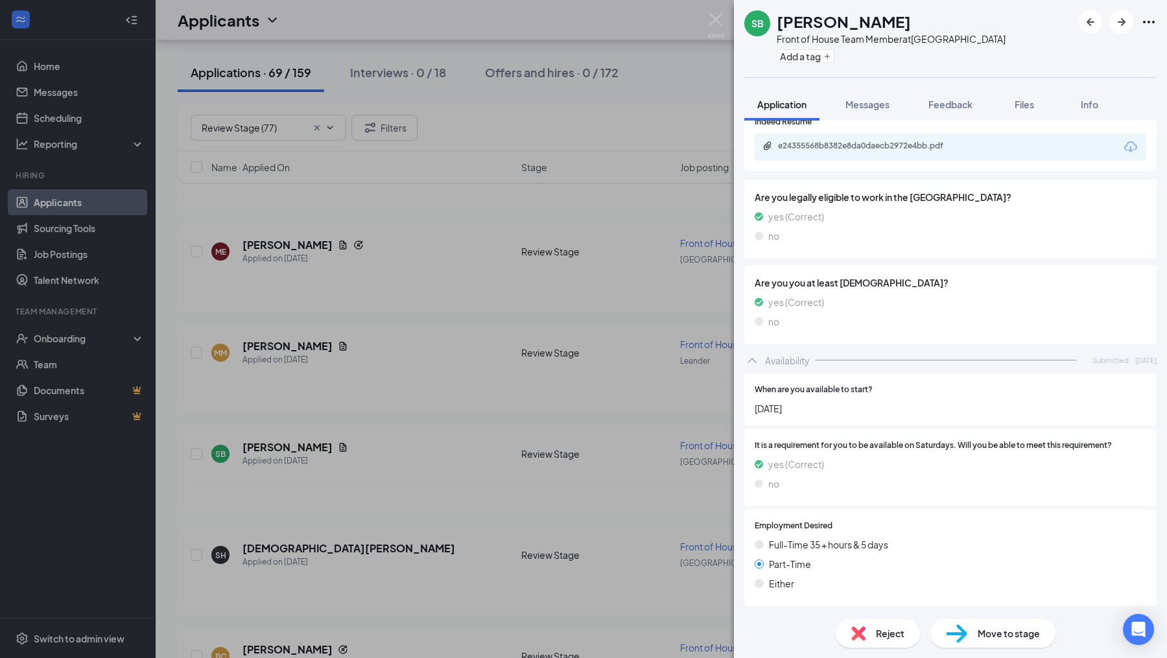
scroll to position [976, 0]
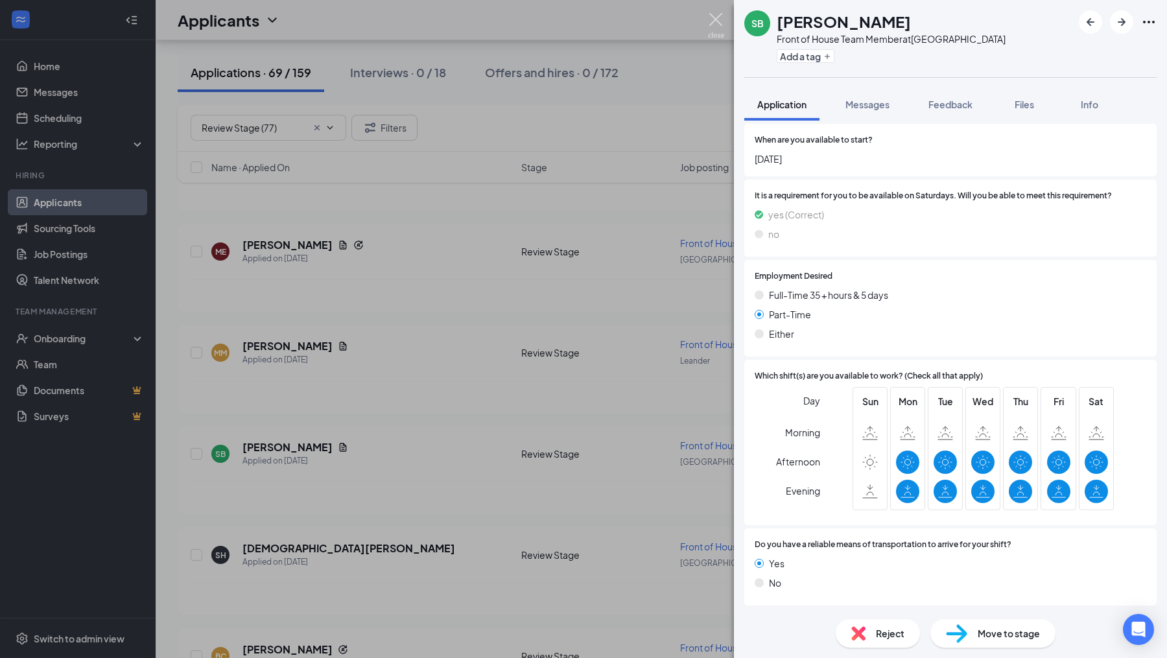
click at [712, 24] on img at bounding box center [716, 25] width 16 height 25
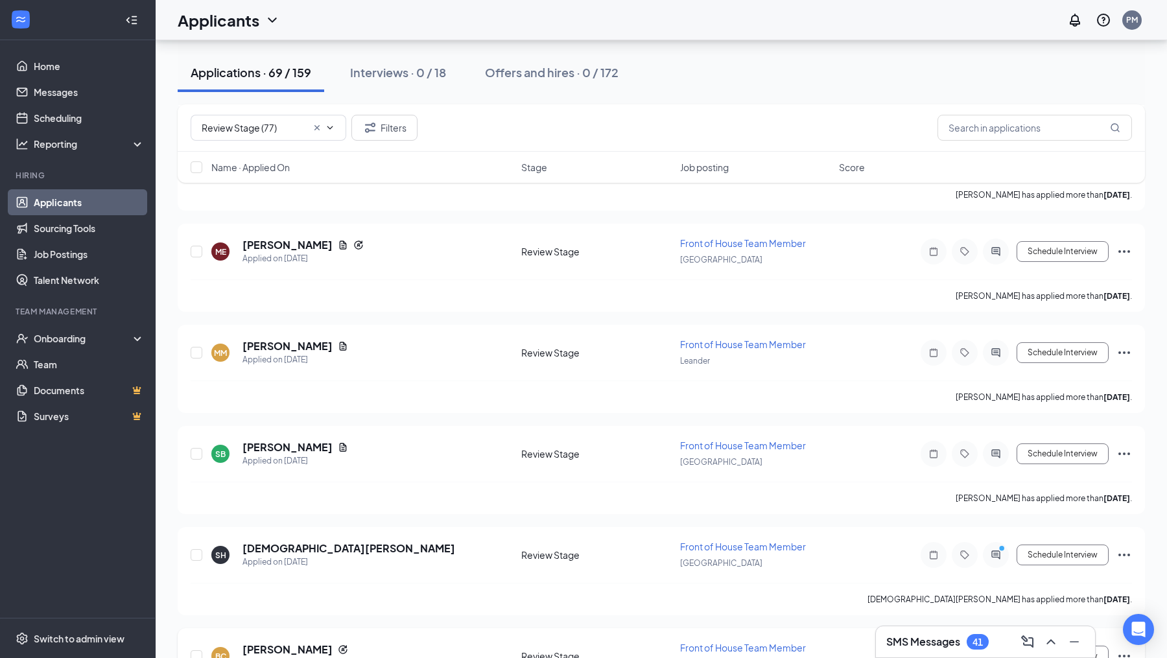
scroll to position [3425, 0]
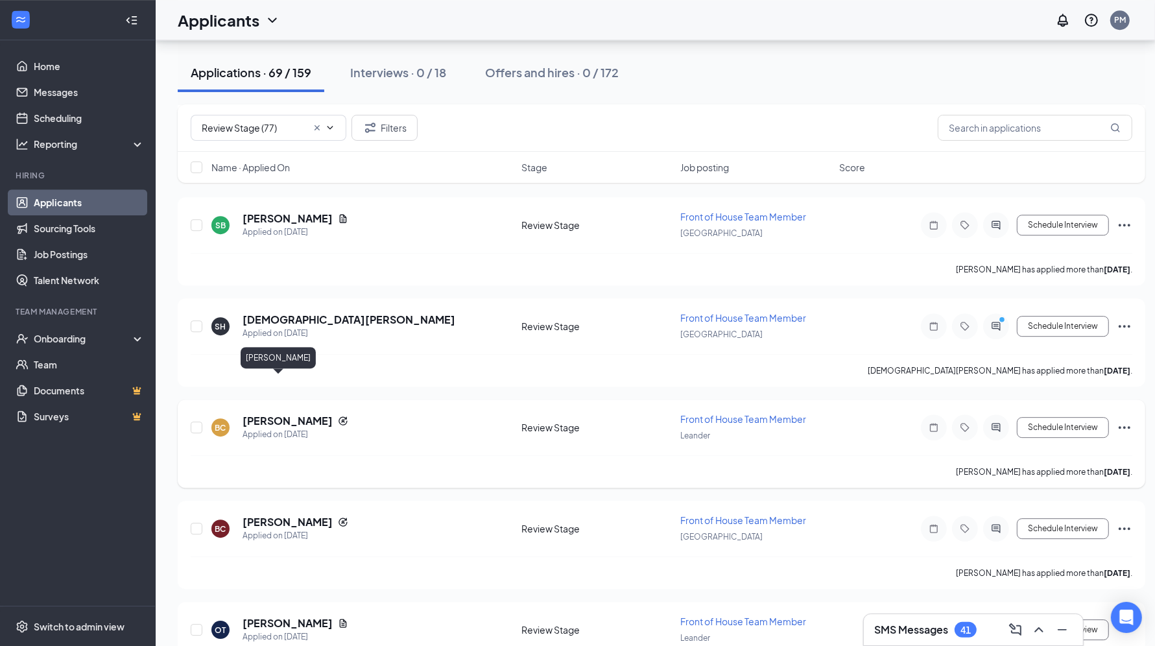
click at [300, 414] on h5 "[PERSON_NAME]" at bounding box center [287, 421] width 90 height 14
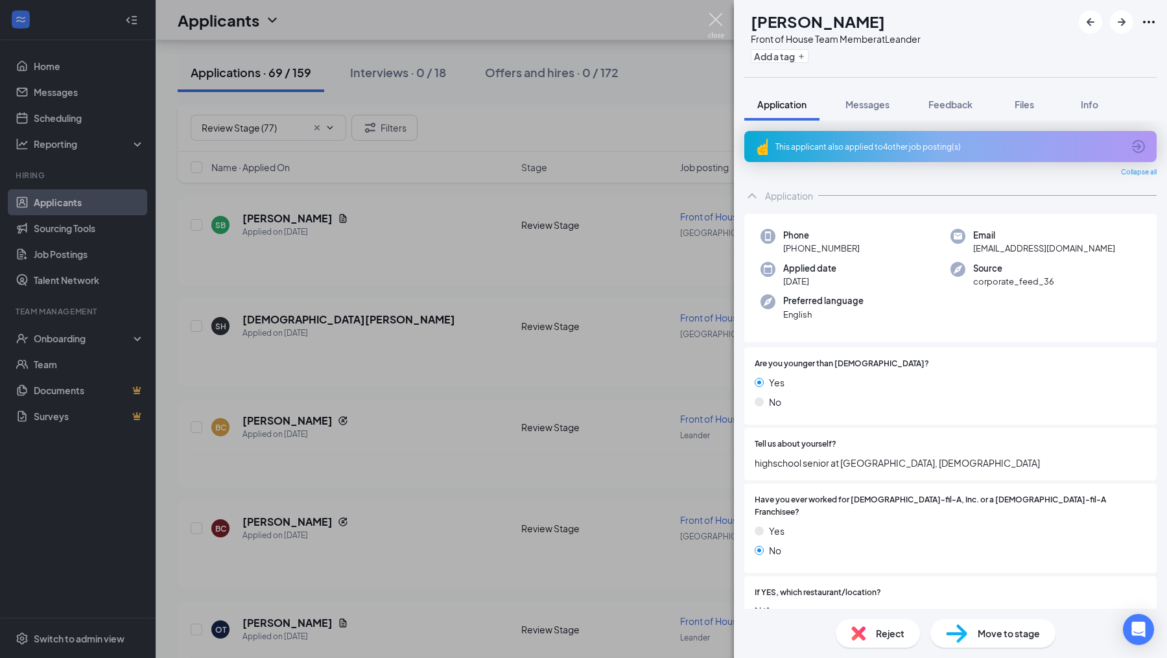
click at [719, 23] on img at bounding box center [716, 25] width 16 height 25
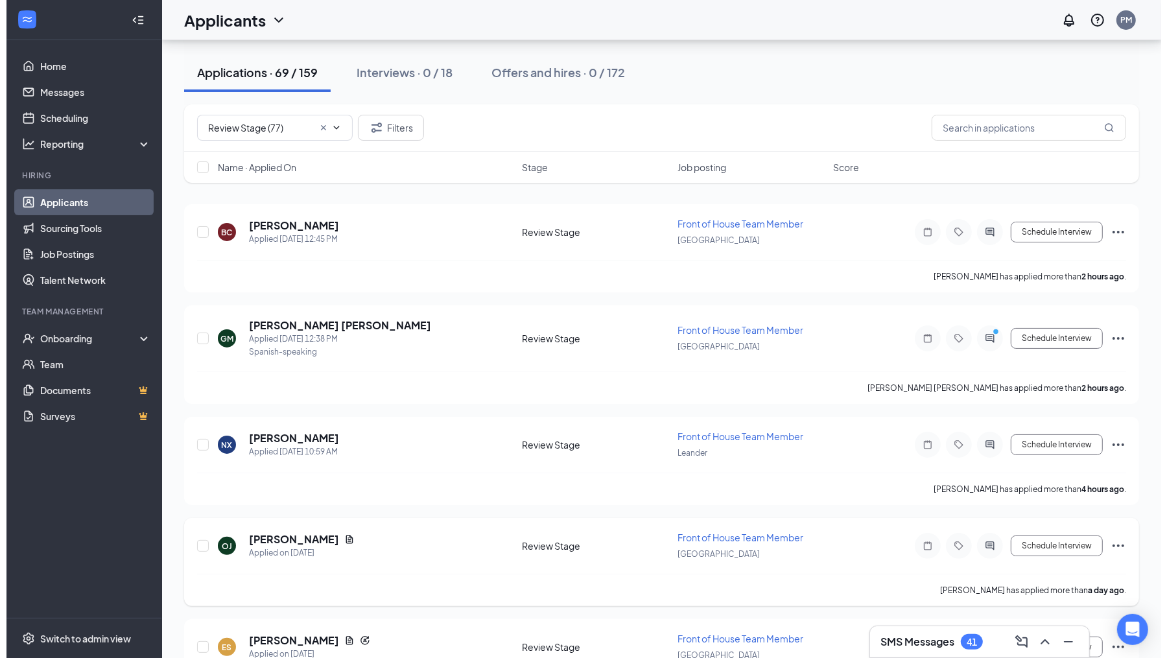
scroll to position [283, 0]
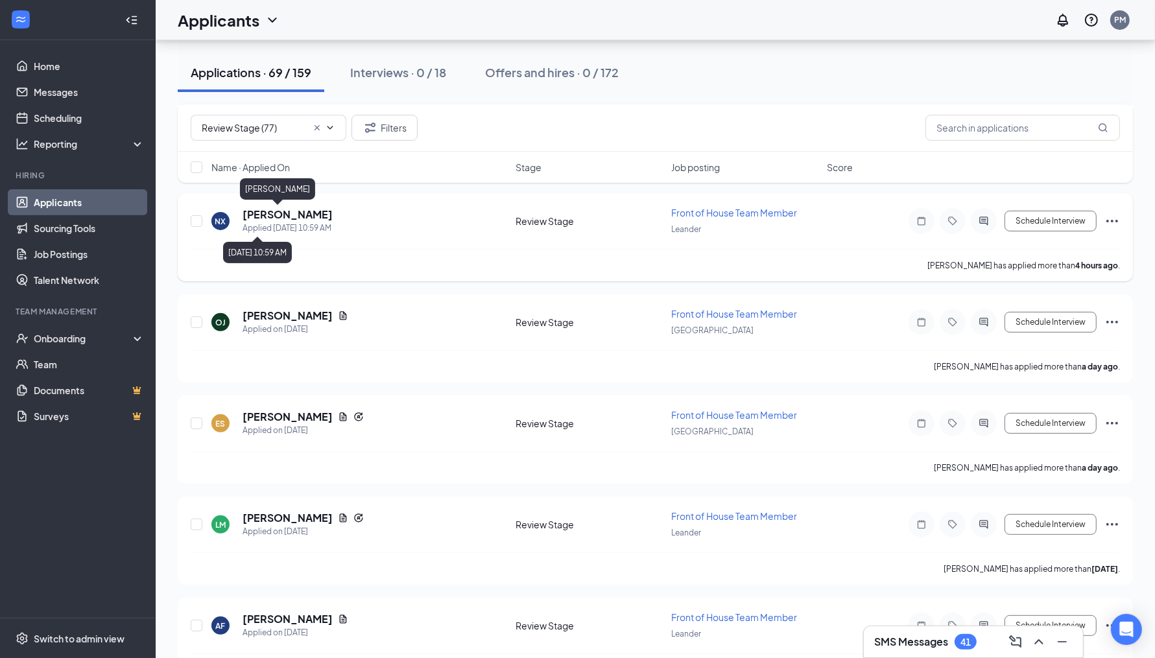
click at [281, 211] on h5 "[PERSON_NAME]" at bounding box center [287, 214] width 90 height 14
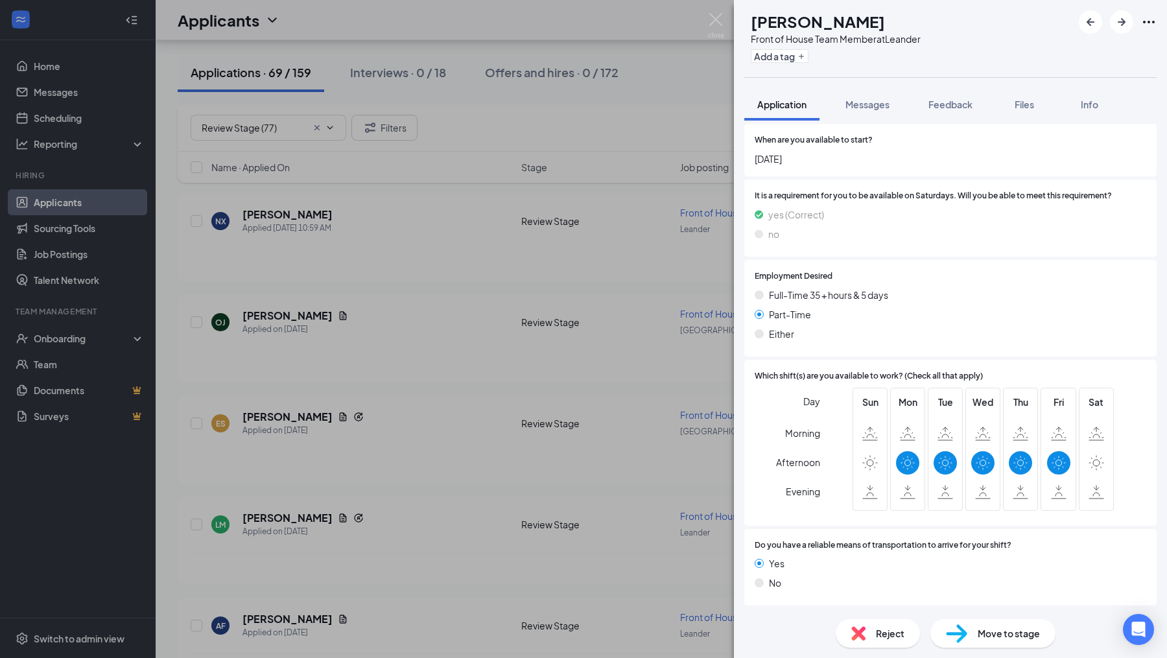
scroll to position [979, 0]
click at [716, 17] on img at bounding box center [716, 25] width 16 height 25
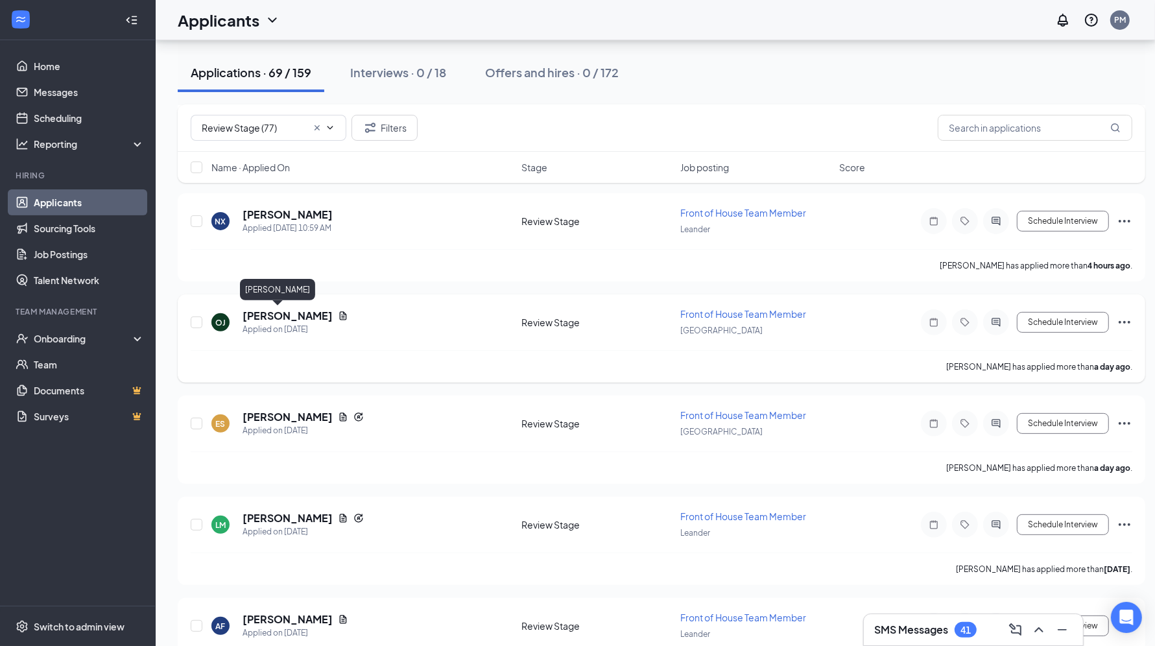
click at [278, 313] on h5 "[PERSON_NAME]" at bounding box center [287, 316] width 90 height 14
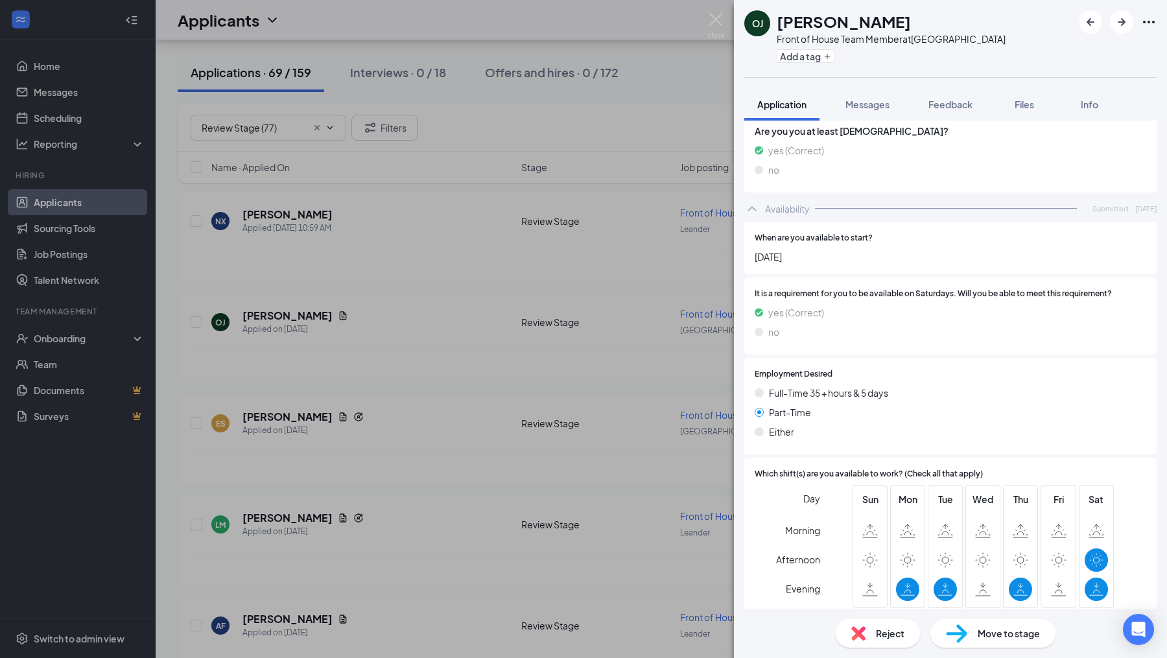
scroll to position [715, 0]
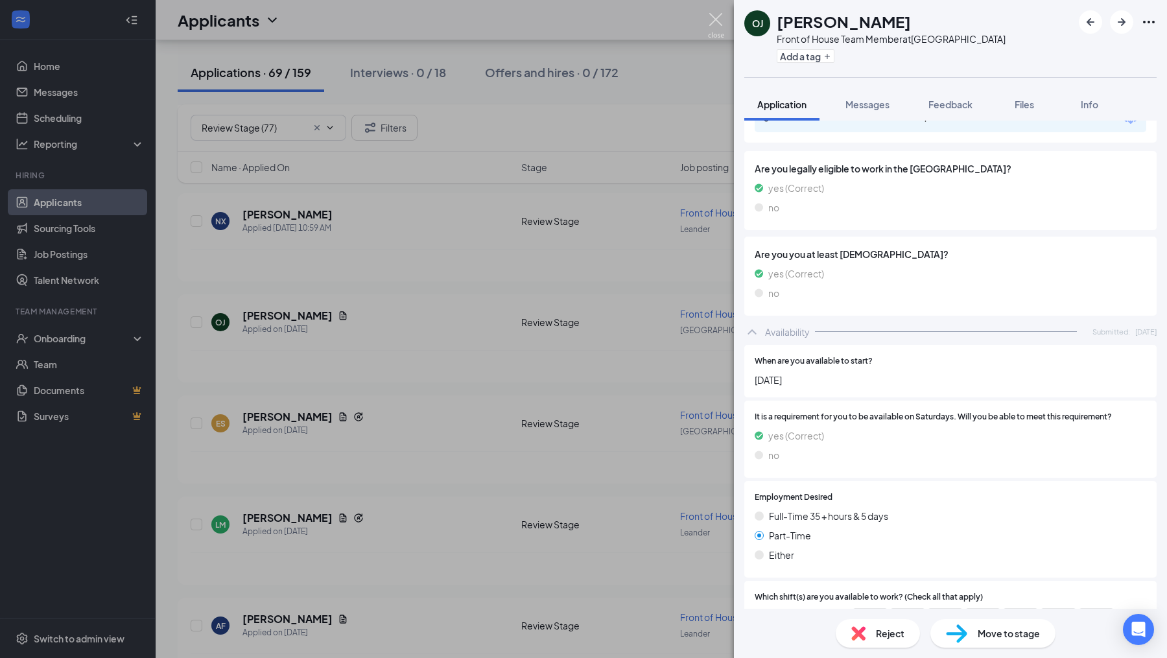
drag, startPoint x: 721, startPoint y: 18, endPoint x: 404, endPoint y: 402, distance: 498.2
click at [721, 19] on img at bounding box center [716, 25] width 16 height 25
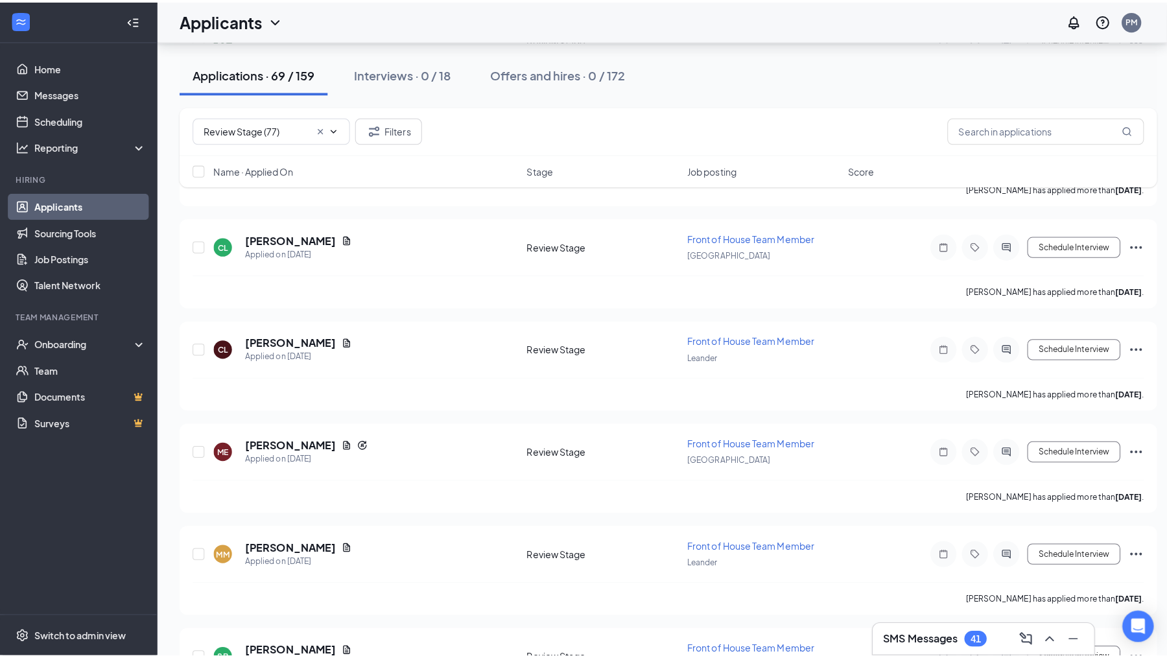
scroll to position [3006, 0]
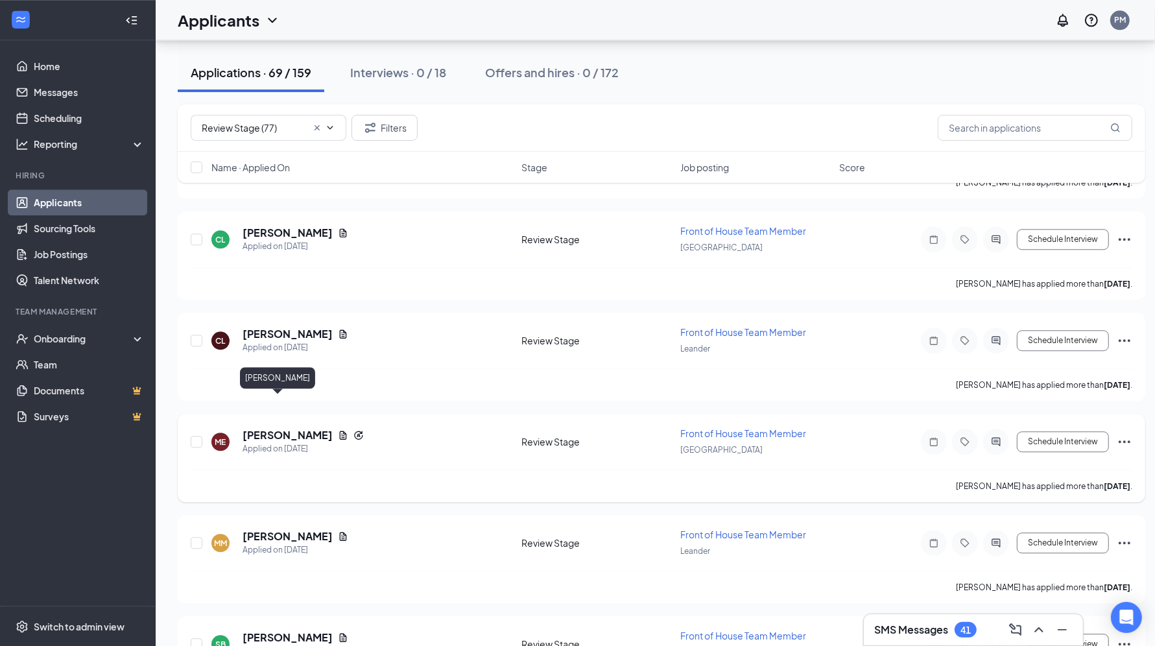
click at [292, 428] on h5 "[PERSON_NAME]" at bounding box center [287, 435] width 90 height 14
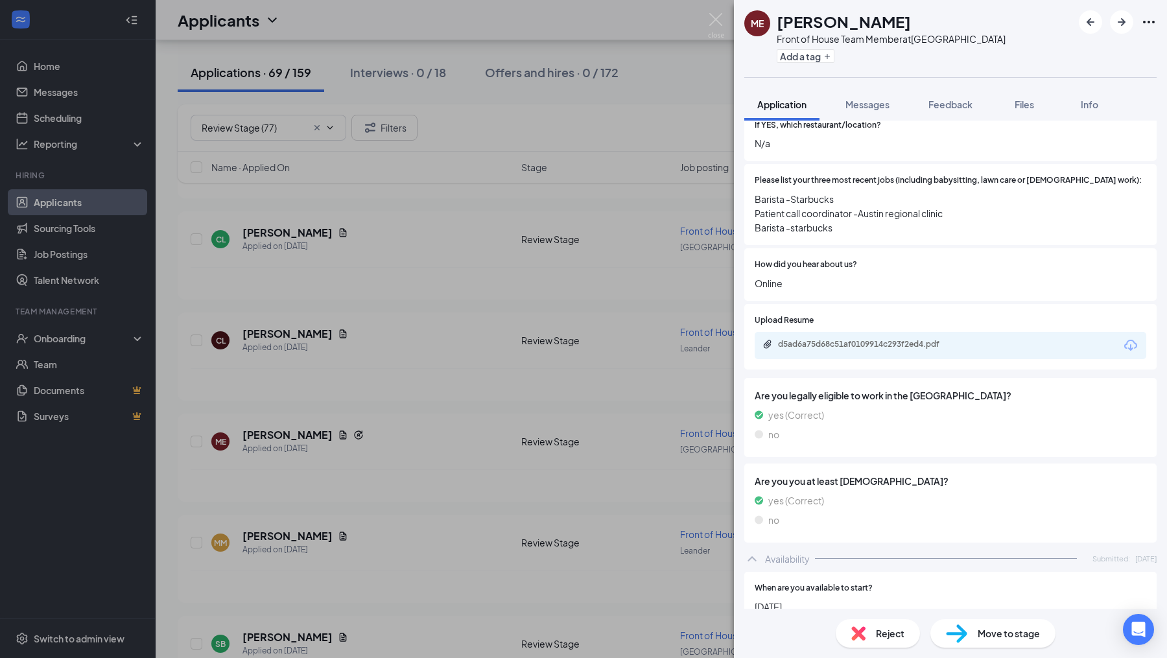
scroll to position [478, 0]
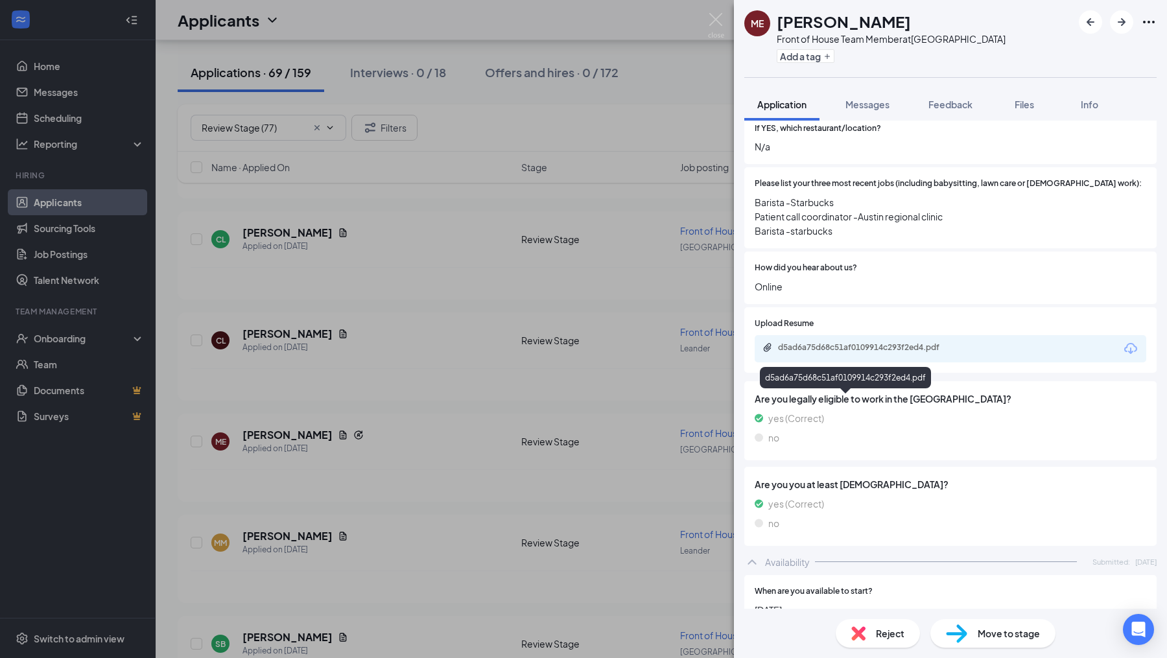
click at [911, 353] on div "d5ad6a75d68c51af0109914c293f2ed4.pdf" at bounding box center [869, 347] width 182 height 10
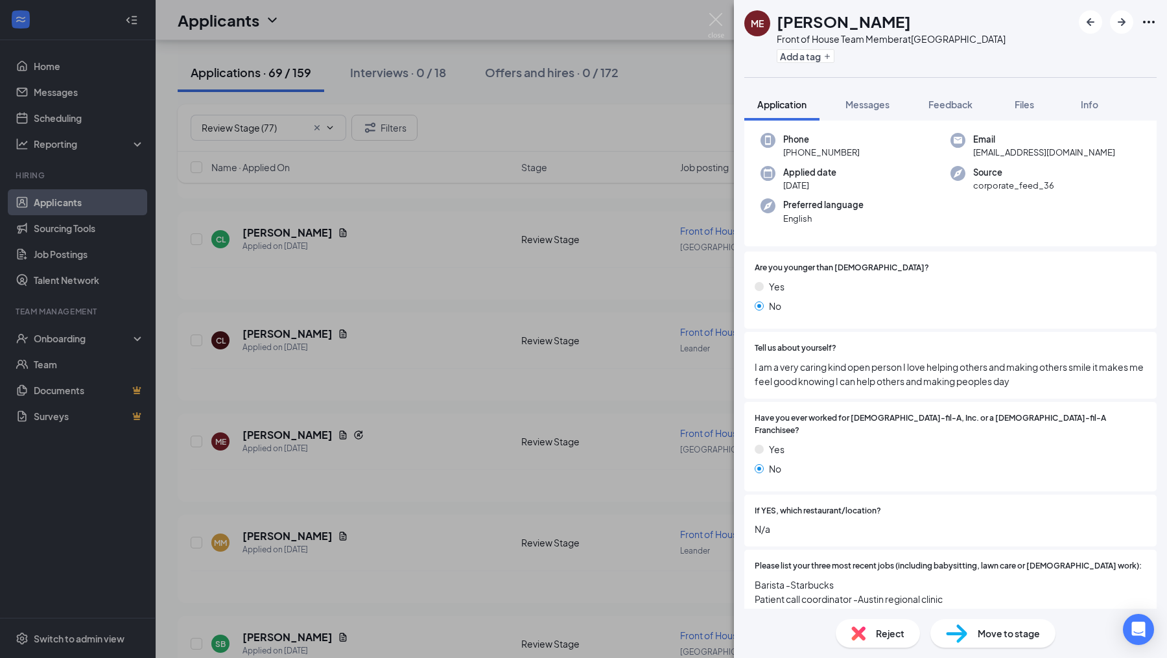
scroll to position [0, 0]
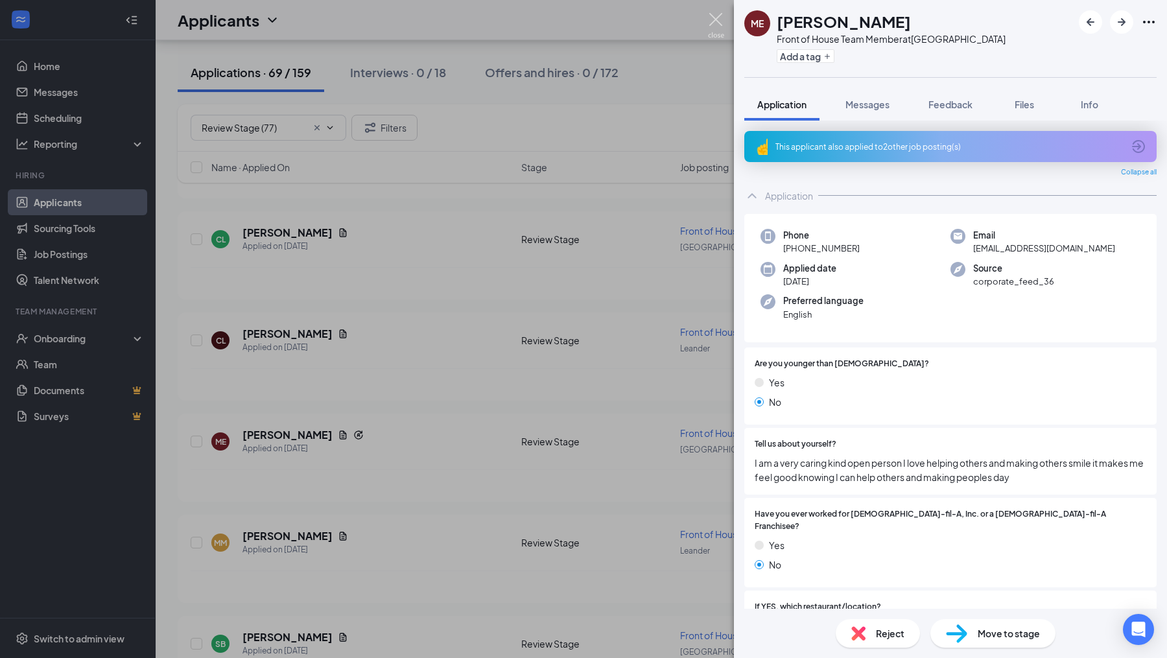
click at [716, 13] on img at bounding box center [716, 25] width 16 height 25
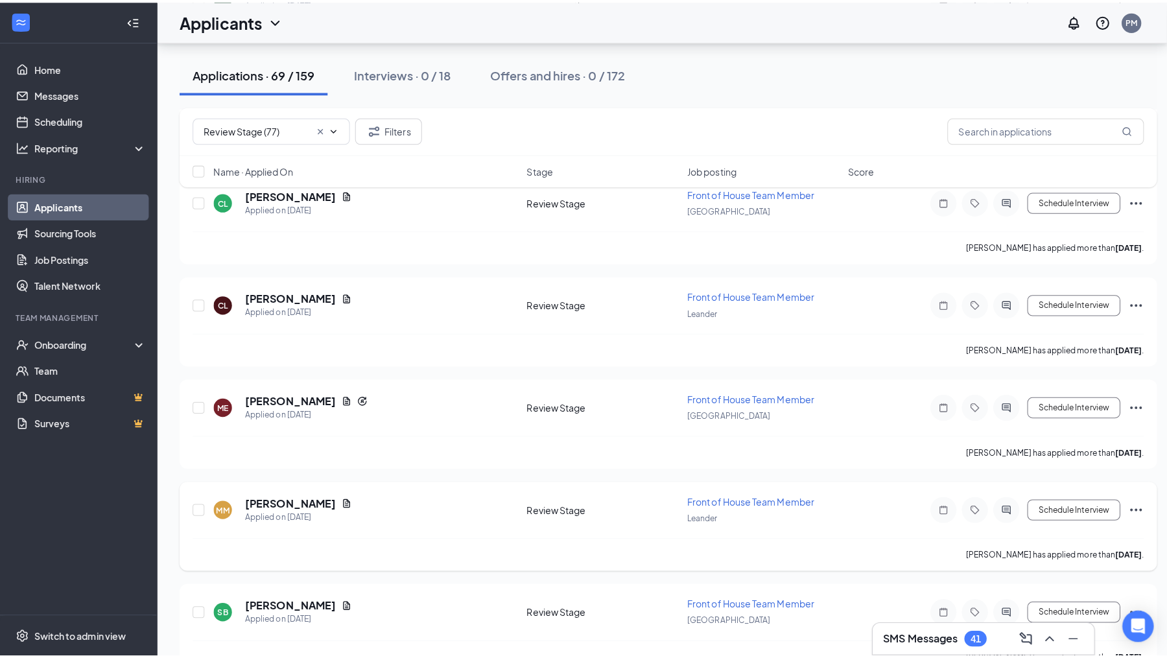
scroll to position [3052, 0]
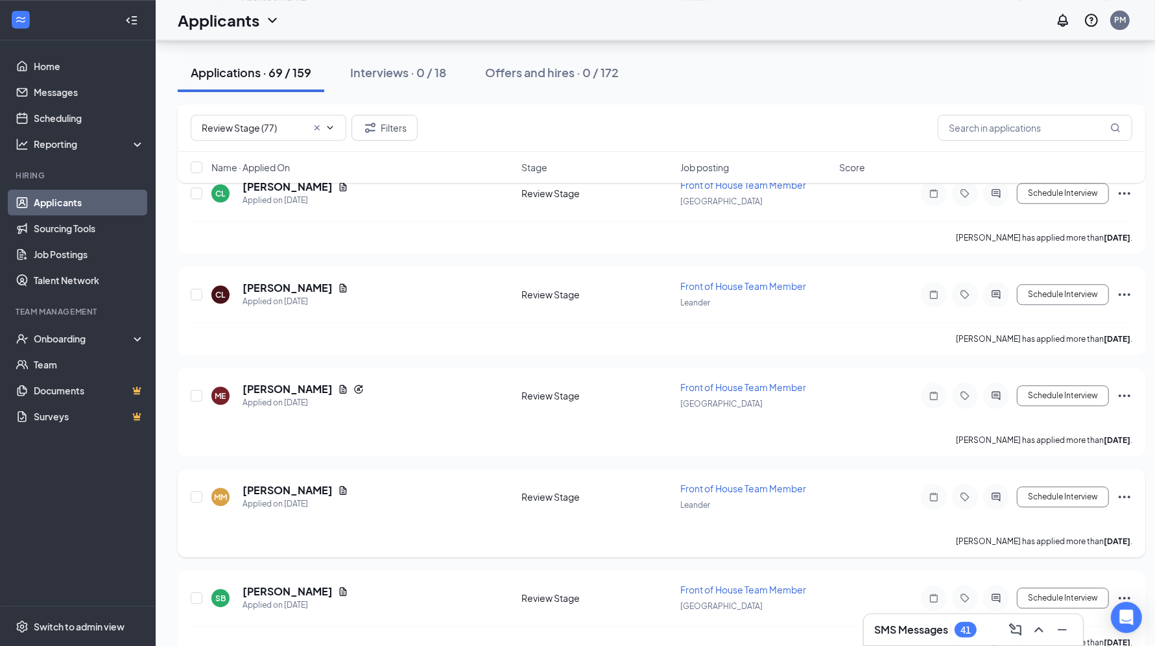
click at [291, 483] on h5 "[PERSON_NAME]" at bounding box center [287, 490] width 90 height 14
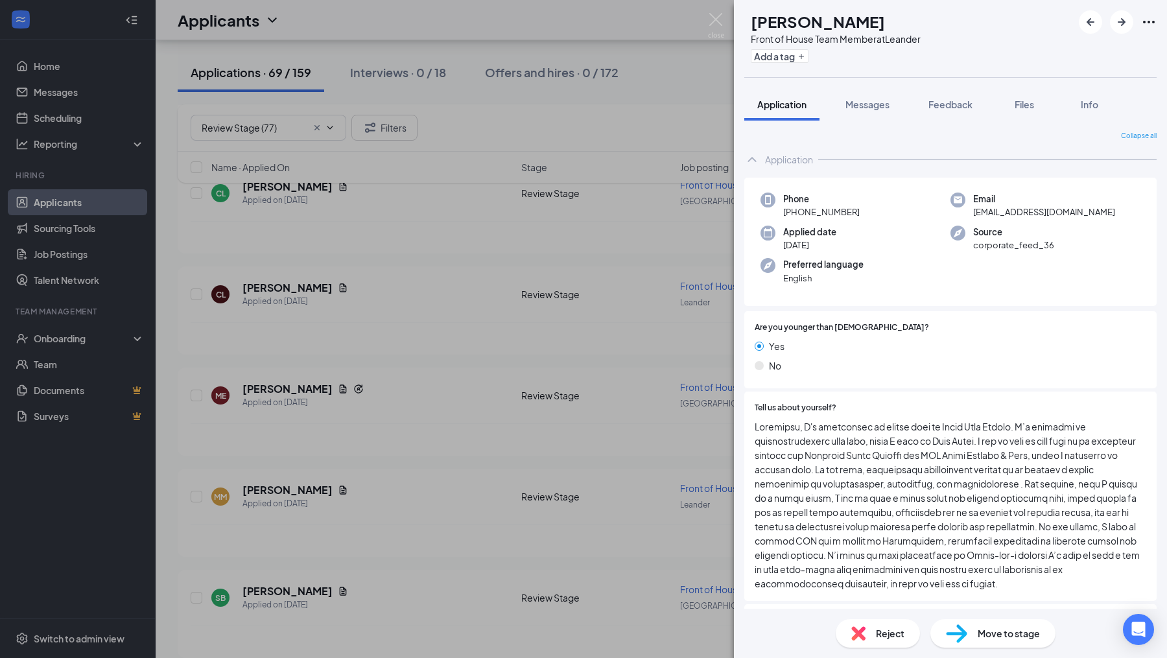
click at [1025, 632] on span "Move to stage" at bounding box center [1009, 633] width 62 height 14
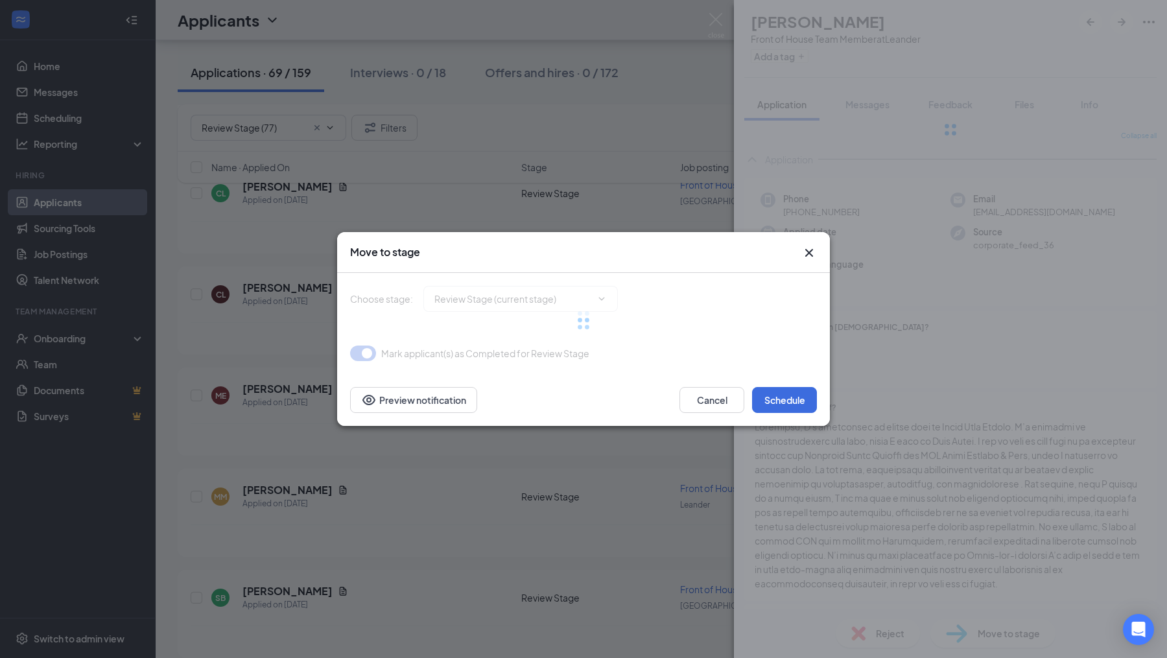
type input "Onsite Interview (next stage)"
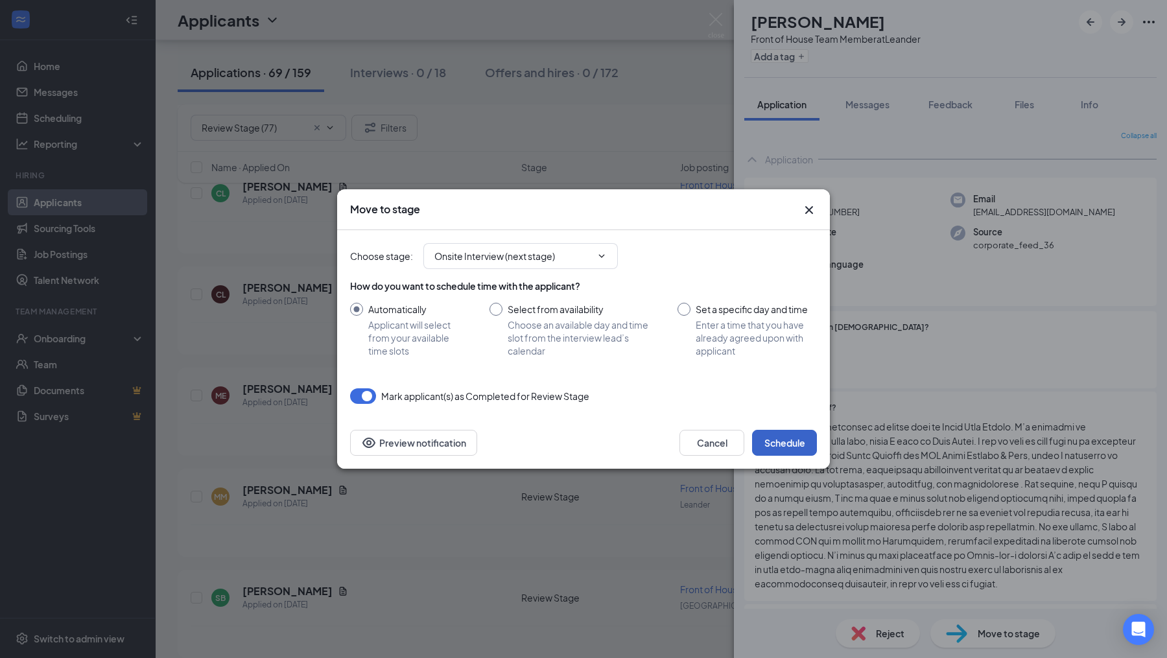
click at [786, 448] on button "Schedule" at bounding box center [784, 443] width 65 height 26
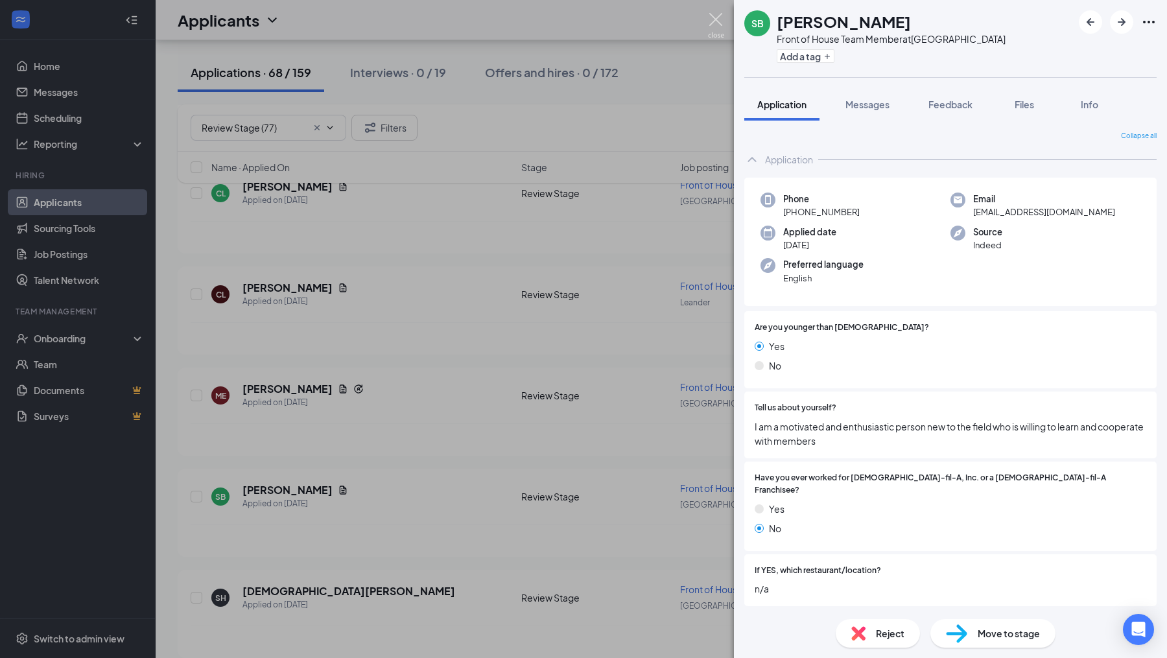
click at [720, 29] on img at bounding box center [716, 25] width 16 height 25
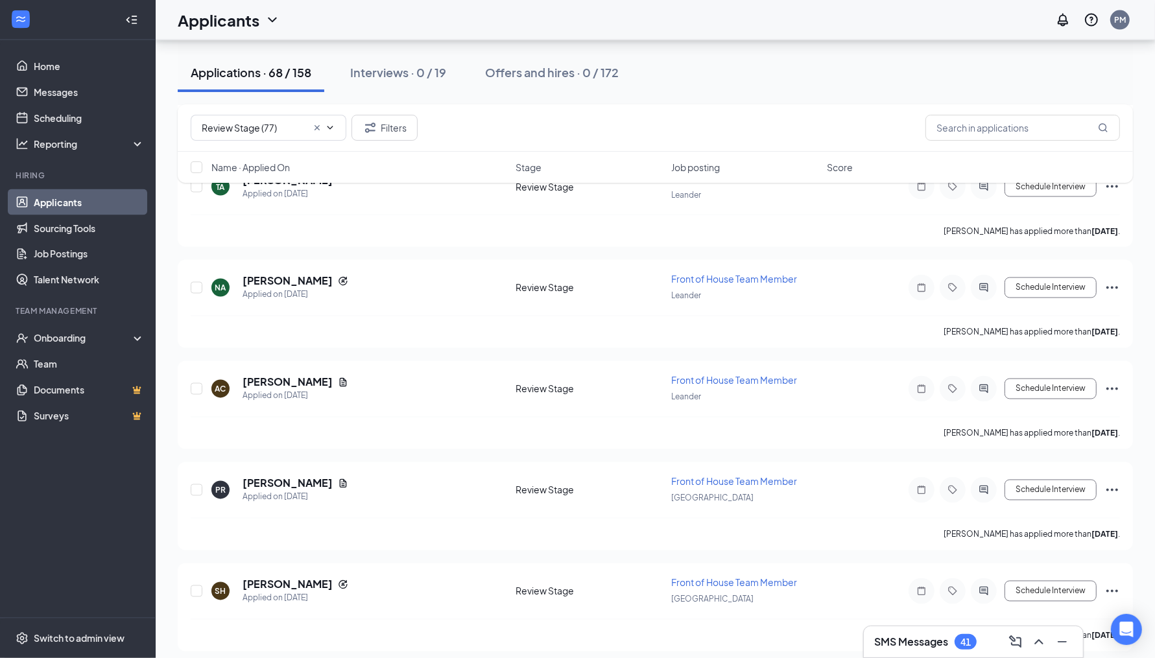
scroll to position [12486, 0]
